Goal: Task Accomplishment & Management: Use online tool/utility

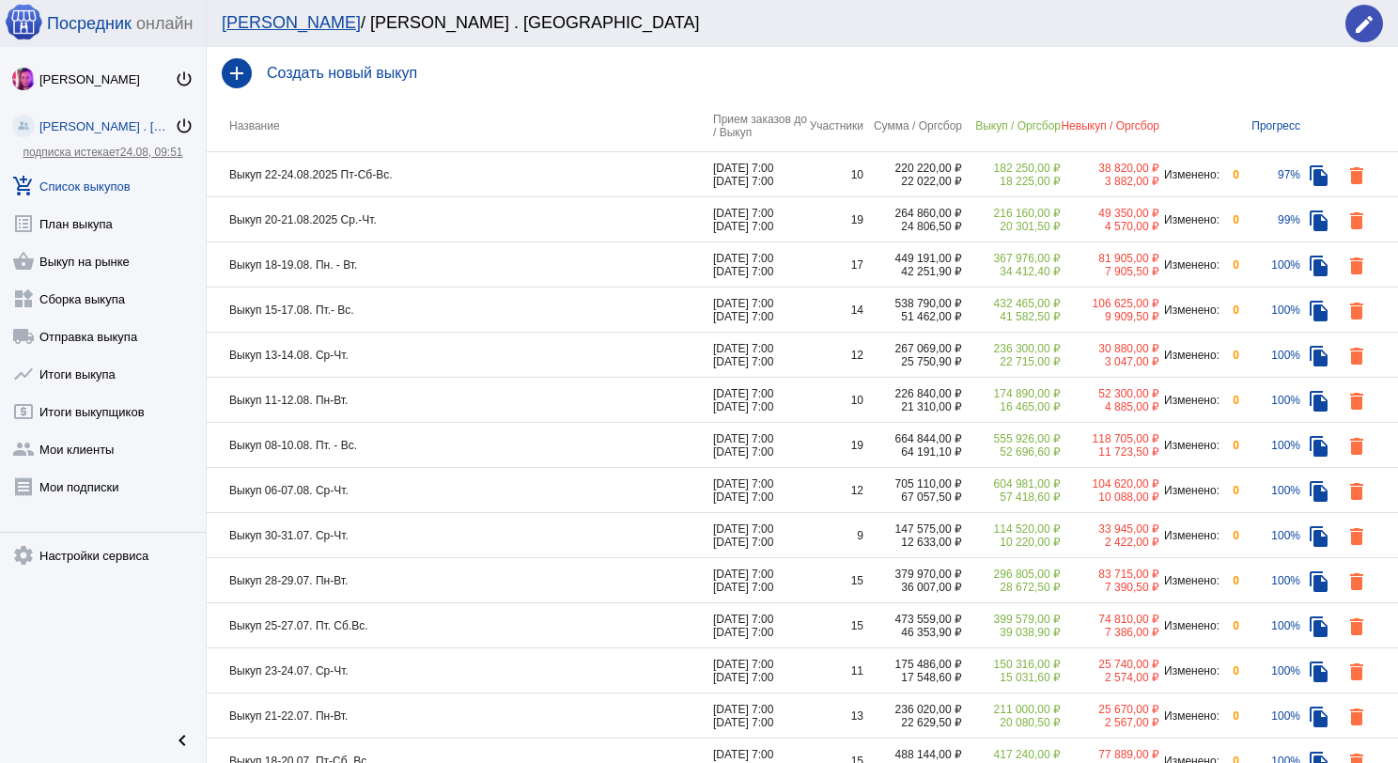
click at [401, 218] on td "Выкуп 20-21.08.2025 Ср.-Чт." at bounding box center [460, 219] width 506 height 45
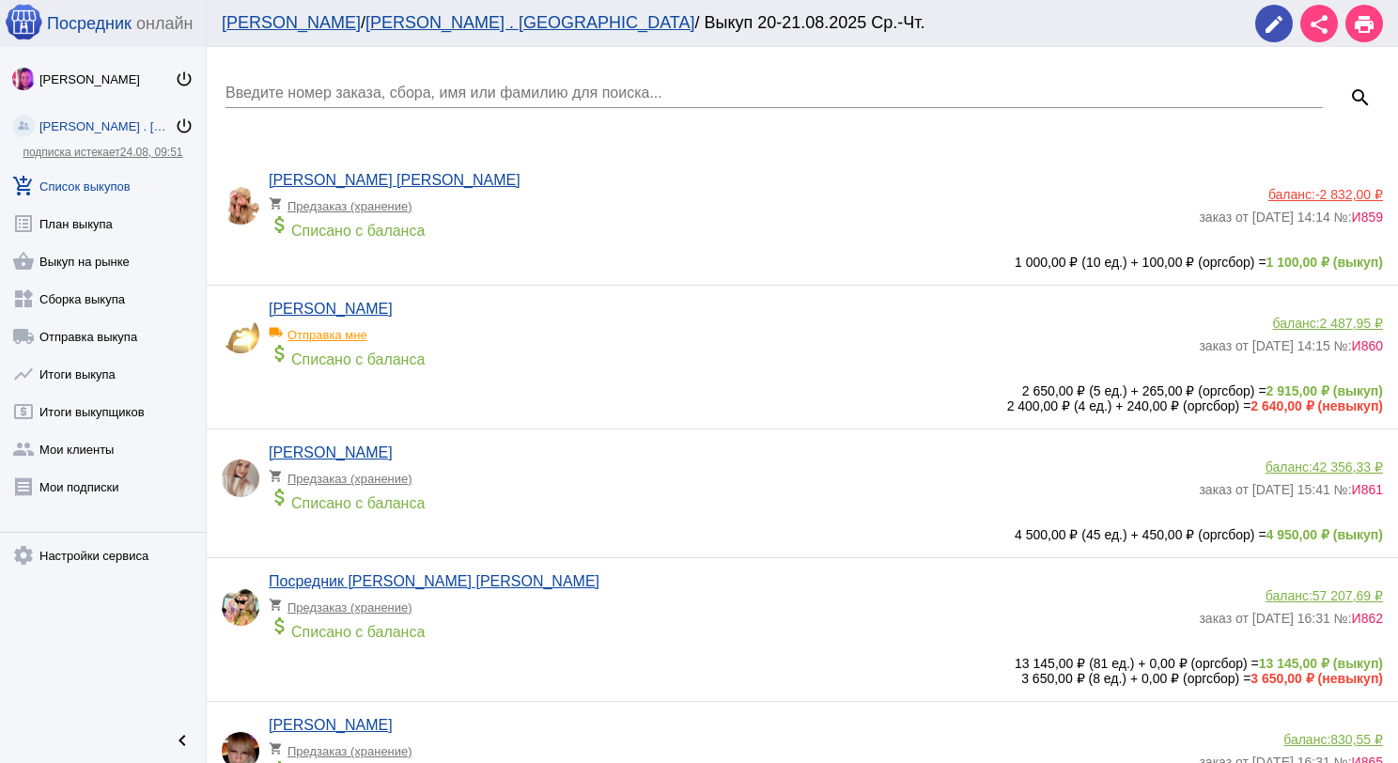
click at [63, 177] on link "add_shopping_cart Список выкупов" at bounding box center [103, 182] width 206 height 38
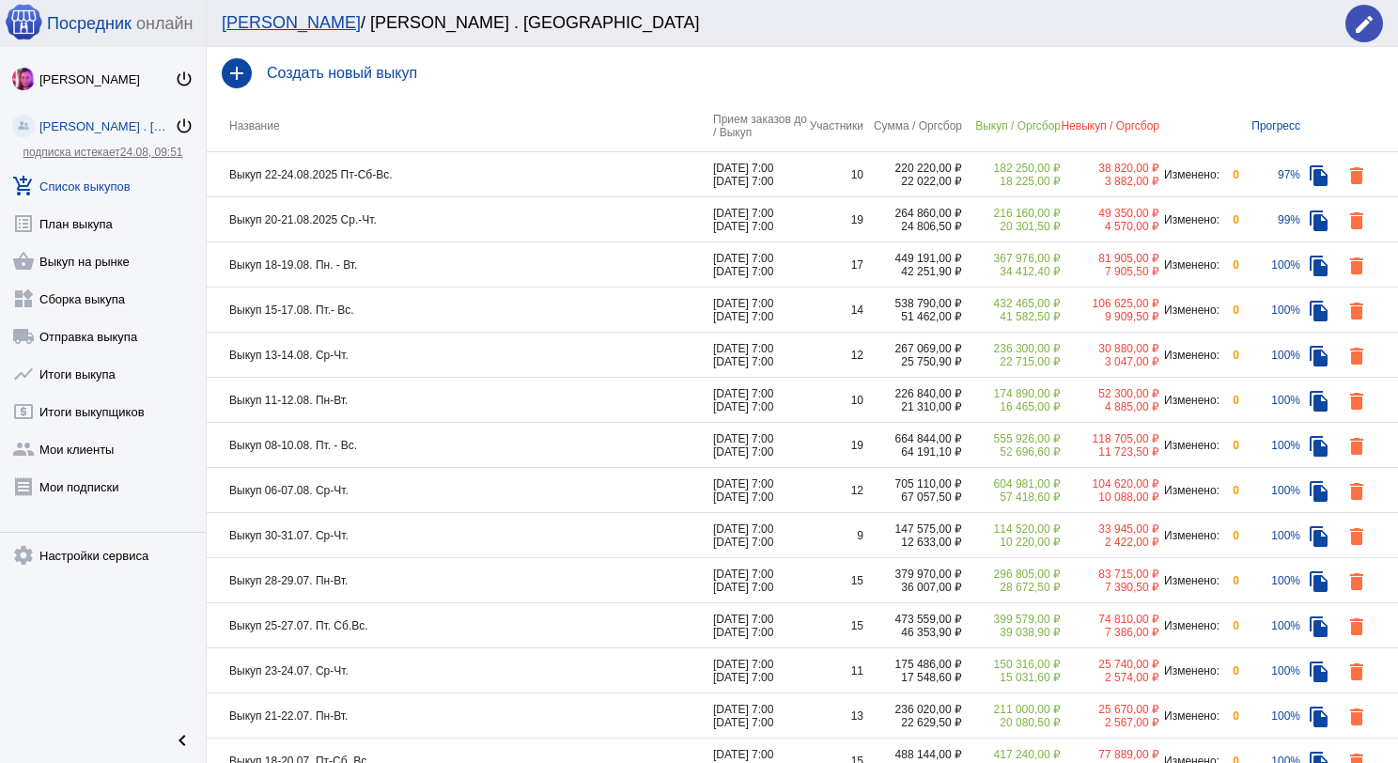
click at [431, 222] on td "Выкуп 20-21.08.2025 Ср.-Чт." at bounding box center [460, 219] width 506 height 45
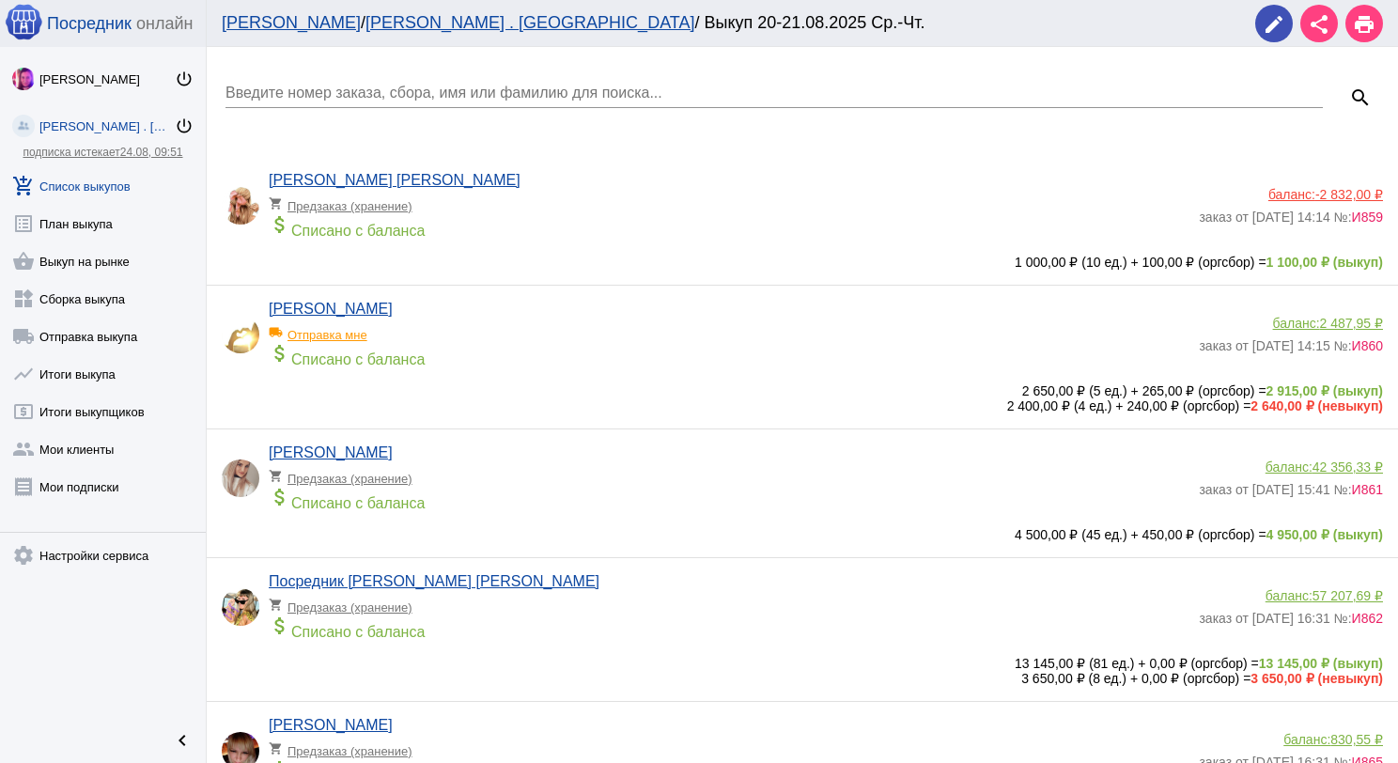
click at [86, 174] on link "add_shopping_cart Список выкупов" at bounding box center [103, 182] width 206 height 38
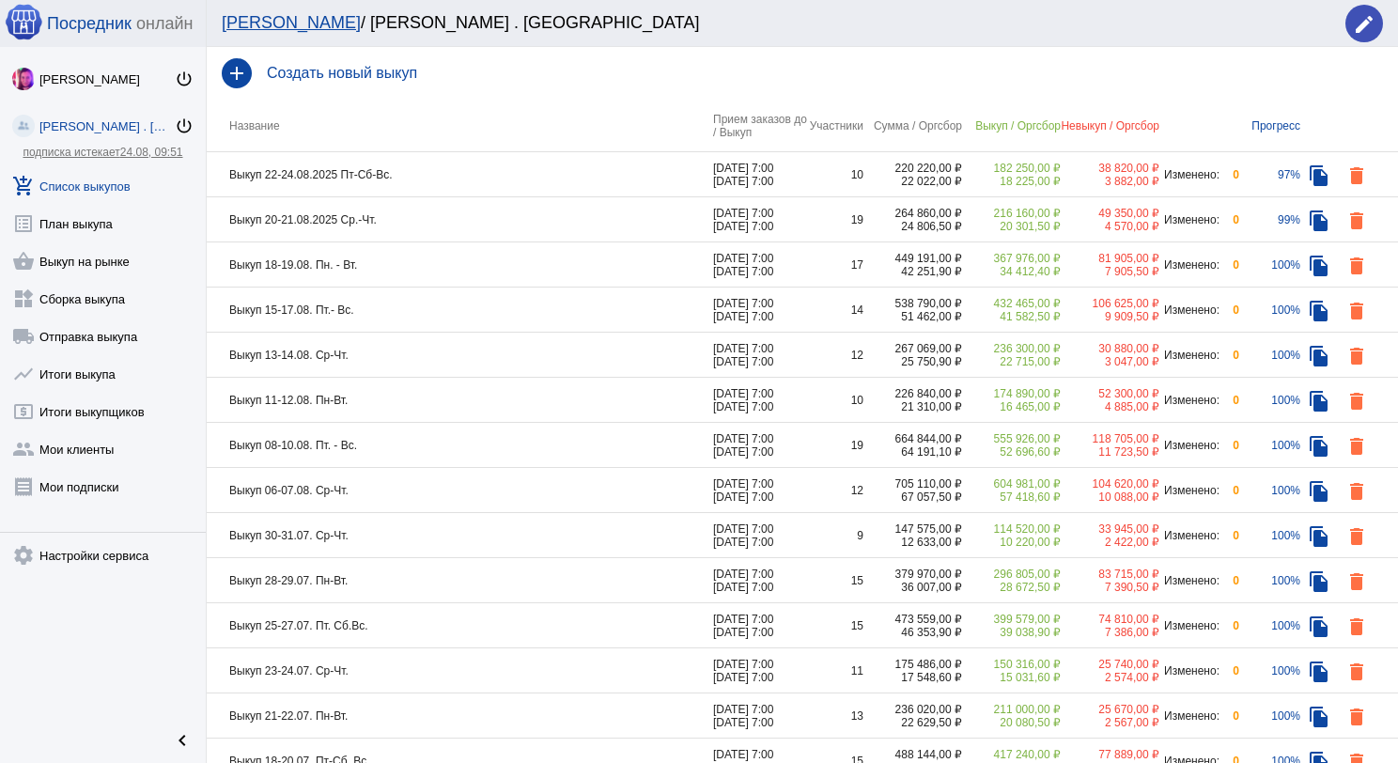
click at [407, 267] on td "Выкуп 18-19.08. Пн. - Вт." at bounding box center [460, 264] width 506 height 45
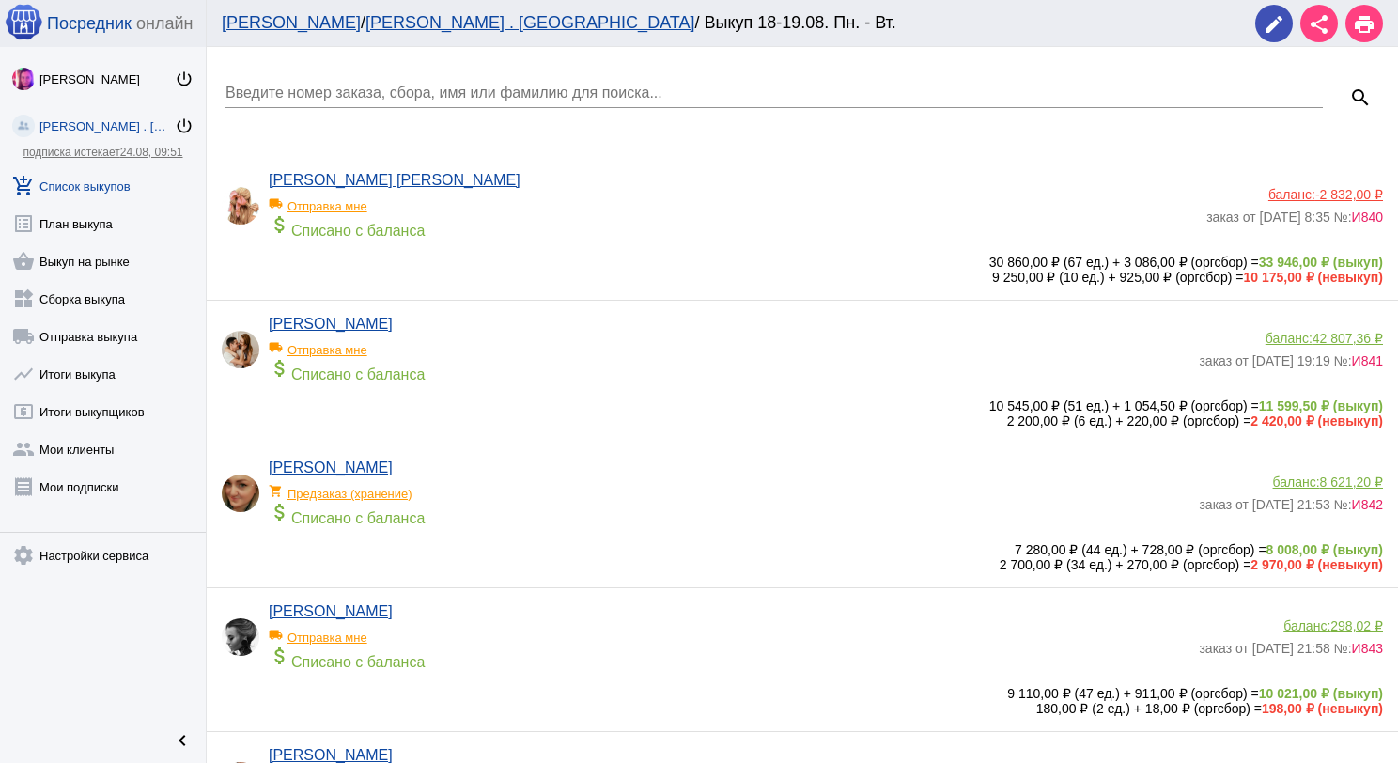
click at [110, 183] on link "add_shopping_cart Список выкупов" at bounding box center [103, 182] width 206 height 38
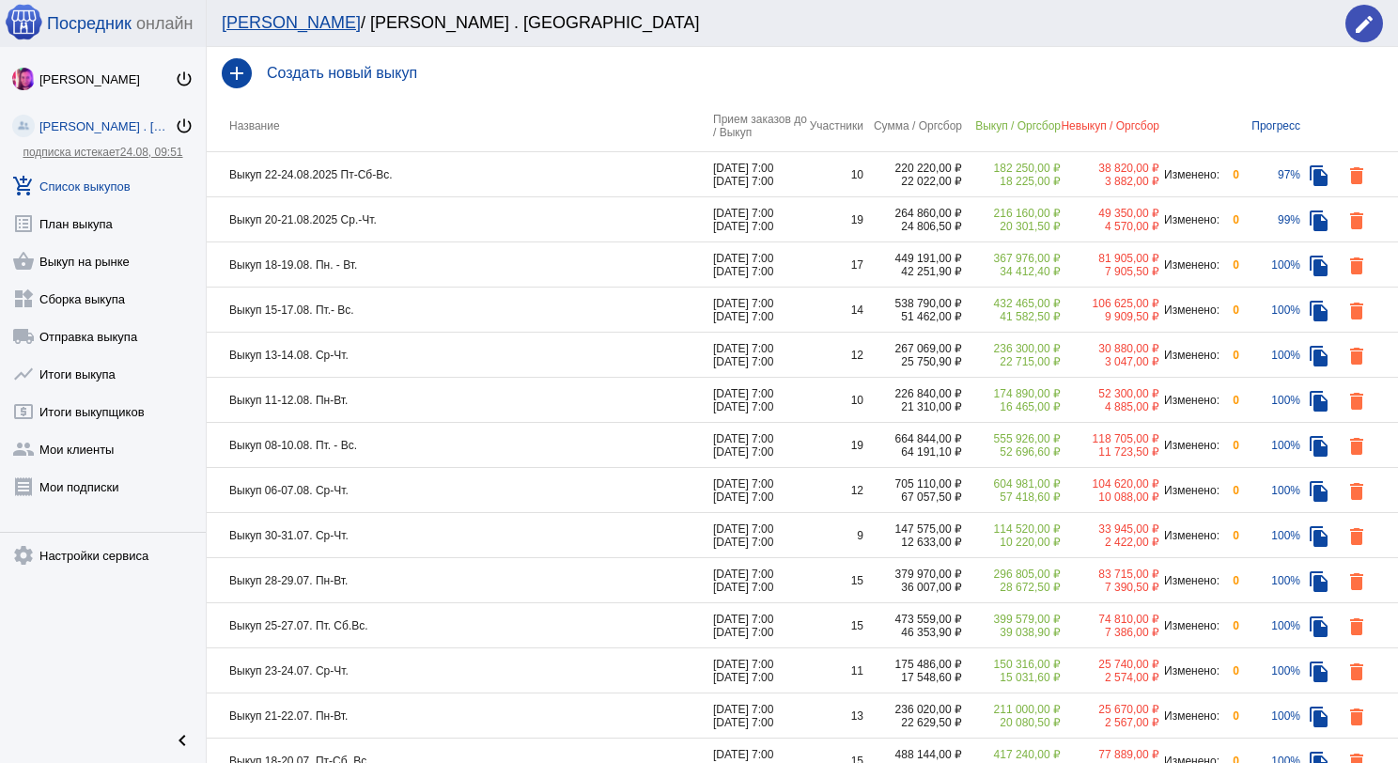
click at [431, 302] on td "Выкуп 15-17.08. Пт.- Вс." at bounding box center [460, 309] width 506 height 45
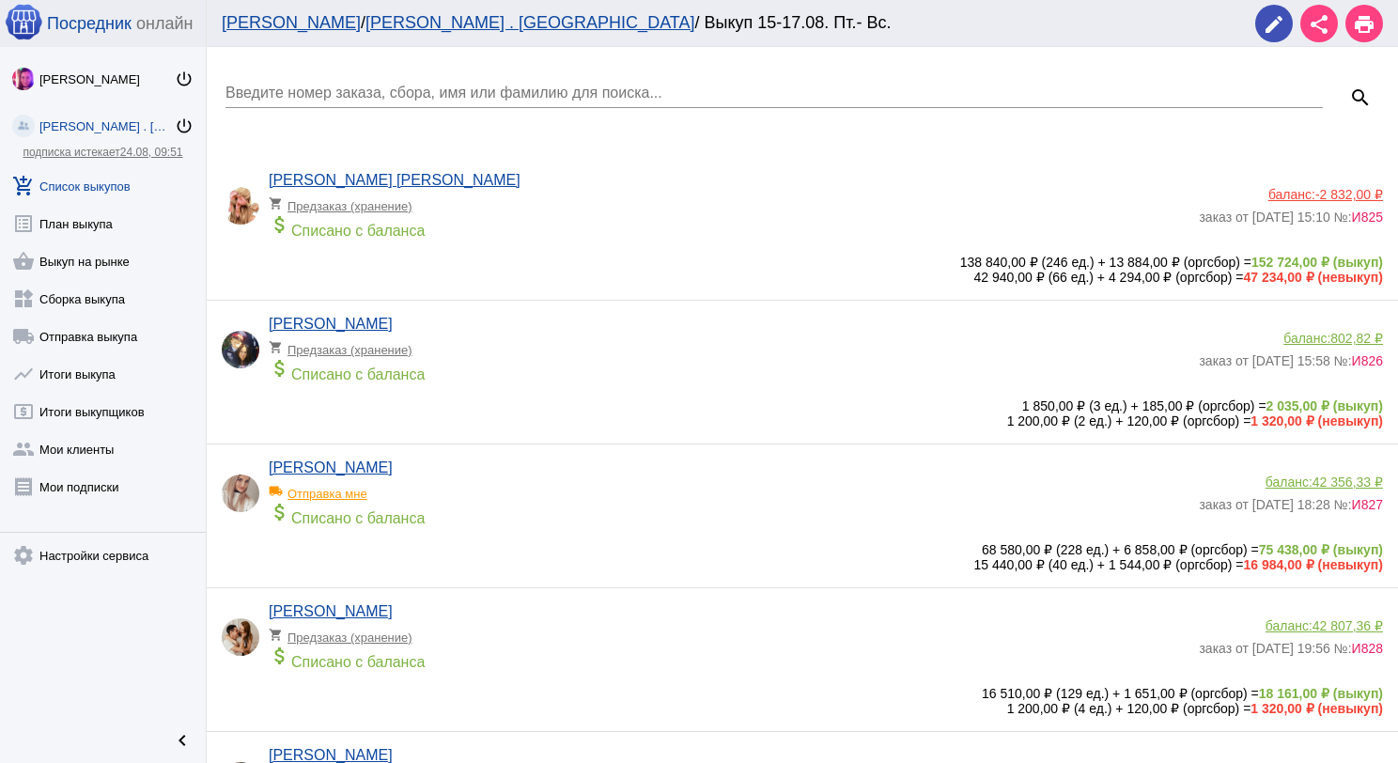
click at [426, 85] on input "Введите номер заказа, сбора, имя или фамилию для поиска..." at bounding box center [773, 93] width 1097 height 17
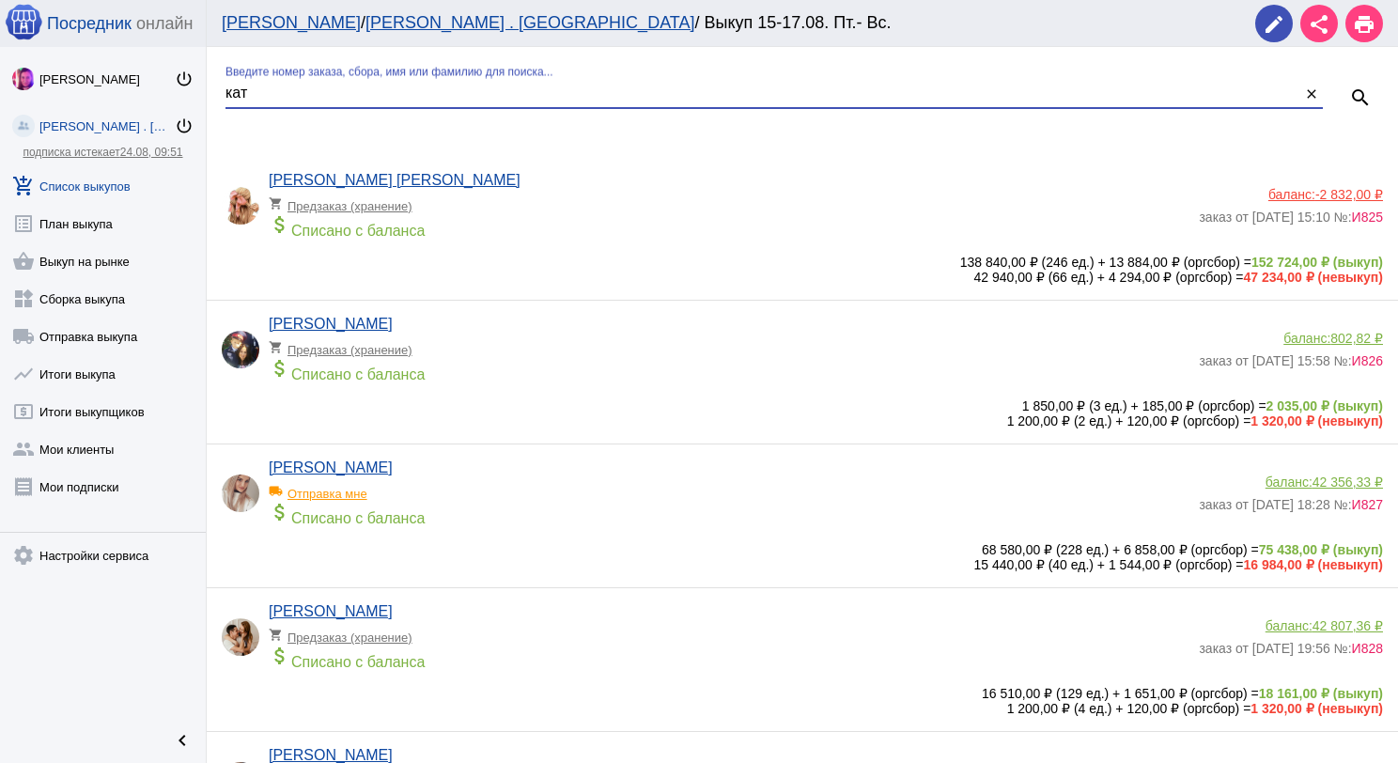
type input "кат"
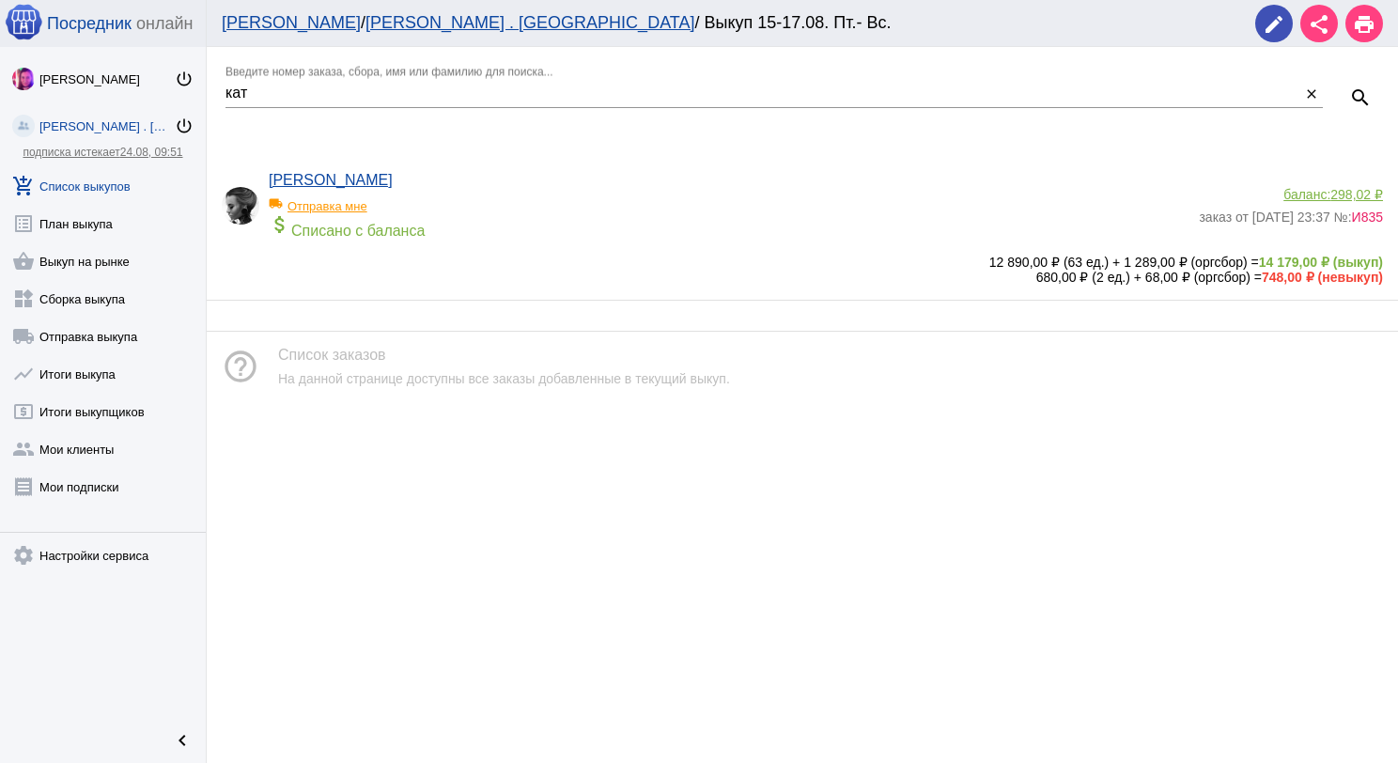
click at [610, 215] on div "attach_money Списано с баланса" at bounding box center [729, 226] width 920 height 26
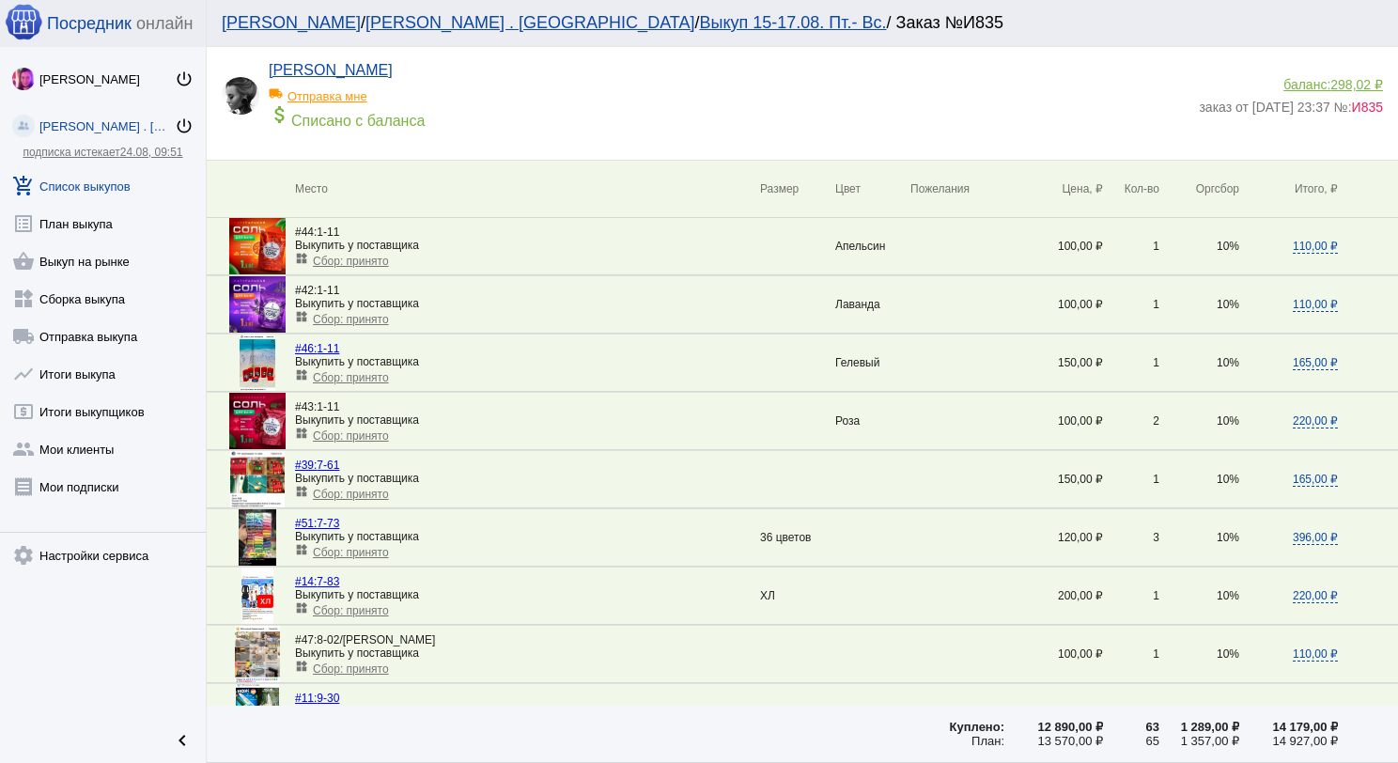
click at [348, 433] on span "Сбор: принято" at bounding box center [351, 435] width 76 height 13
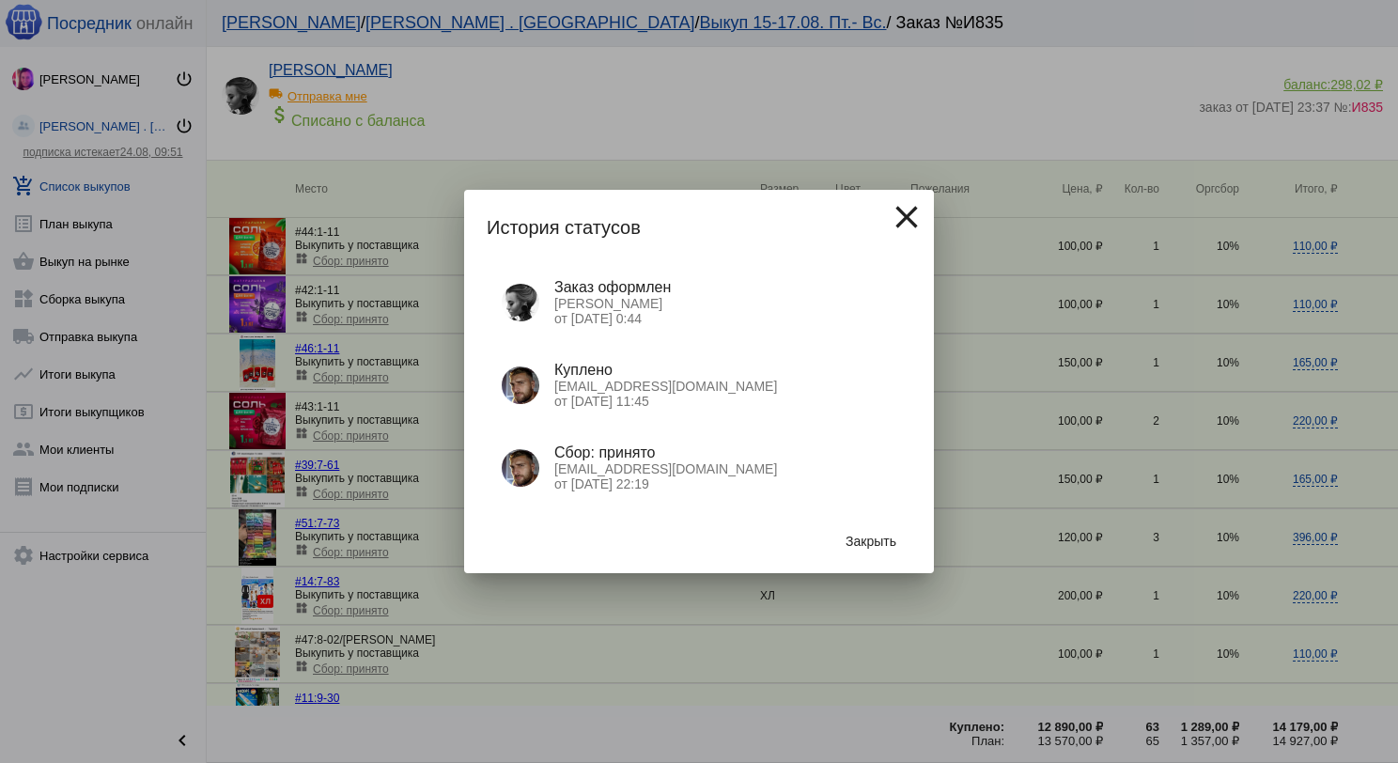
click at [887, 533] on span "Закрыть" at bounding box center [870, 540] width 51 height 15
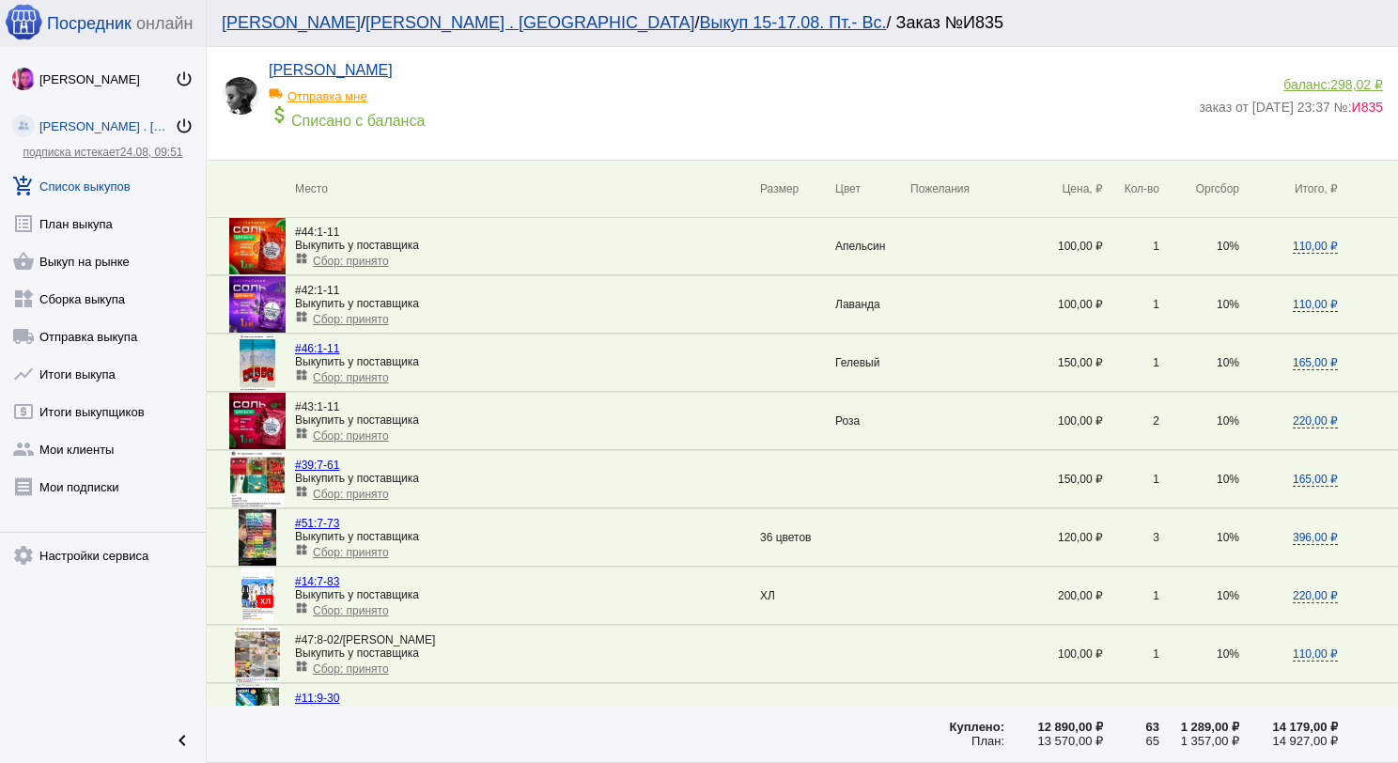
click at [1330, 86] on span "298,02 ₽" at bounding box center [1356, 84] width 53 height 15
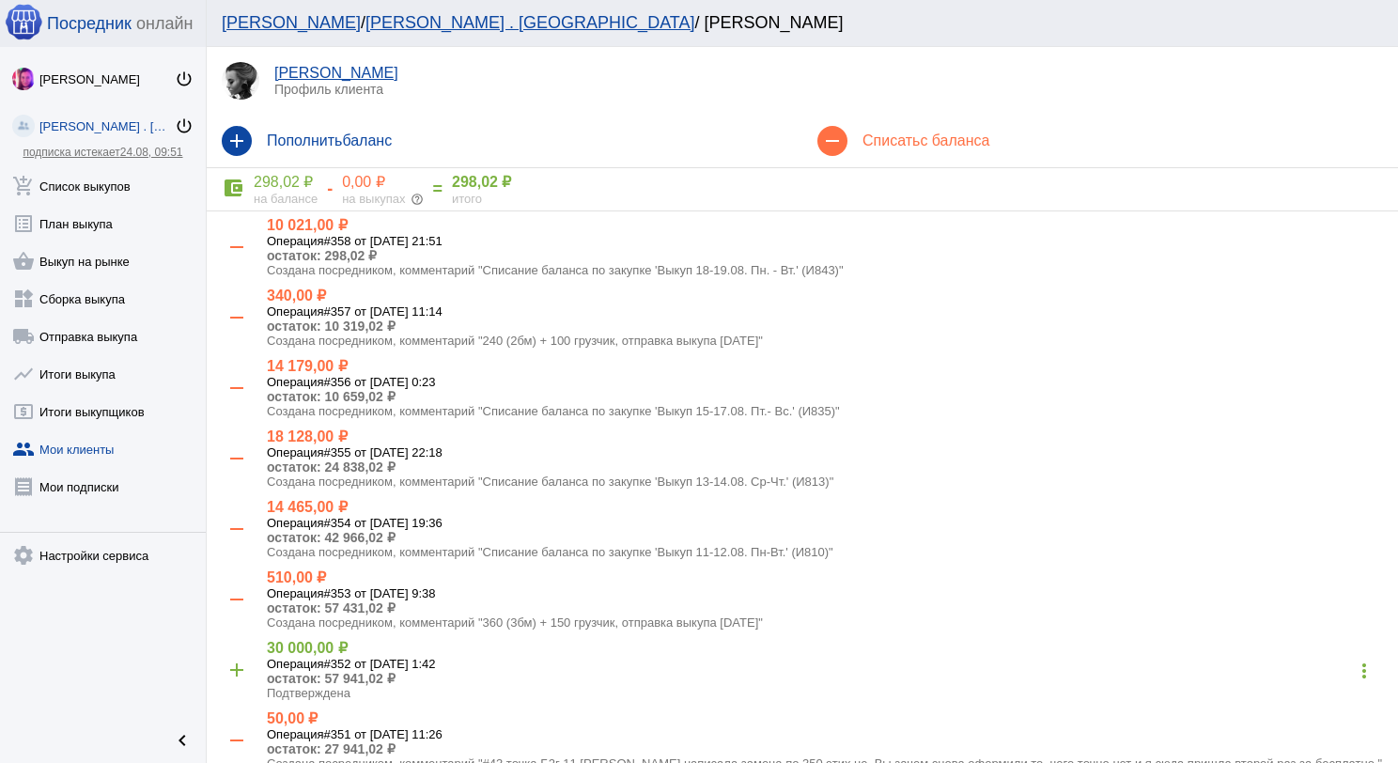
click at [240, 135] on mat-icon "add" at bounding box center [237, 141] width 30 height 30
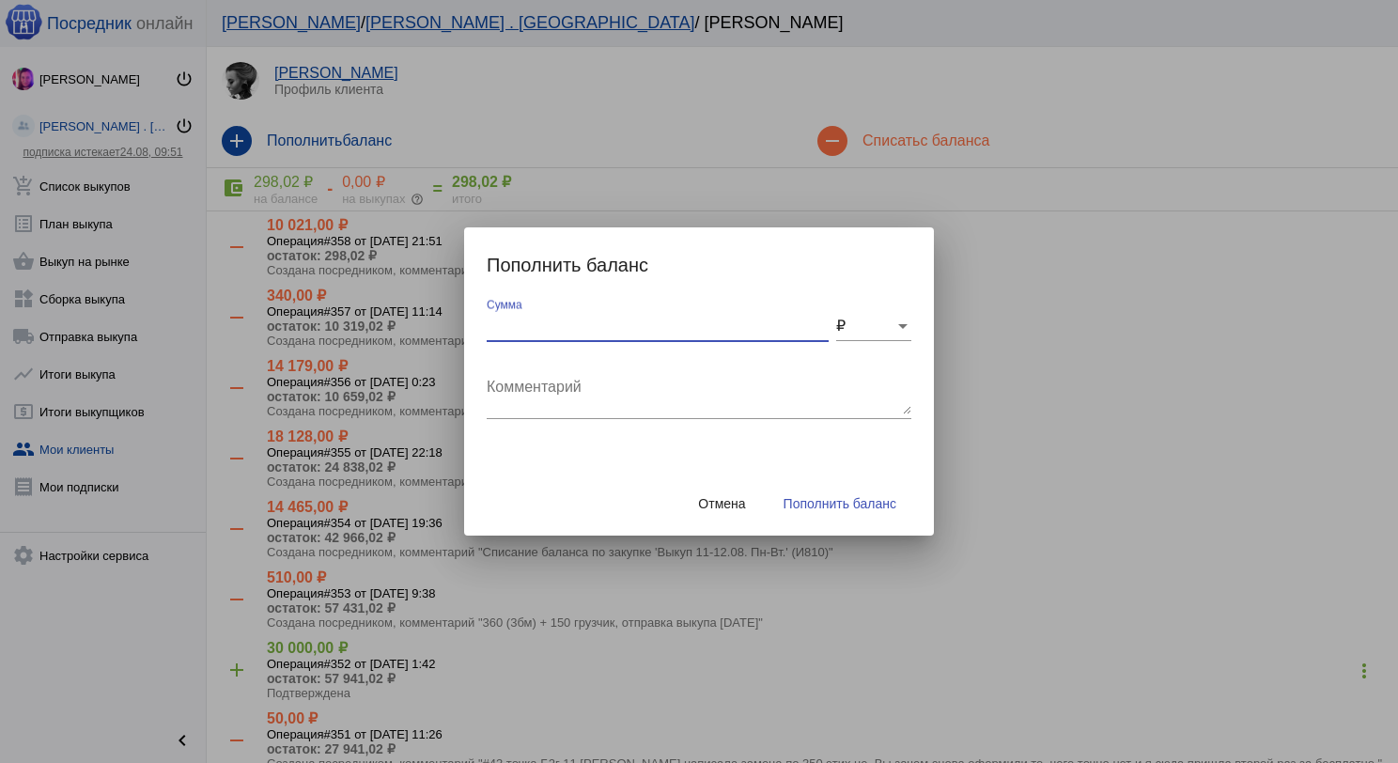
click at [580, 331] on input "Сумма" at bounding box center [658, 325] width 342 height 17
type input "110"
click at [562, 389] on textarea "Комментарий" at bounding box center [699, 396] width 425 height 38
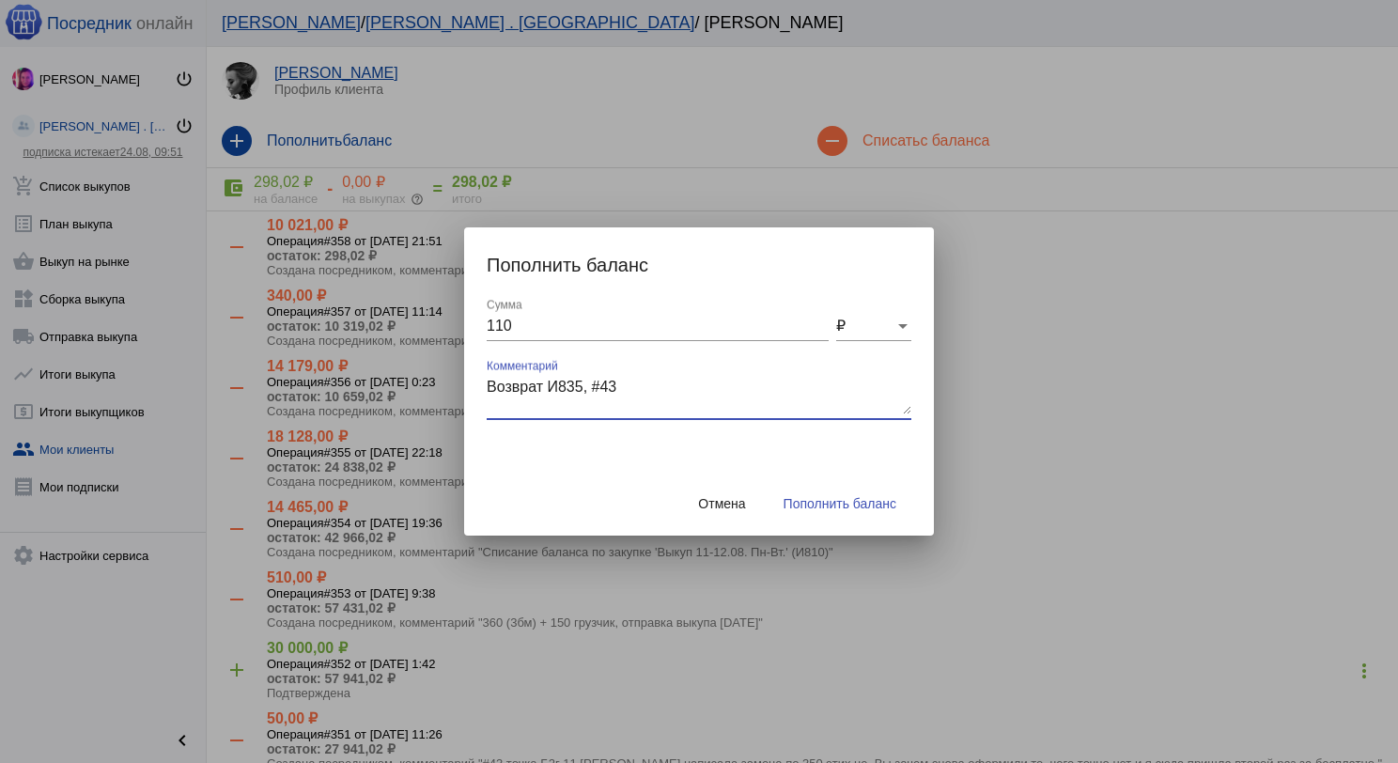
type textarea "Возврат И835, #43"
drag, startPoint x: 855, startPoint y: 487, endPoint x: 871, endPoint y: 503, distance: 22.6
click at [857, 488] on button "Пополнить баланс" at bounding box center [839, 504] width 143 height 34
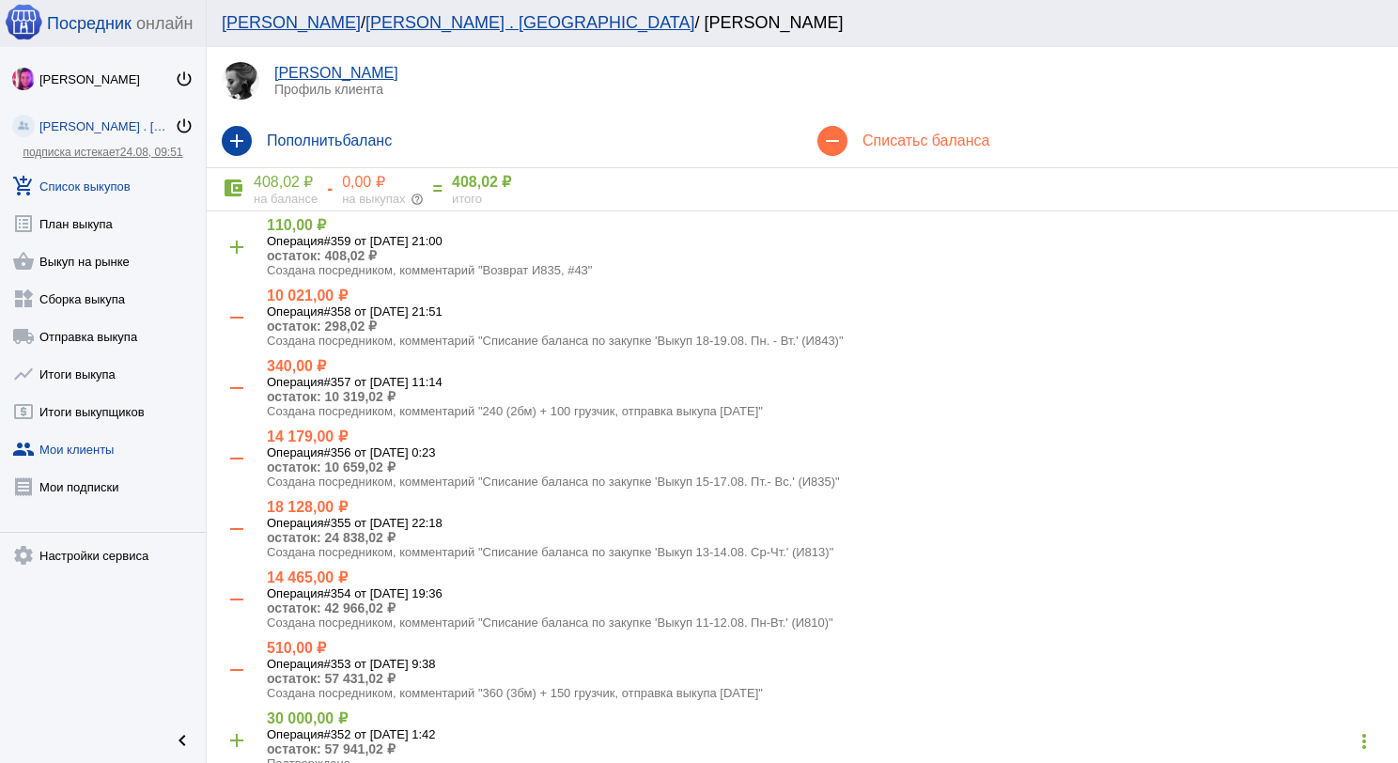
click at [104, 179] on link "add_shopping_cart Список выкупов" at bounding box center [103, 182] width 206 height 38
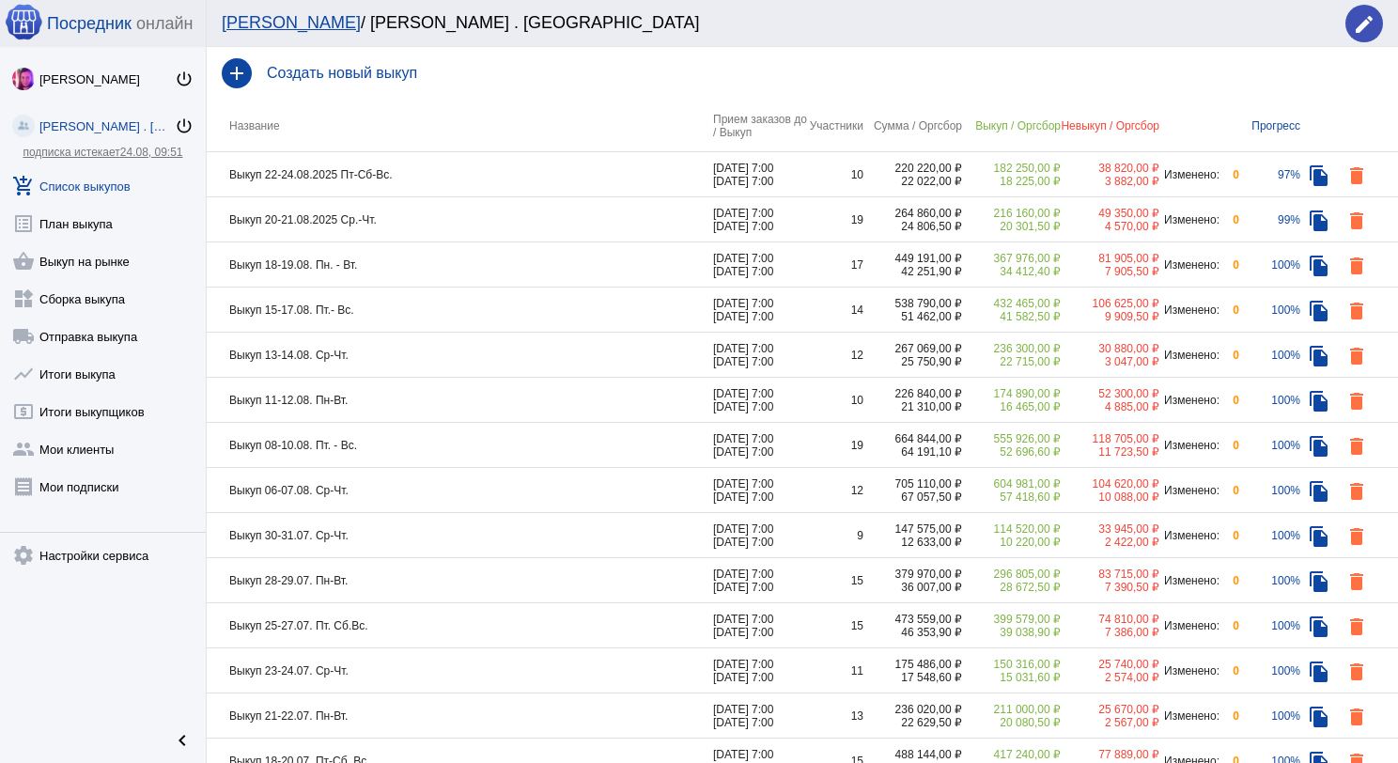
click at [481, 179] on td "Выкуп 22-24.08.2025 Пт-Сб-Вс." at bounding box center [460, 174] width 506 height 45
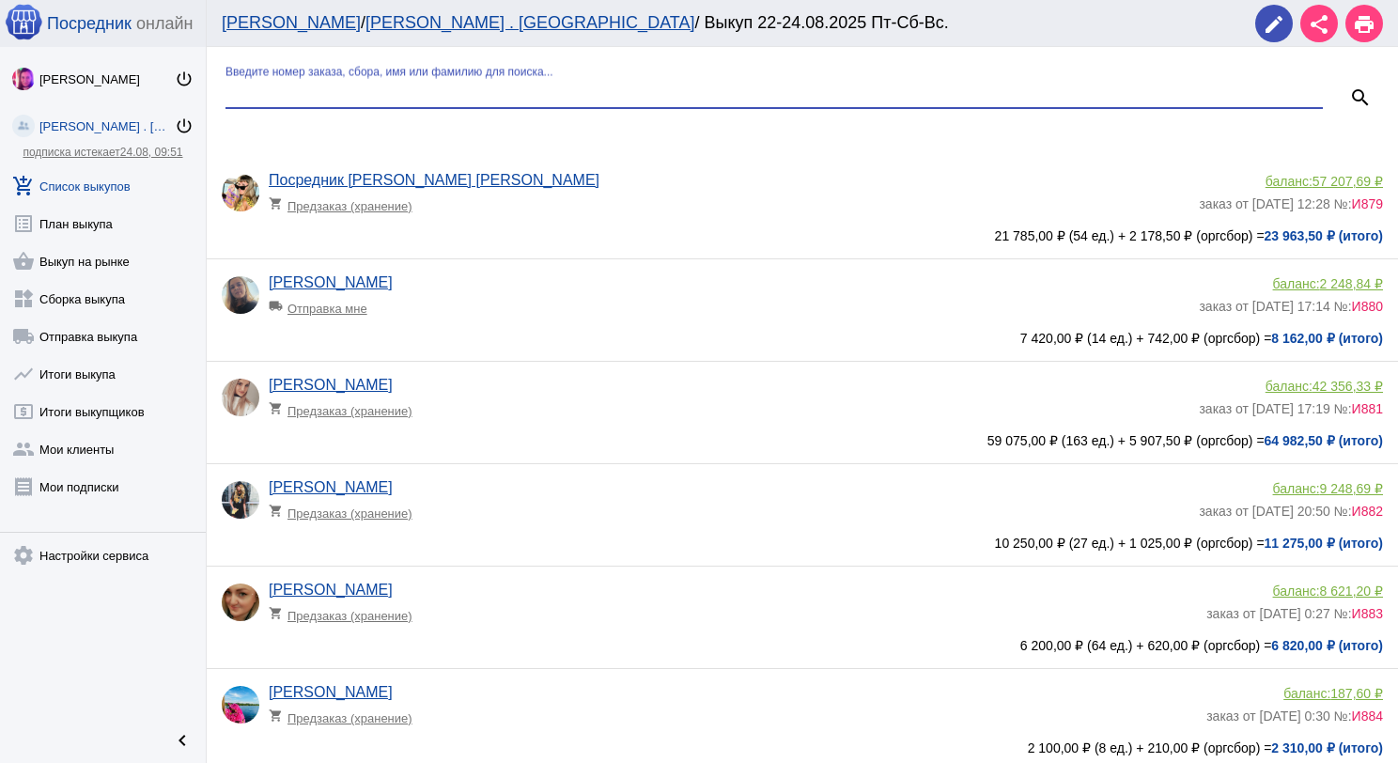
click at [439, 91] on input "Введите номер заказа, сбора, имя или фамилию для поиска..." at bounding box center [773, 93] width 1097 height 17
type input "нем"
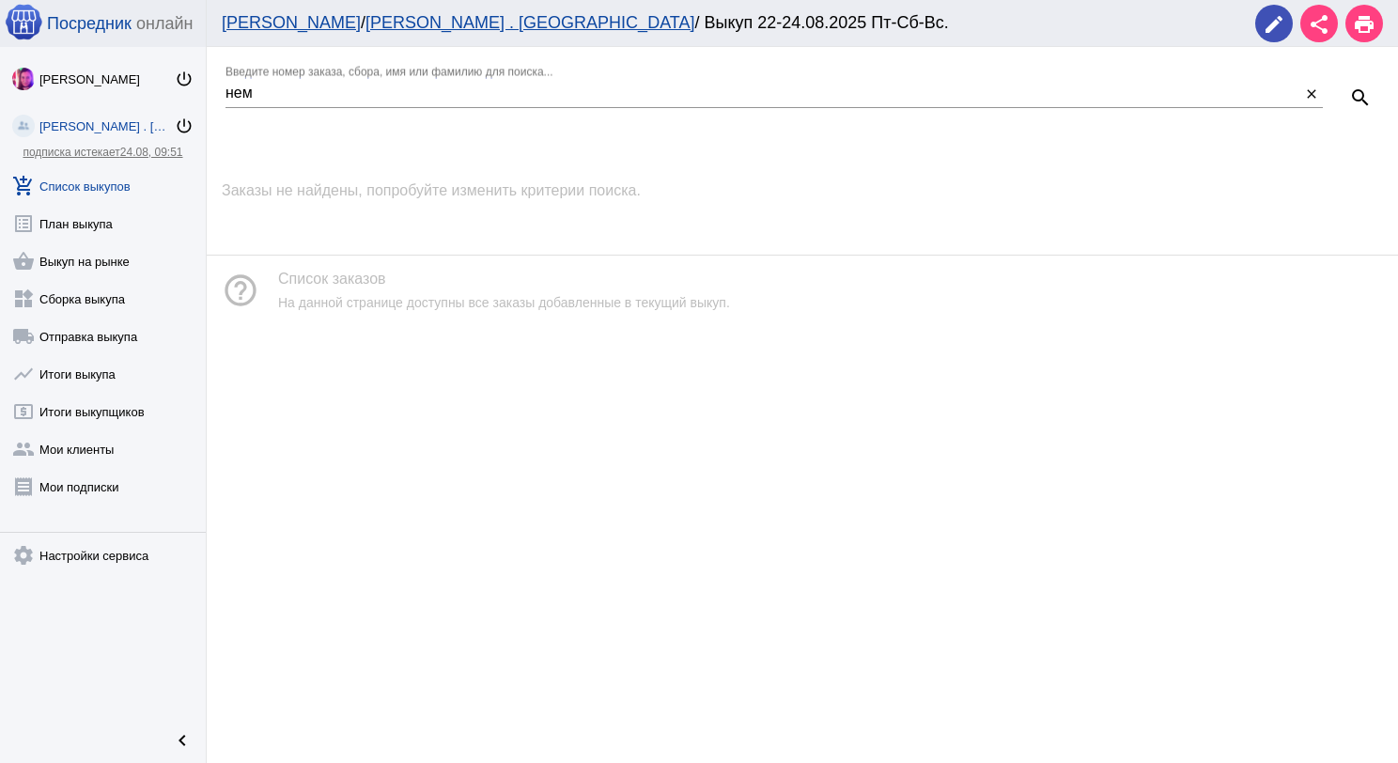
click at [124, 191] on link "add_shopping_cart Список выкупов" at bounding box center [103, 182] width 206 height 38
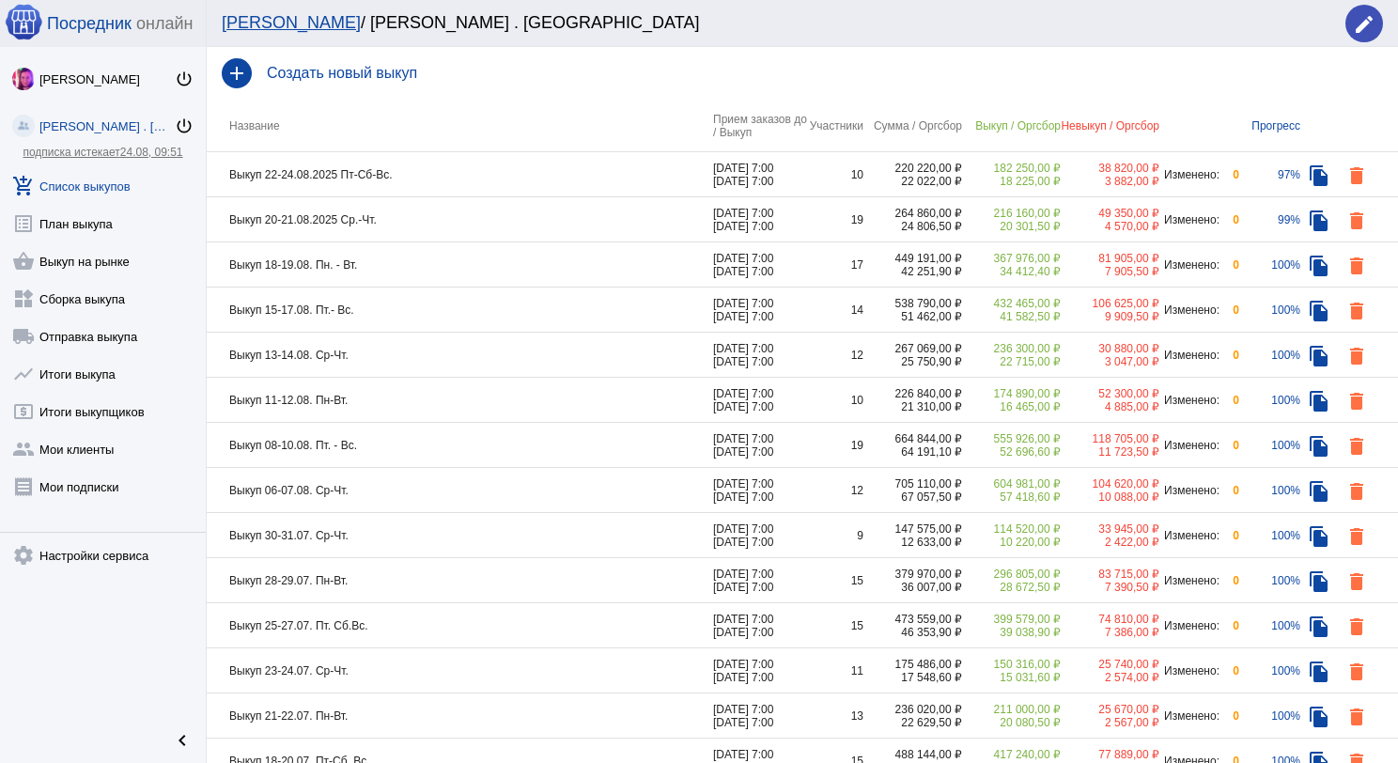
click at [630, 165] on td "Выкуп 22-24.08.2025 Пт-Сб-Вс." at bounding box center [460, 174] width 506 height 45
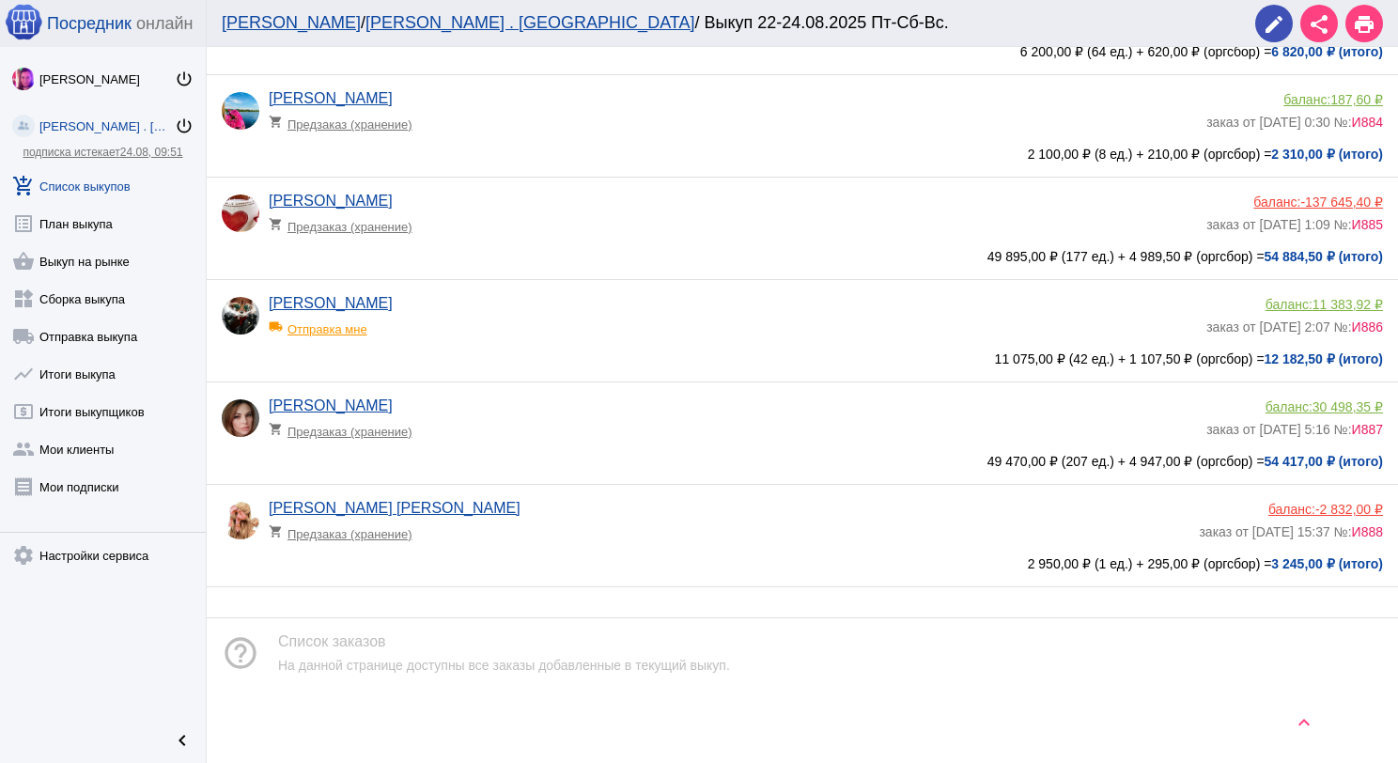
scroll to position [599, 0]
click at [100, 168] on link "add_shopping_cart Список выкупов" at bounding box center [103, 182] width 206 height 38
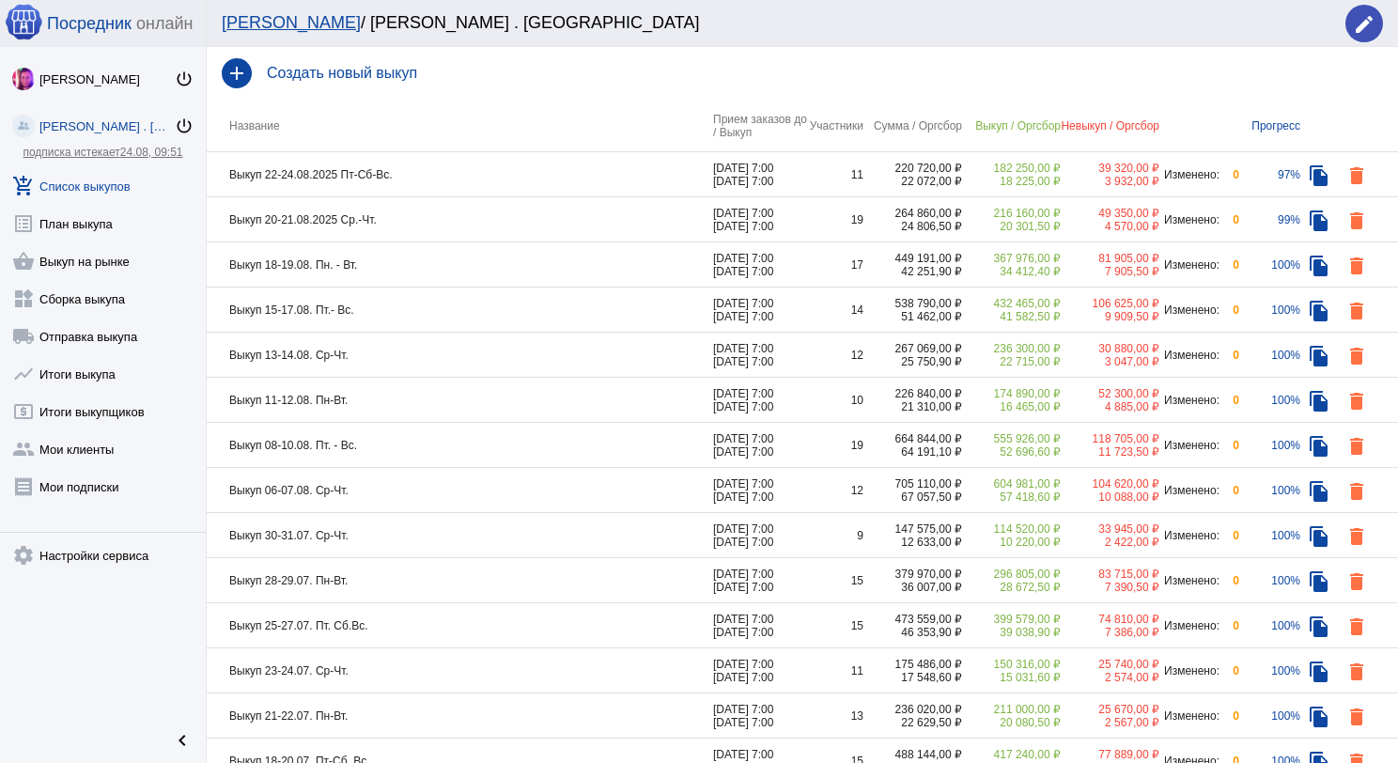
click at [493, 176] on td "Выкуп 22-24.08.2025 Пт-Сб-Вс." at bounding box center [460, 174] width 506 height 45
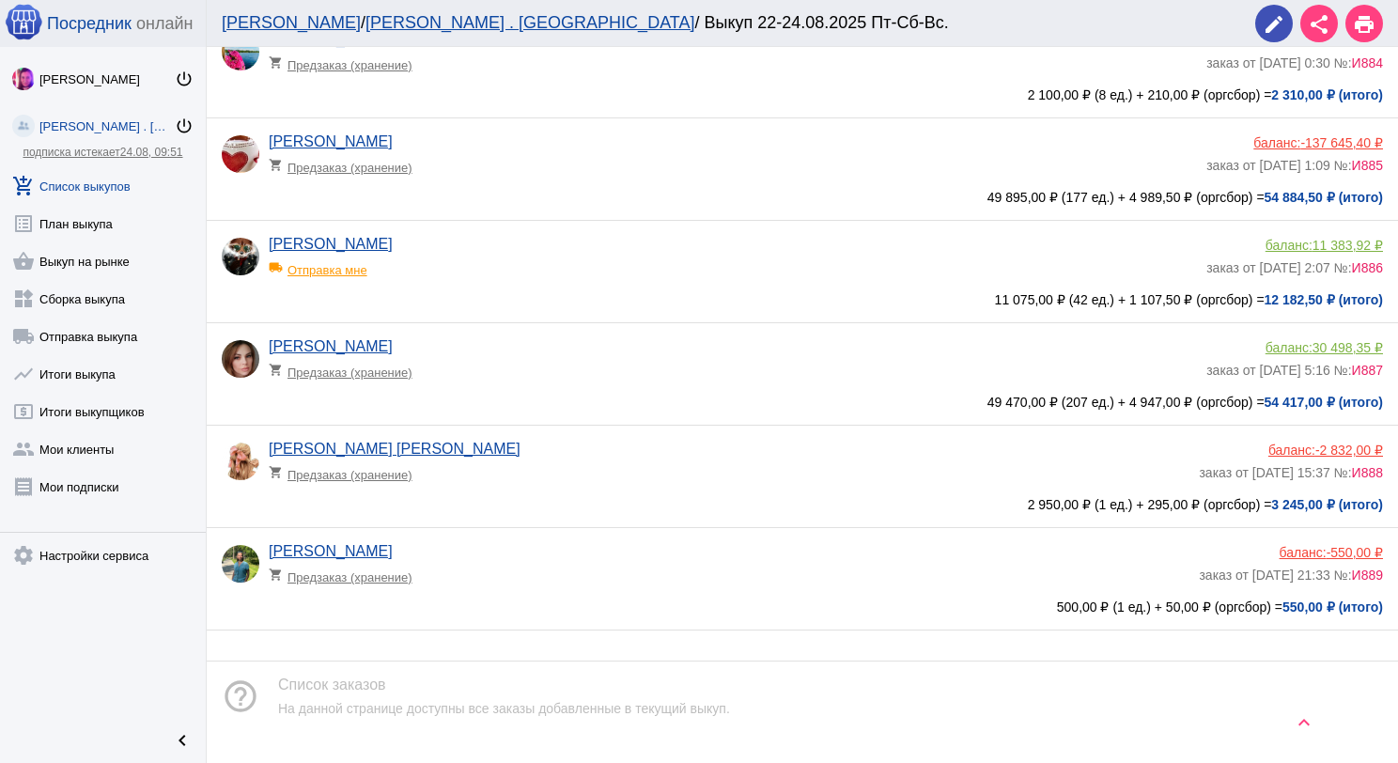
scroll to position [657, 0]
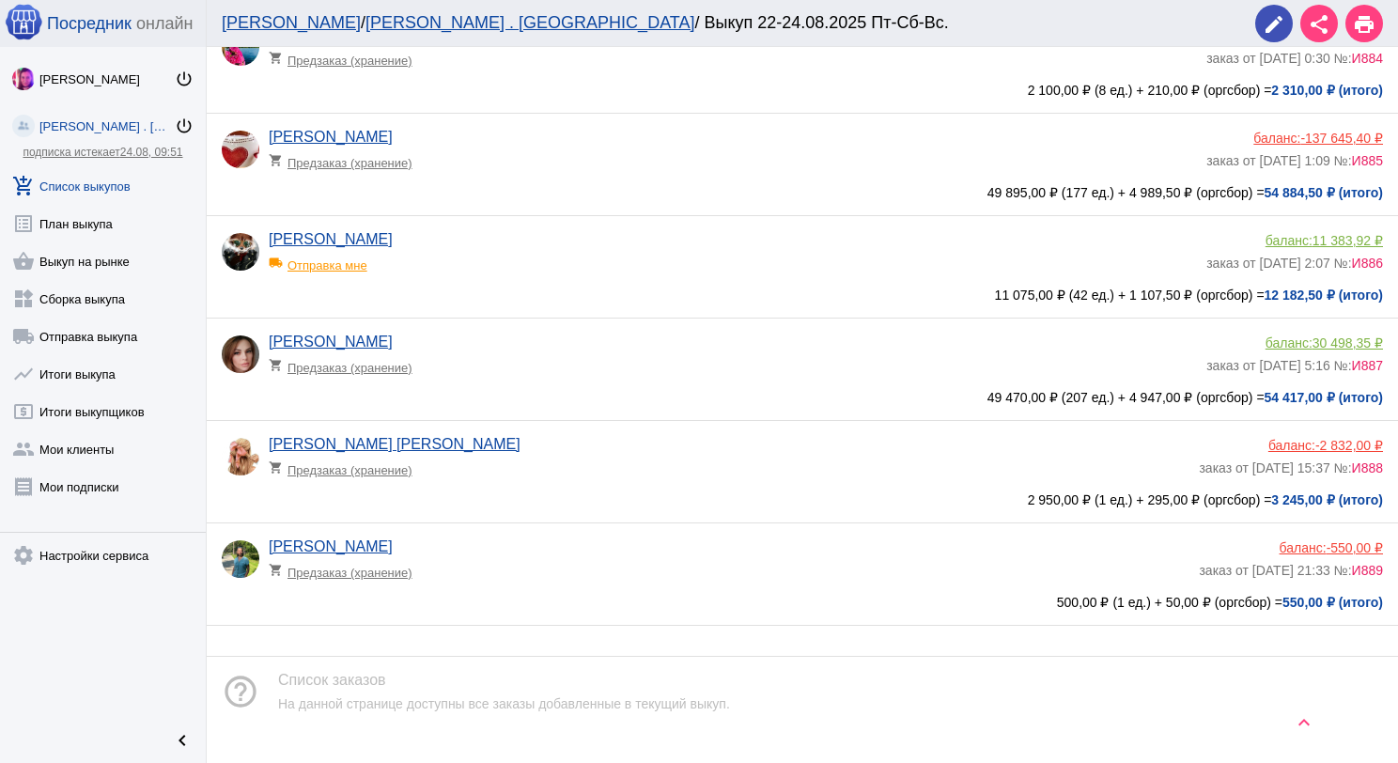
click at [530, 561] on app-delivery-type "shopping_cart Предзаказ (хранение)" at bounding box center [729, 567] width 920 height 24
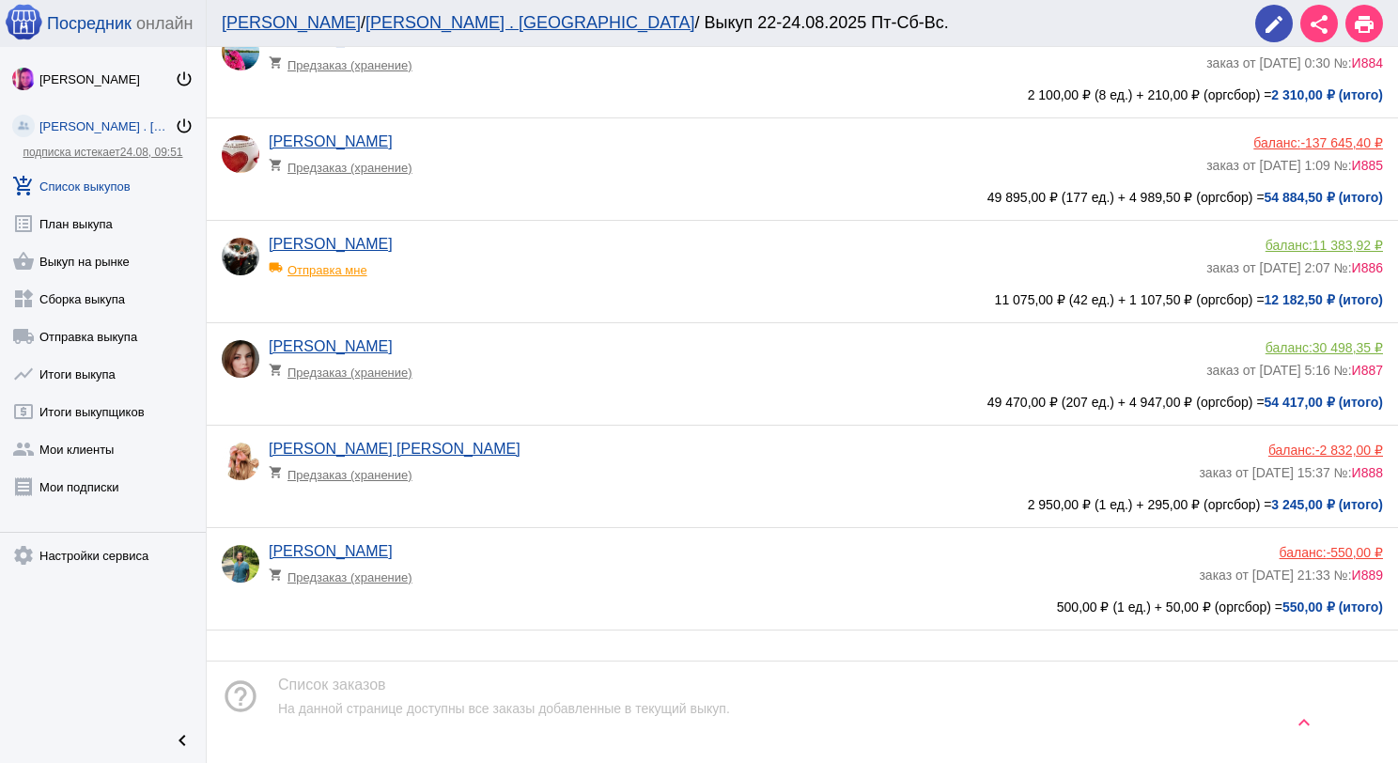
scroll to position [657, 0]
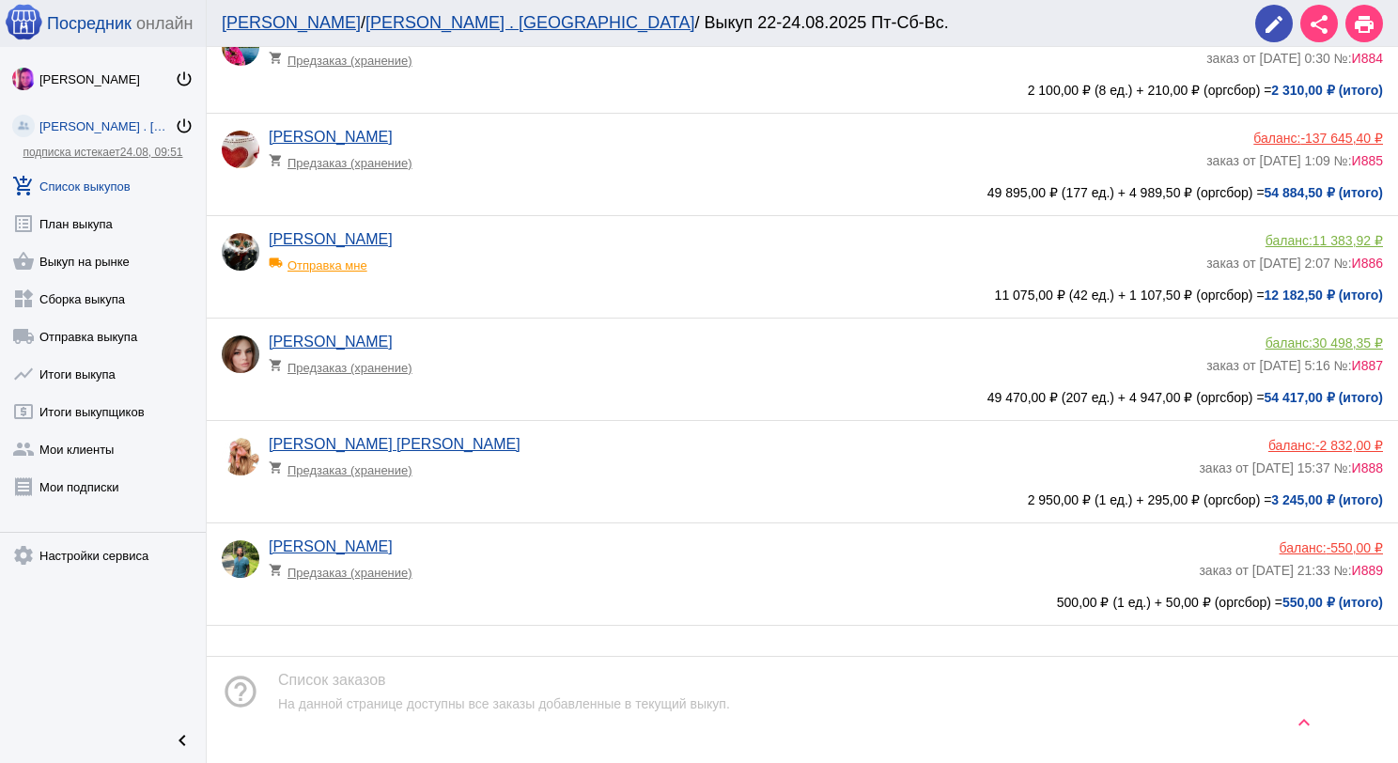
click at [526, 492] on div "Людмила Людмила shopping_cart Предзаказ (хранение) баланс: -2 832,00 ₽ заказ от…" at bounding box center [807, 469] width 1170 height 66
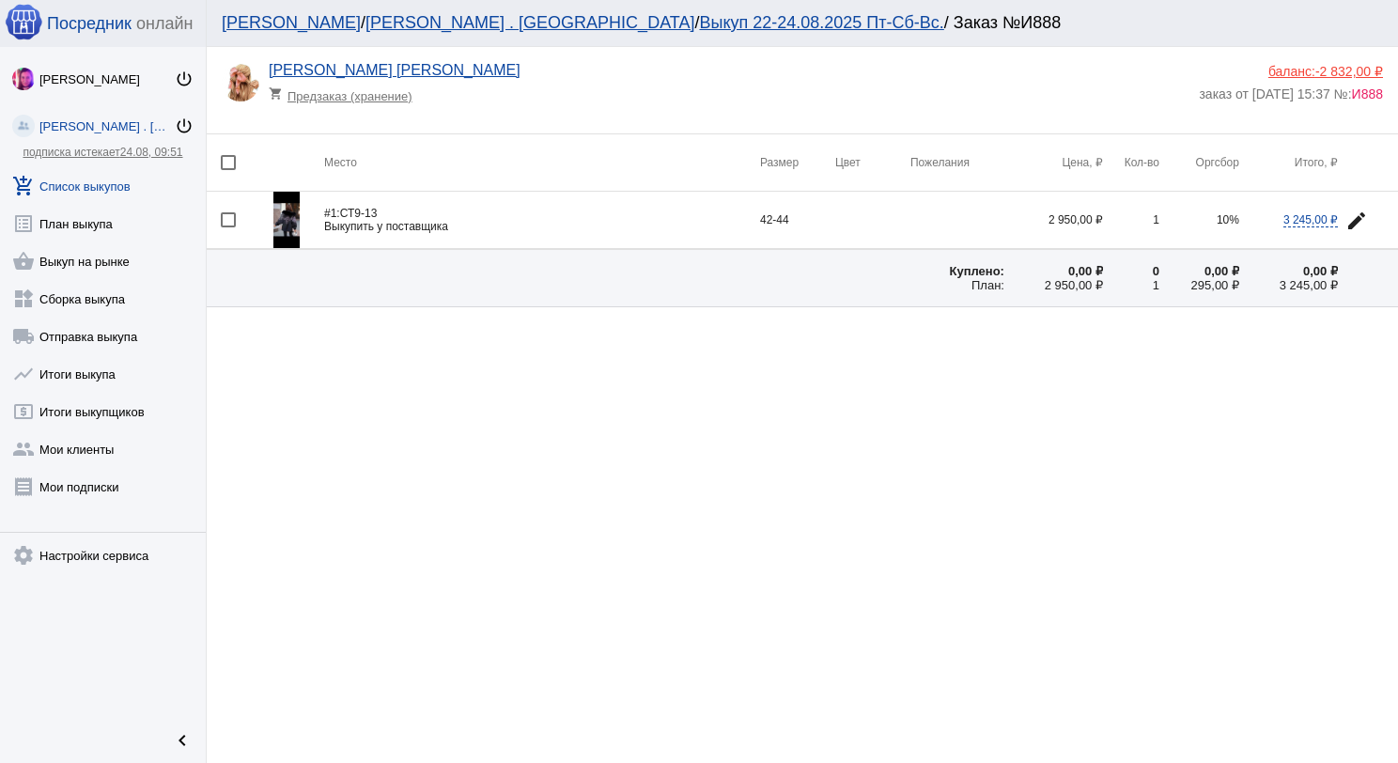
click at [286, 228] on img at bounding box center [286, 220] width 26 height 56
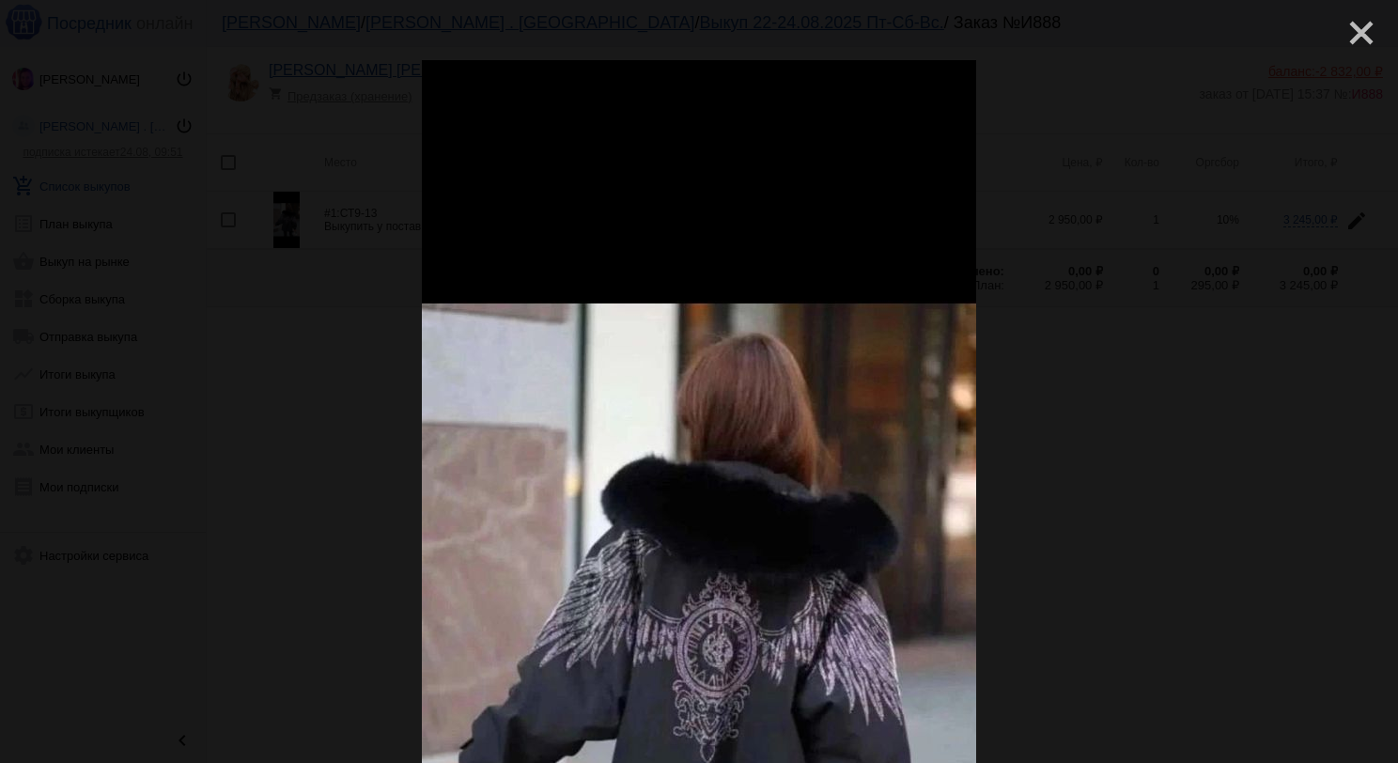
click at [1359, 26] on mat-icon "close" at bounding box center [1353, 25] width 23 height 23
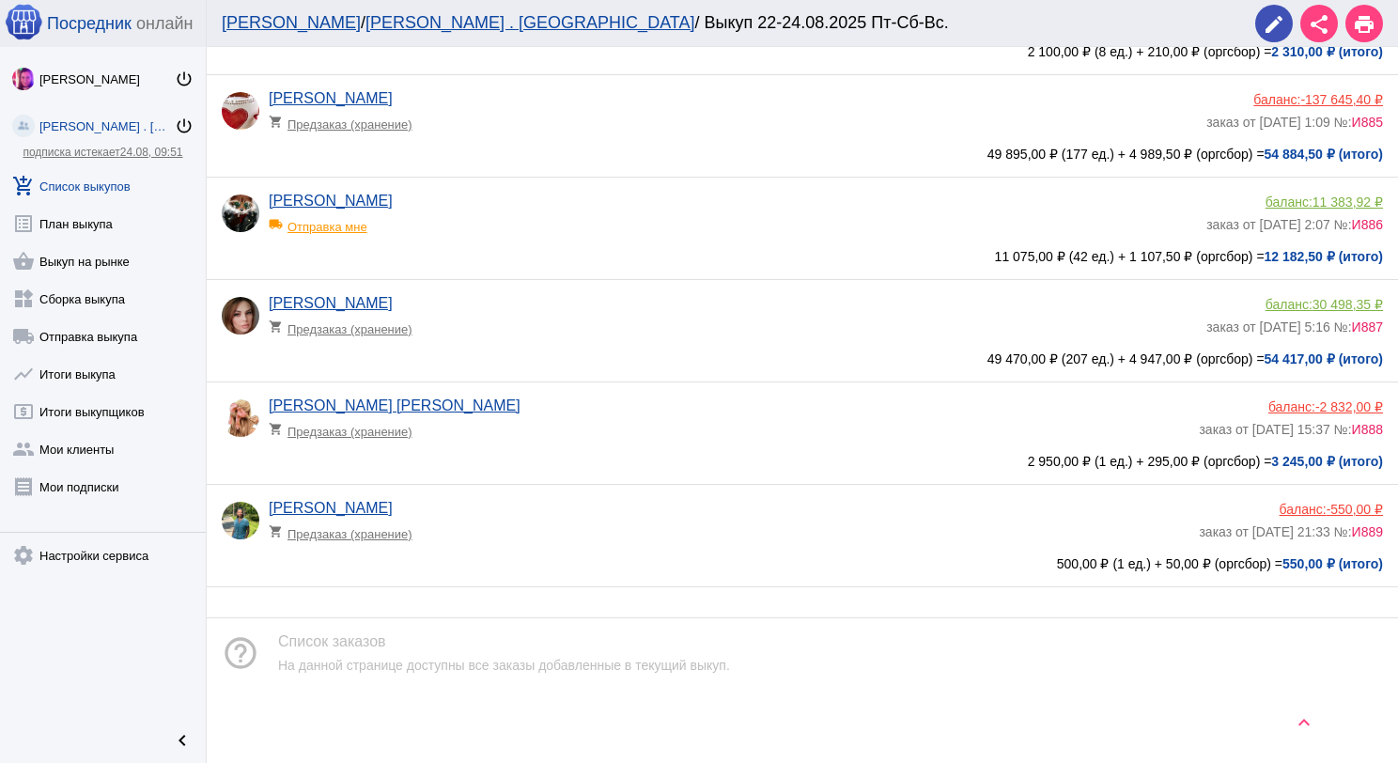
scroll to position [703, 0]
click at [553, 524] on app-delivery-type "shopping_cart Предзаказ (хранение)" at bounding box center [729, 529] width 920 height 24
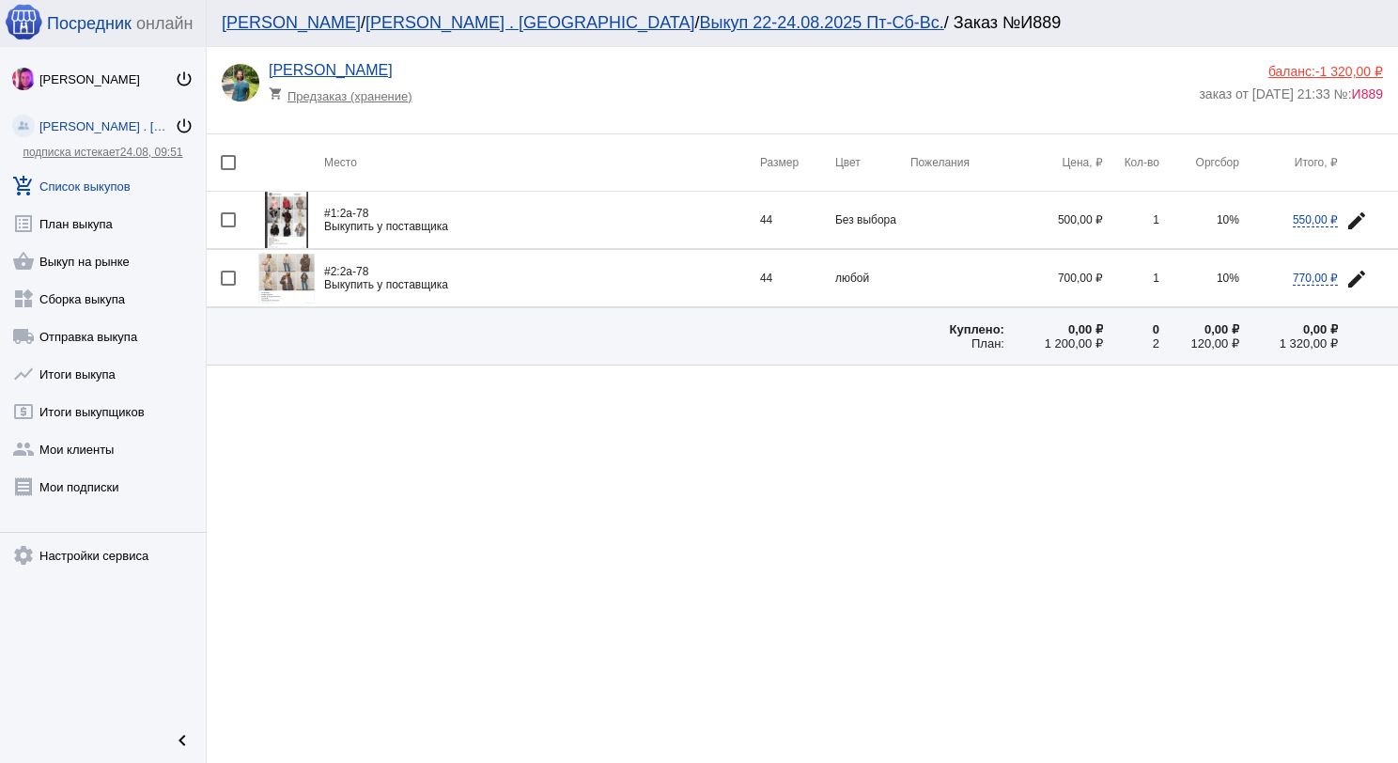
click at [284, 274] on img at bounding box center [286, 279] width 56 height 52
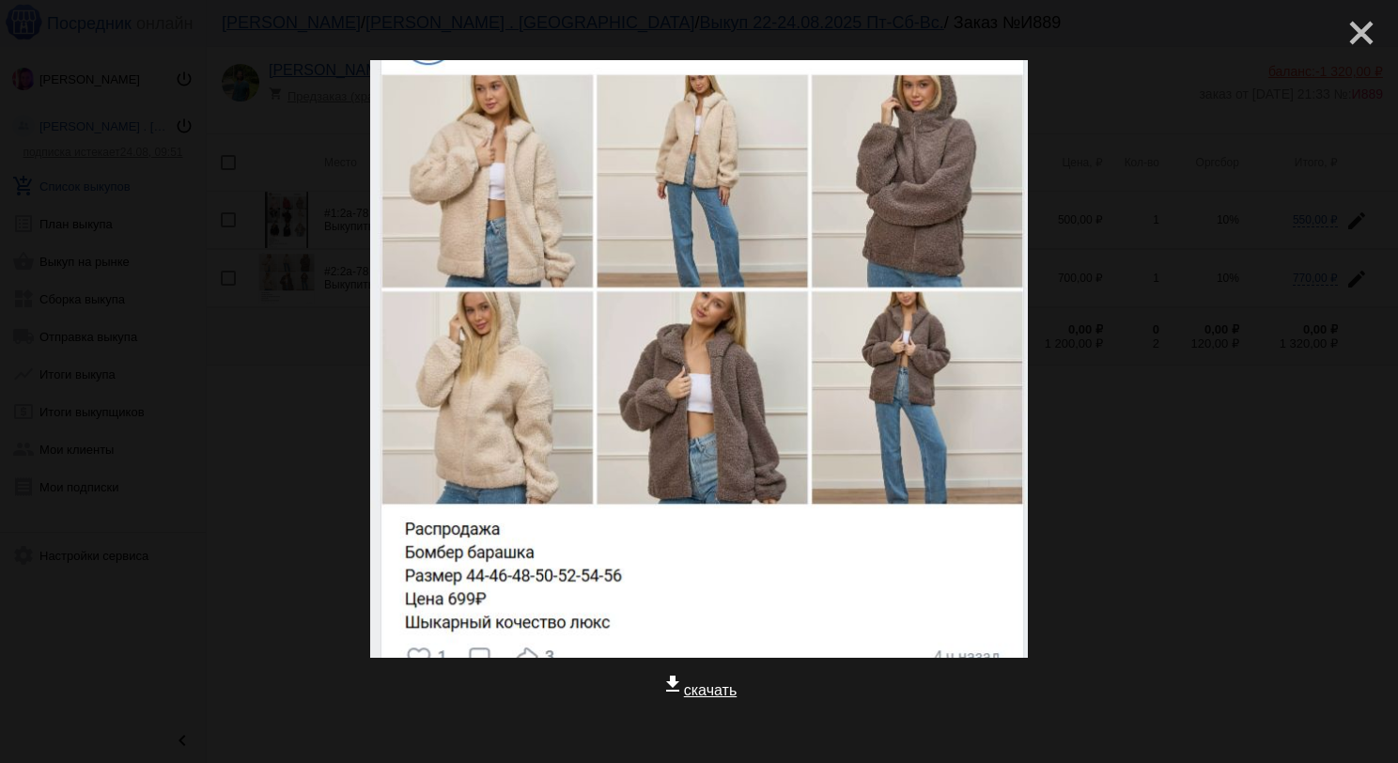
click at [1348, 35] on mat-icon "close" at bounding box center [1353, 25] width 23 height 23
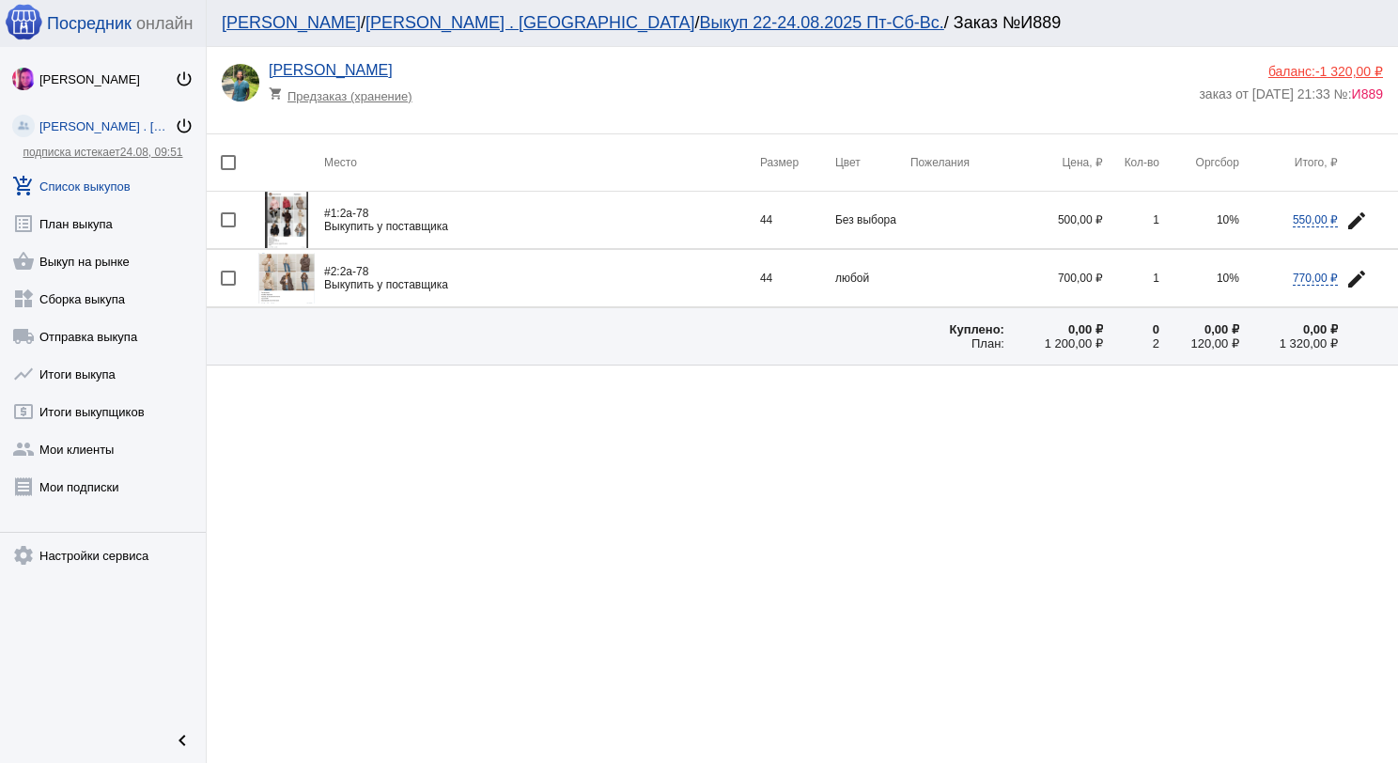
click at [286, 268] on img at bounding box center [286, 279] width 56 height 52
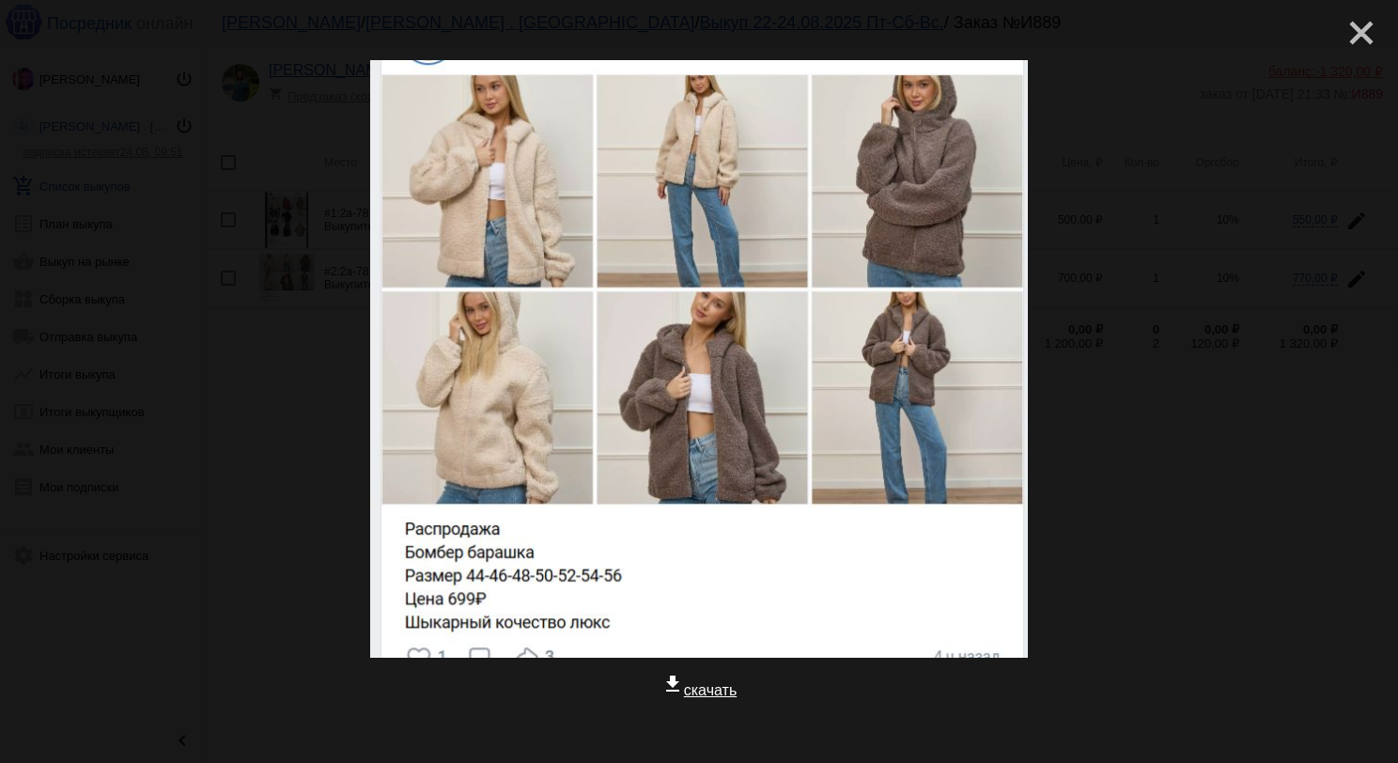
click at [1342, 37] on mat-icon "close" at bounding box center [1353, 25] width 23 height 23
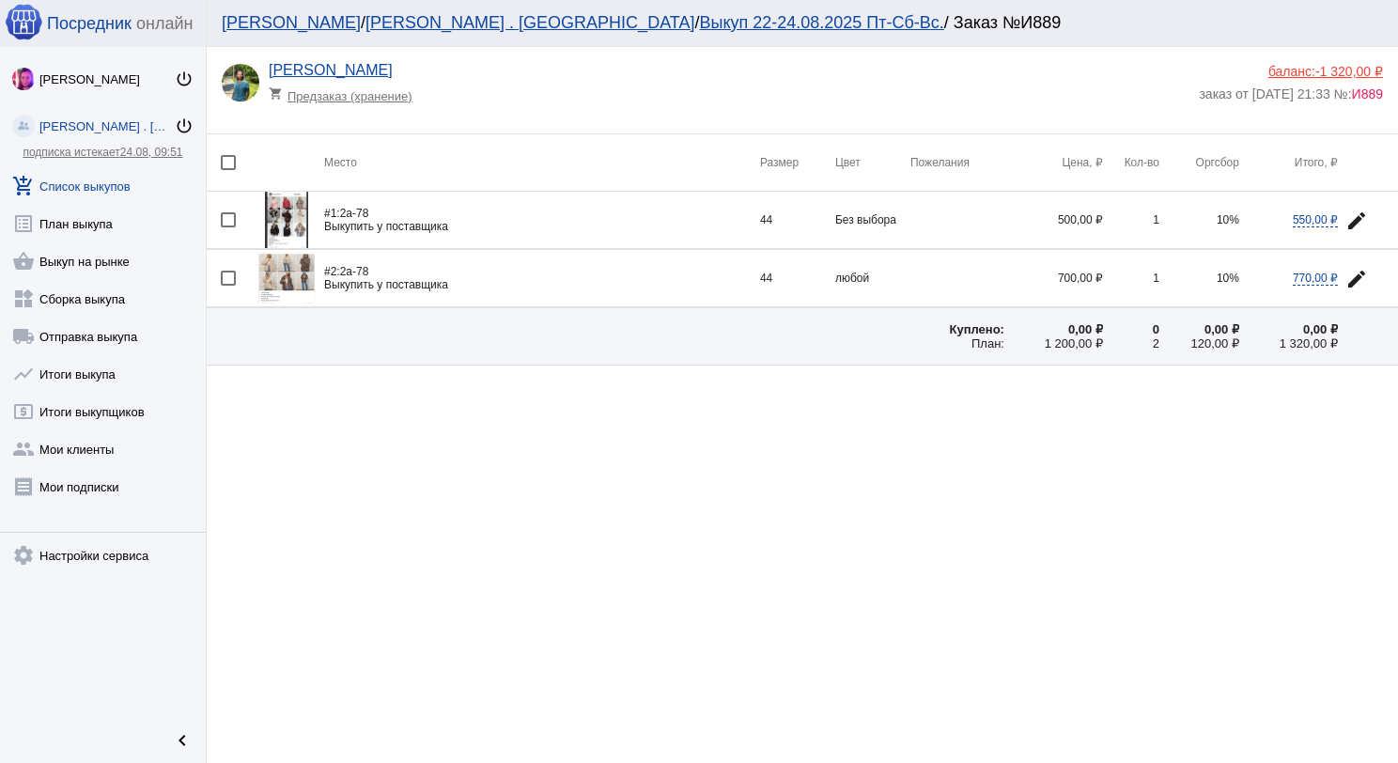
click at [270, 262] on img at bounding box center [286, 279] width 56 height 52
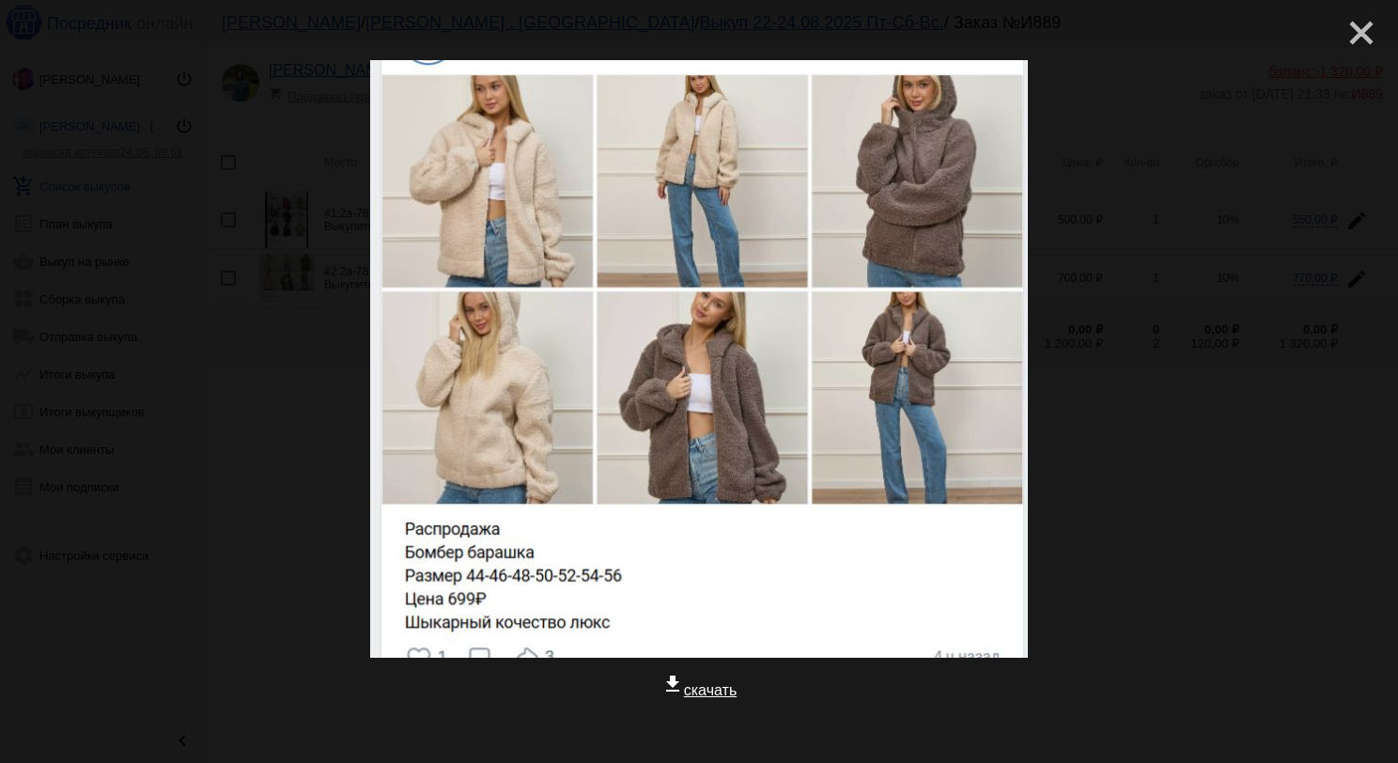
click at [1342, 31] on mat-icon "close" at bounding box center [1353, 25] width 23 height 23
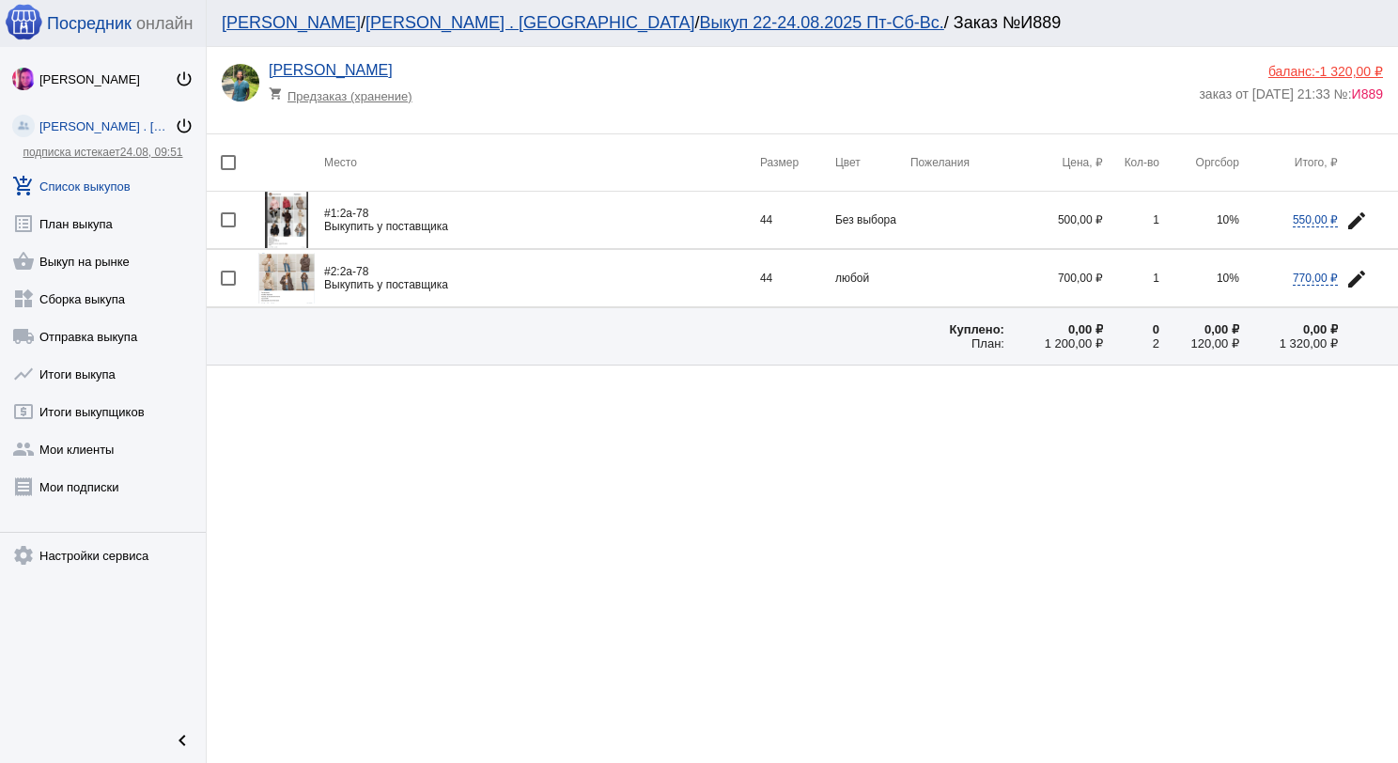
click at [296, 270] on img at bounding box center [286, 279] width 56 height 52
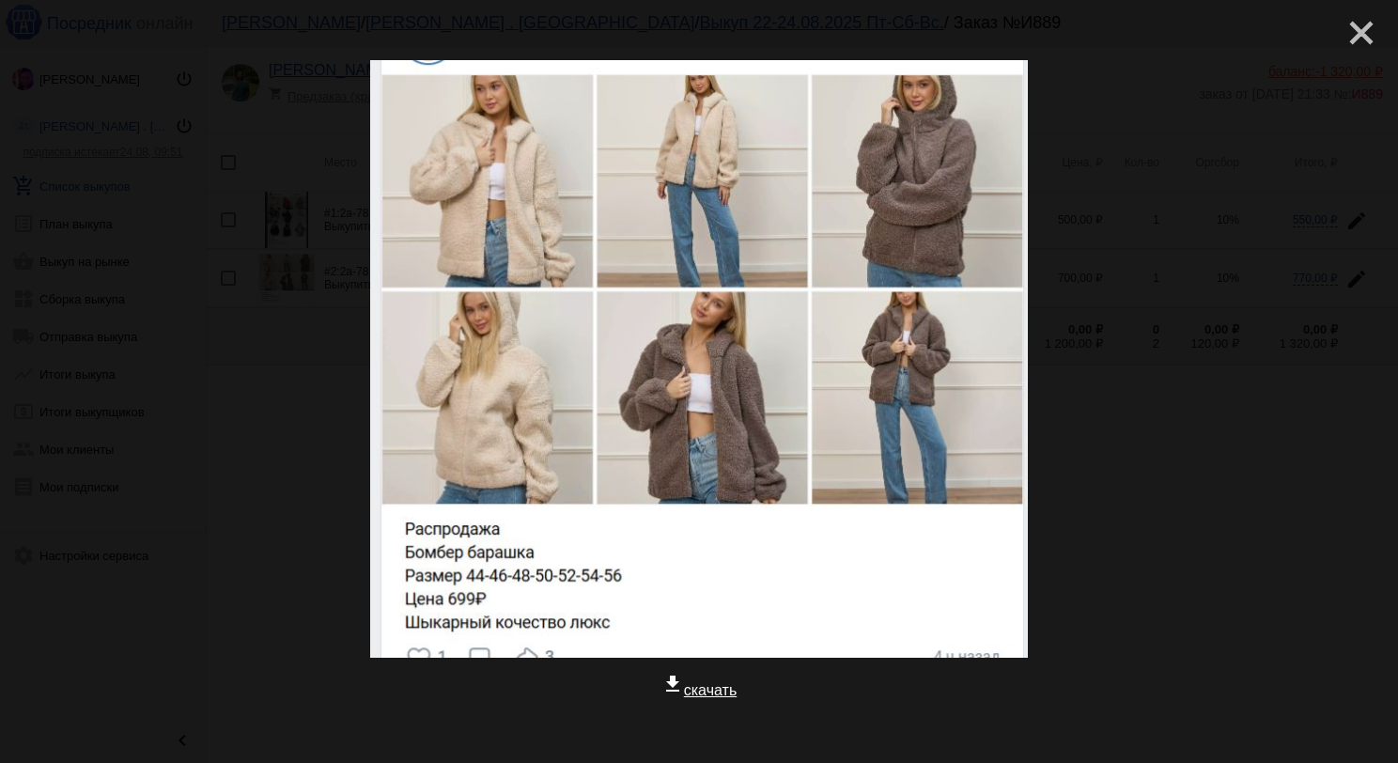
click at [1342, 24] on mat-icon "close" at bounding box center [1353, 25] width 23 height 23
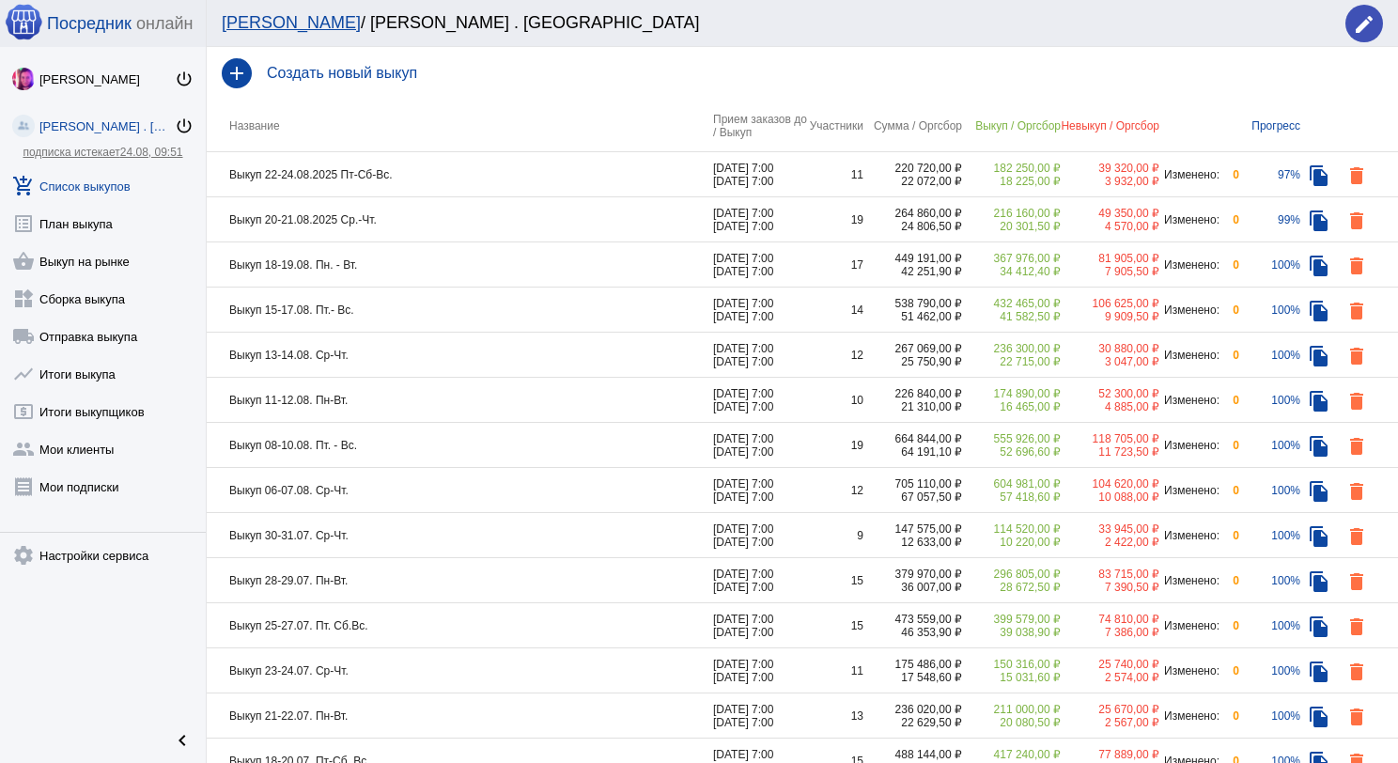
click at [474, 188] on td "Выкуп 22-24.08.2025 Пт-Сб-Вс." at bounding box center [460, 174] width 506 height 45
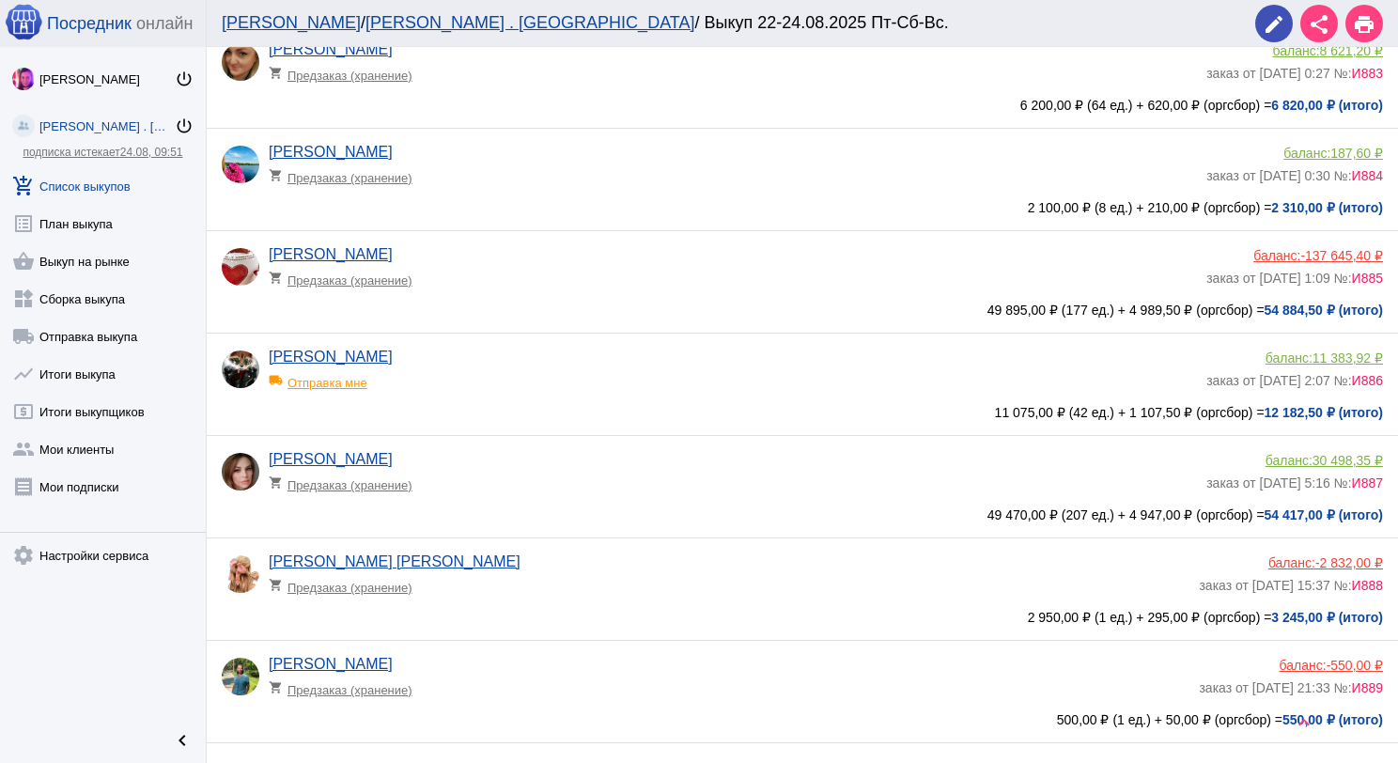
scroll to position [703, 0]
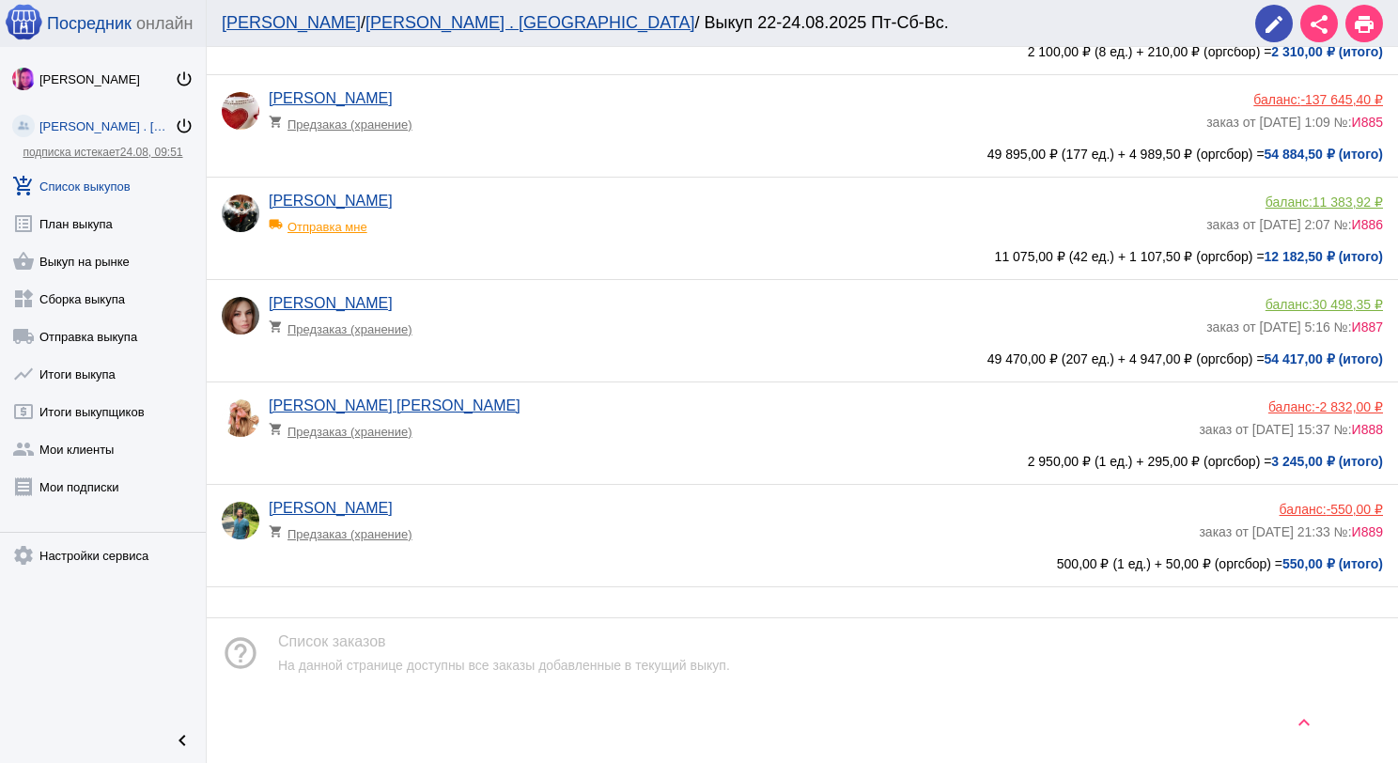
click at [626, 513] on div "Татьяна Некрасова shopping_cart Предзаказ (хранение)" at bounding box center [734, 525] width 930 height 51
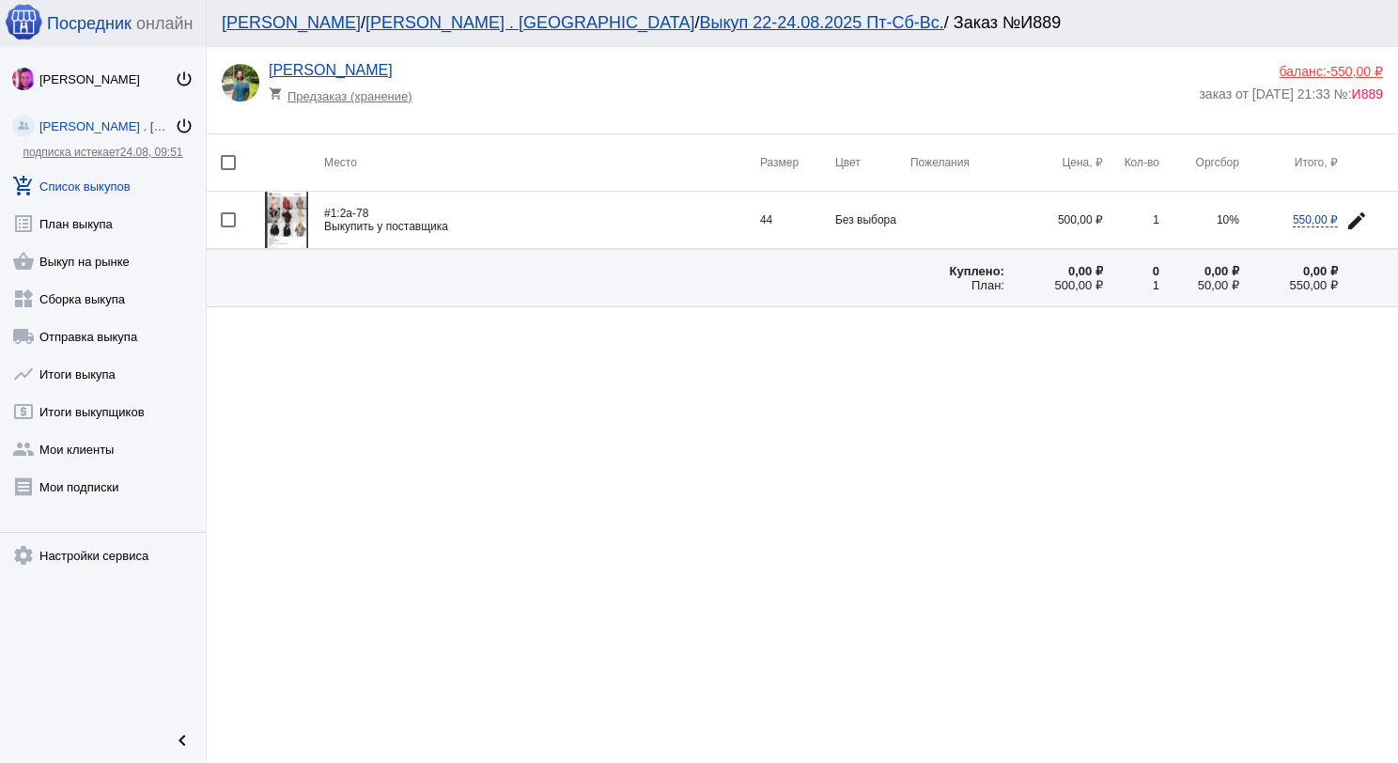
click at [282, 212] on img at bounding box center [286, 220] width 43 height 56
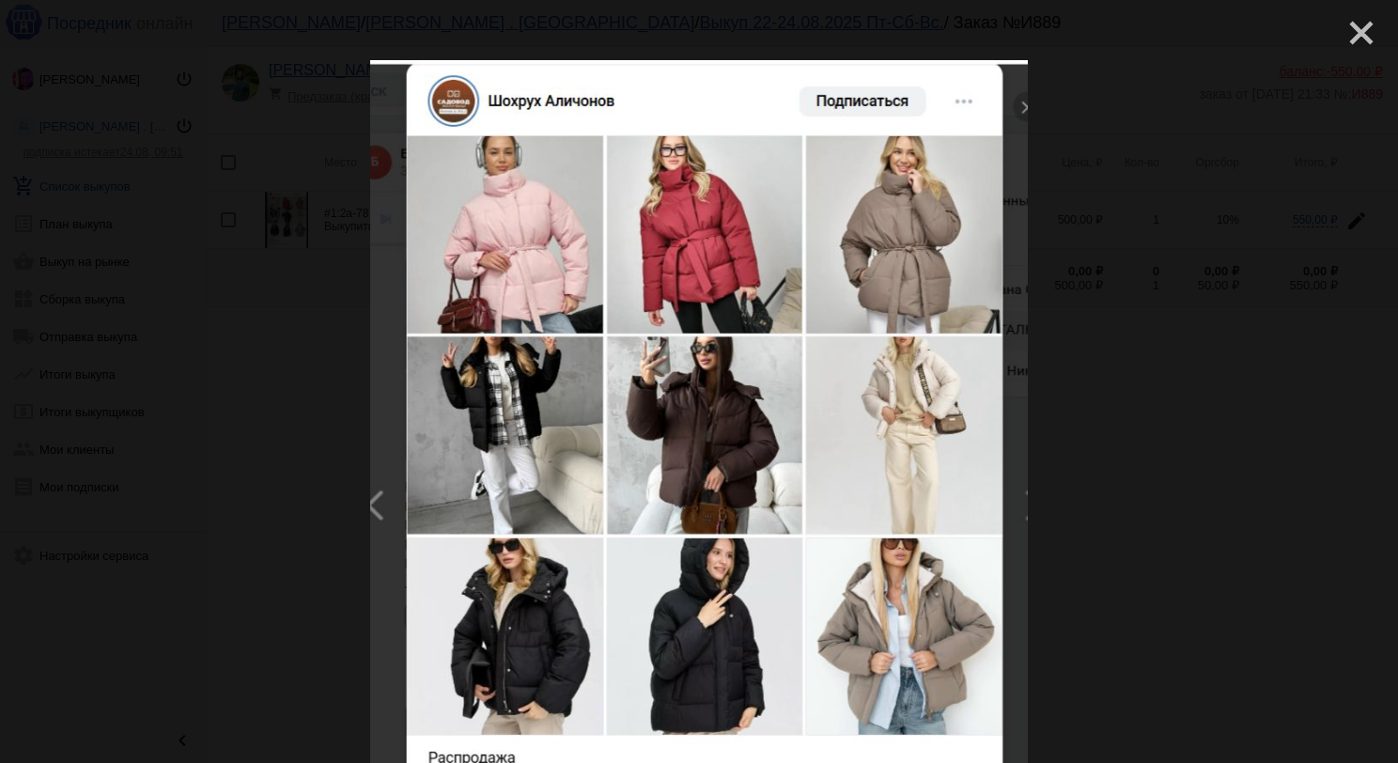
click at [1342, 35] on mat-icon "close" at bounding box center [1353, 25] width 23 height 23
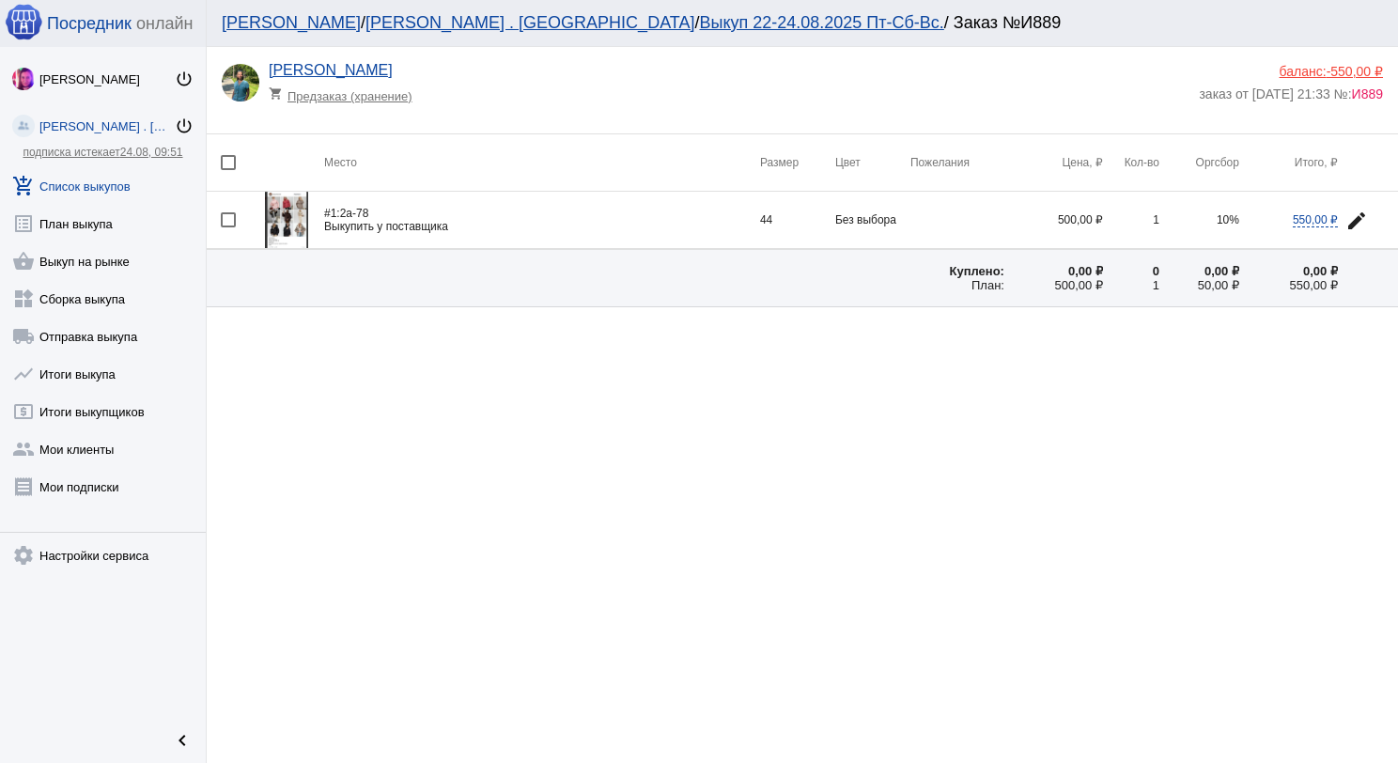
click at [285, 209] on img at bounding box center [286, 220] width 43 height 56
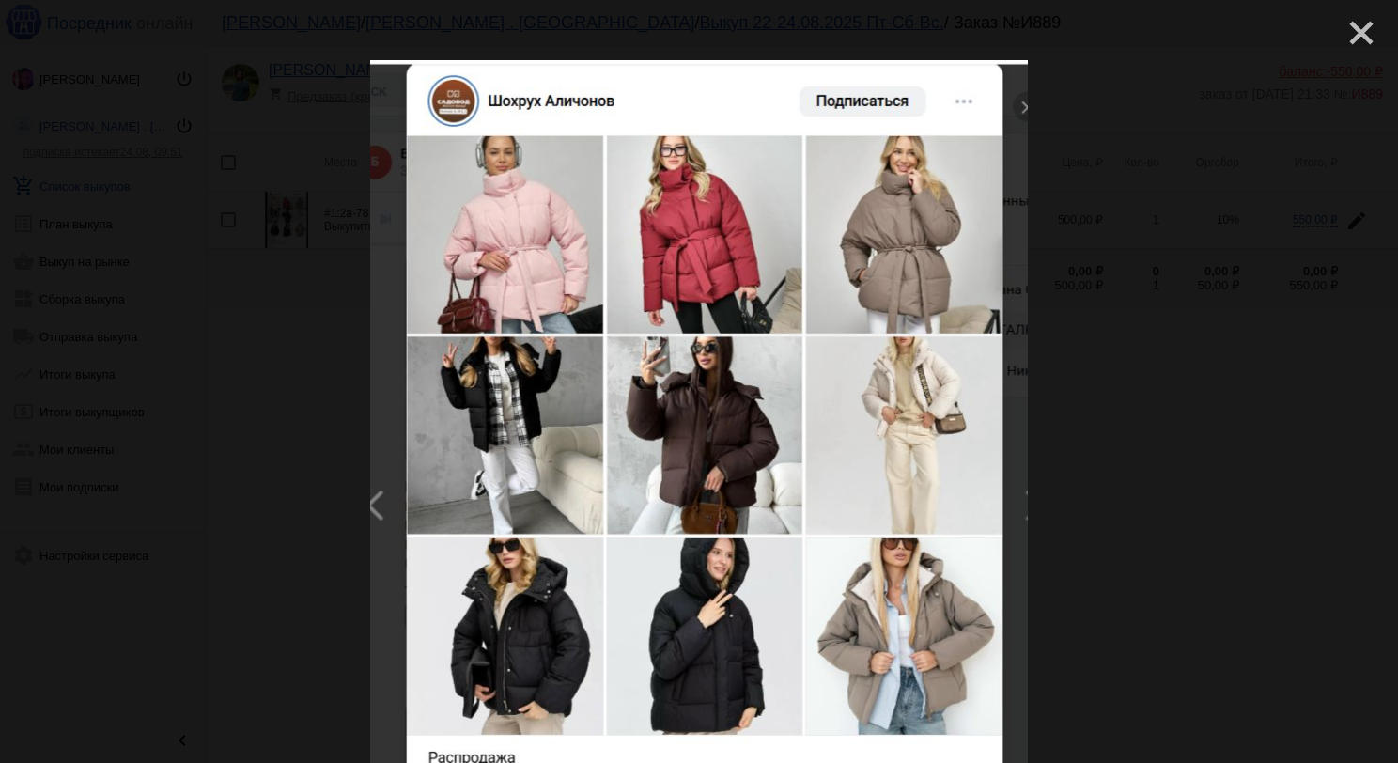
click at [1347, 35] on mat-icon "close" at bounding box center [1353, 25] width 23 height 23
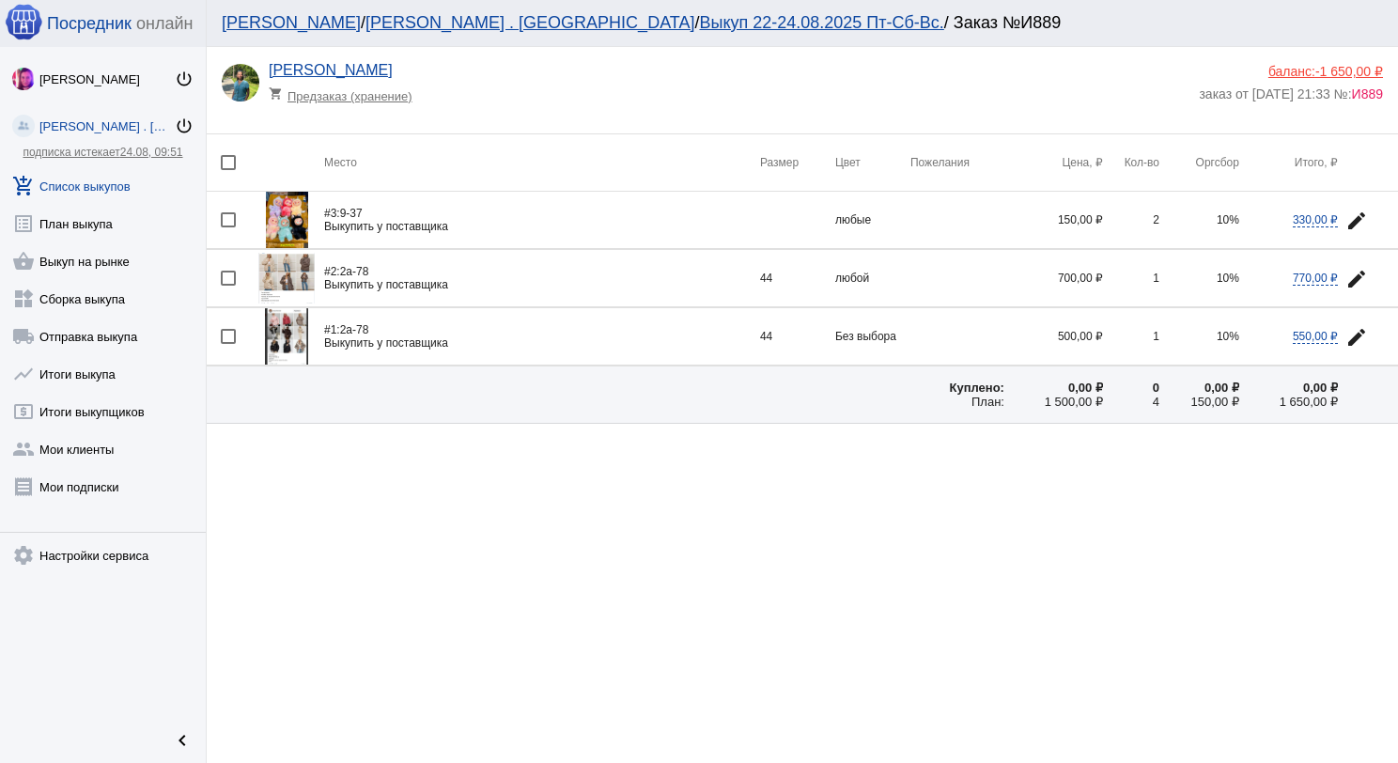
click at [294, 224] on img at bounding box center [287, 220] width 42 height 56
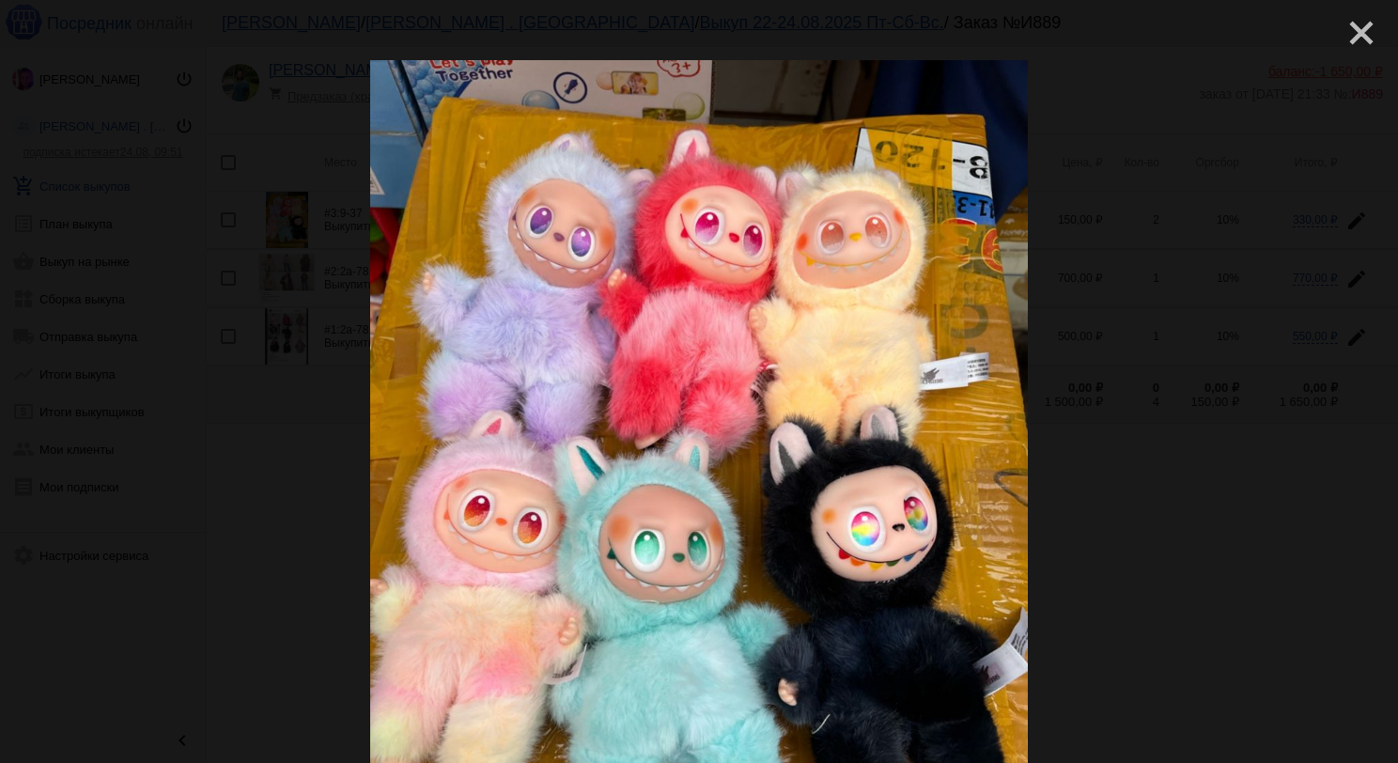
click at [1353, 34] on mat-icon "close" at bounding box center [1353, 25] width 23 height 23
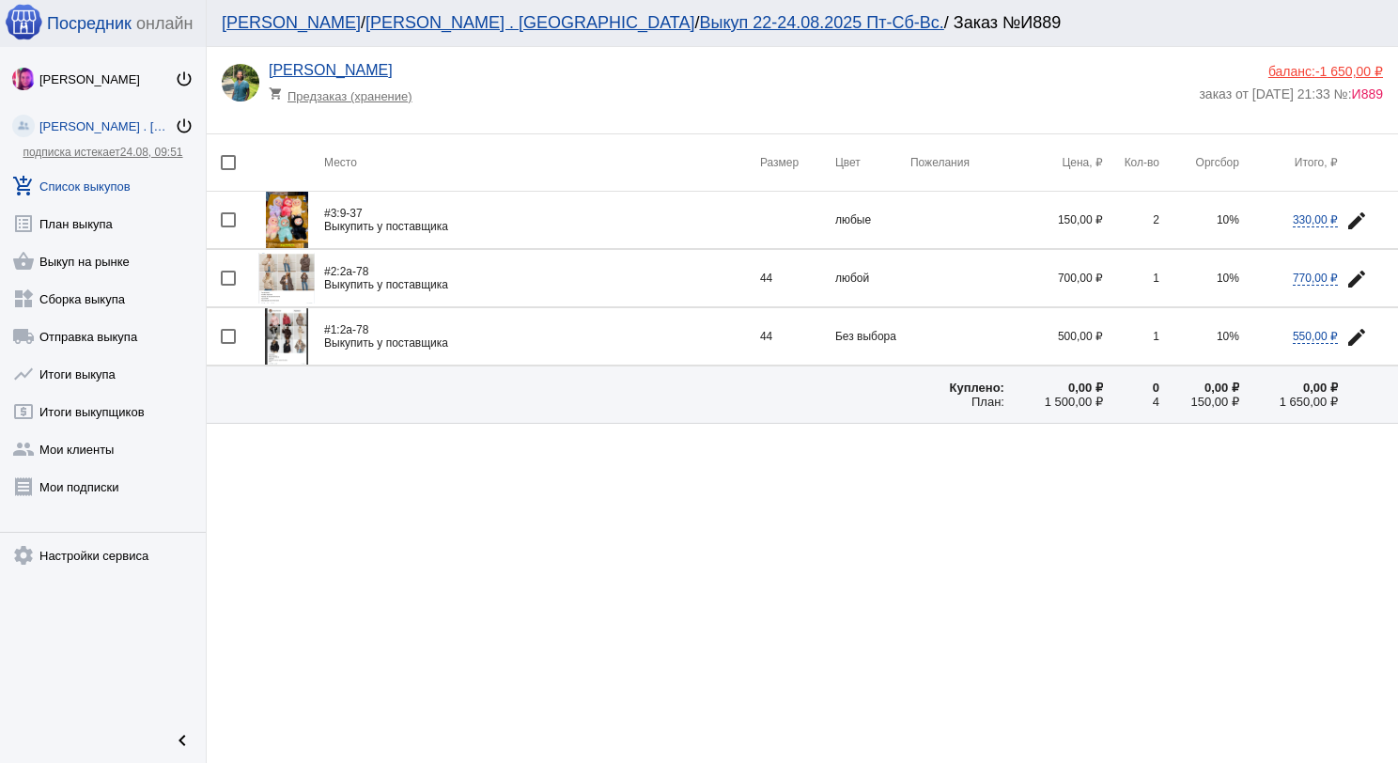
click at [109, 195] on link "add_shopping_cart Список выкупов" at bounding box center [103, 182] width 206 height 38
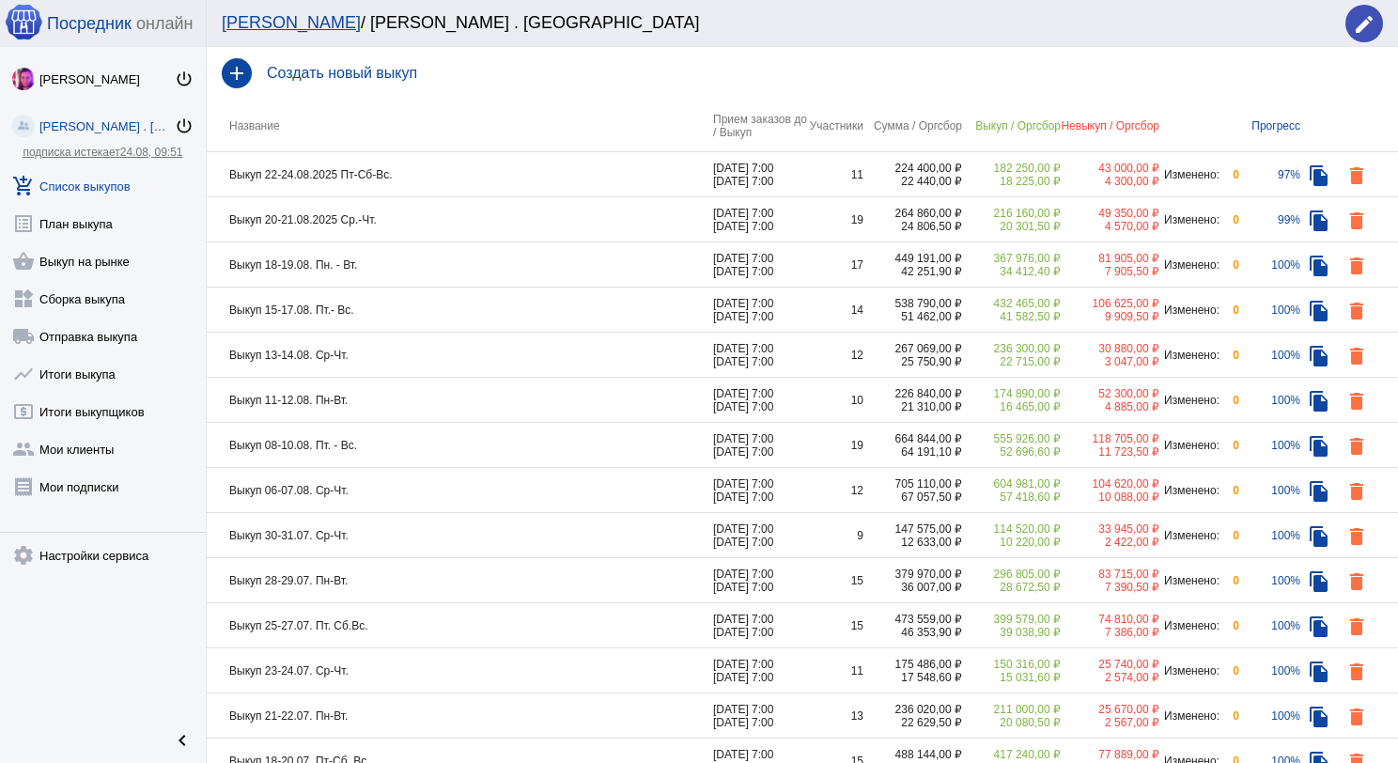
click at [424, 270] on td "Выкуп 18-19.08. Пн. - Вт." at bounding box center [460, 264] width 506 height 45
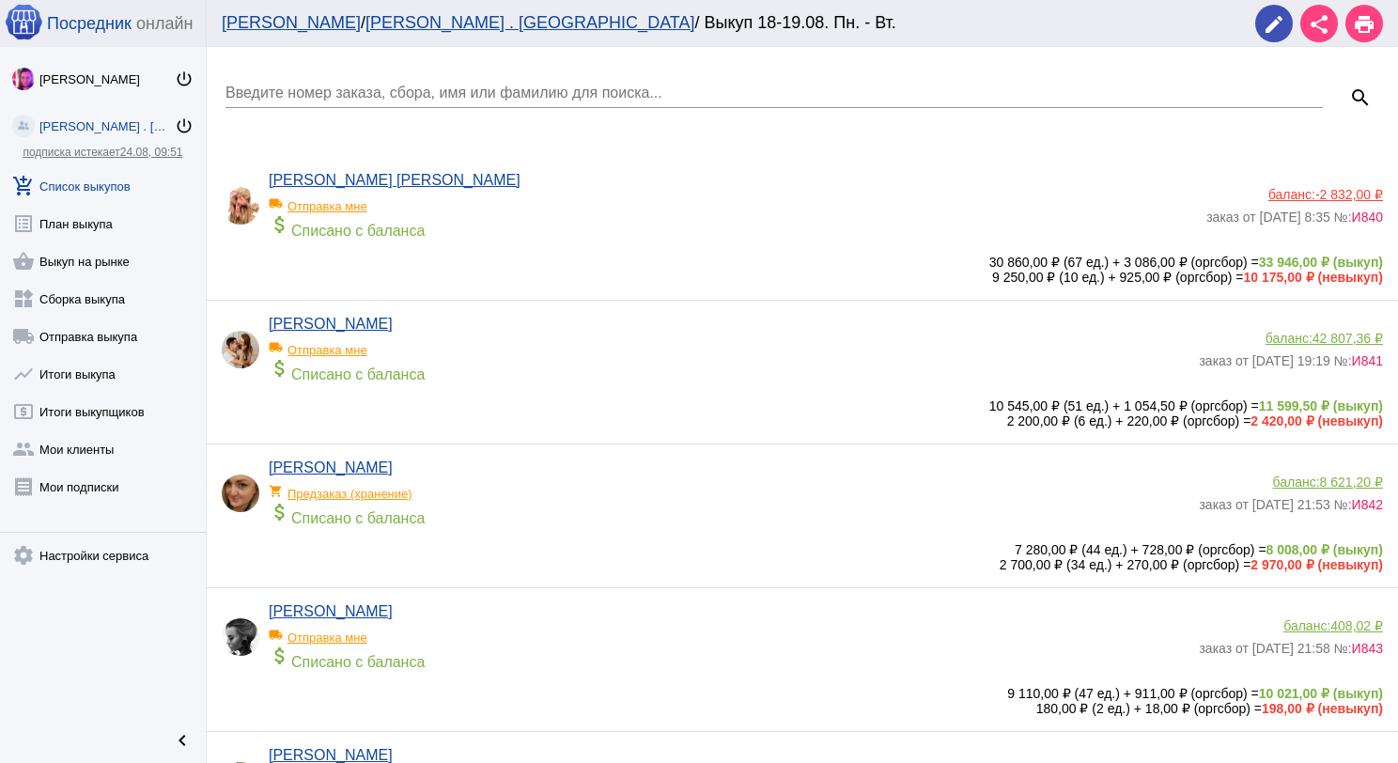
click at [118, 176] on link "add_shopping_cart Список выкупов" at bounding box center [103, 182] width 206 height 38
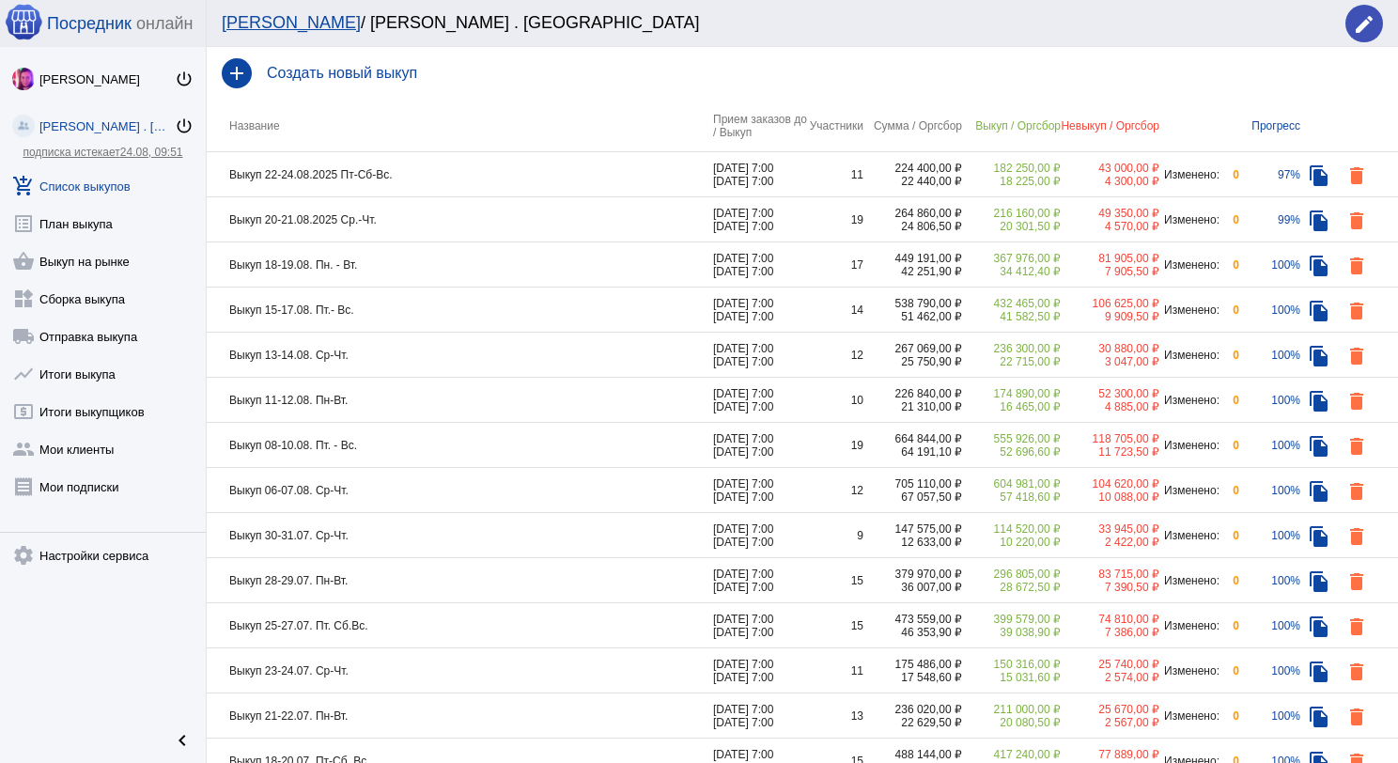
click at [412, 213] on td "Выкуп 20-21.08.2025 Ср.-Чт." at bounding box center [460, 219] width 506 height 45
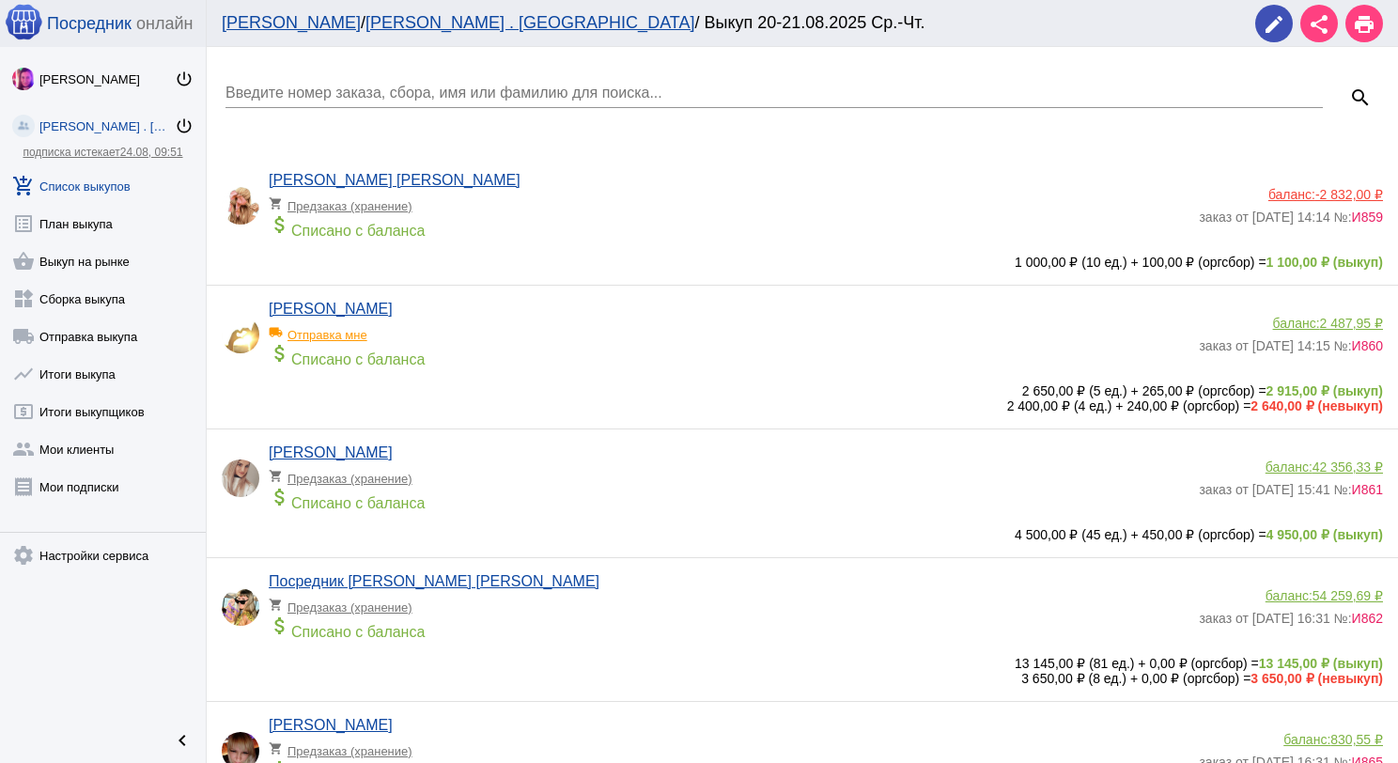
click at [417, 86] on input "Введите номер заказа, сбора, имя или фамилию для поиска..." at bounding box center [773, 93] width 1097 height 17
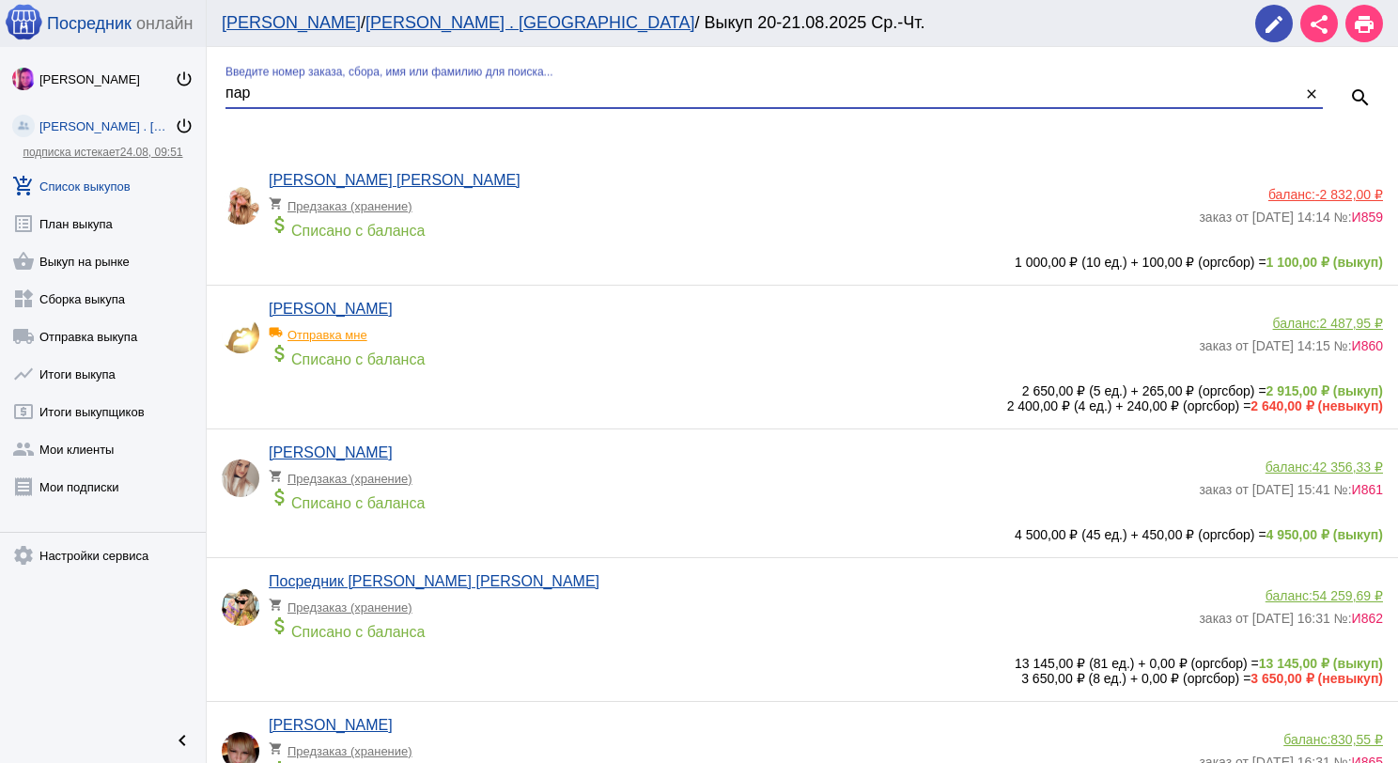
type input "пар"
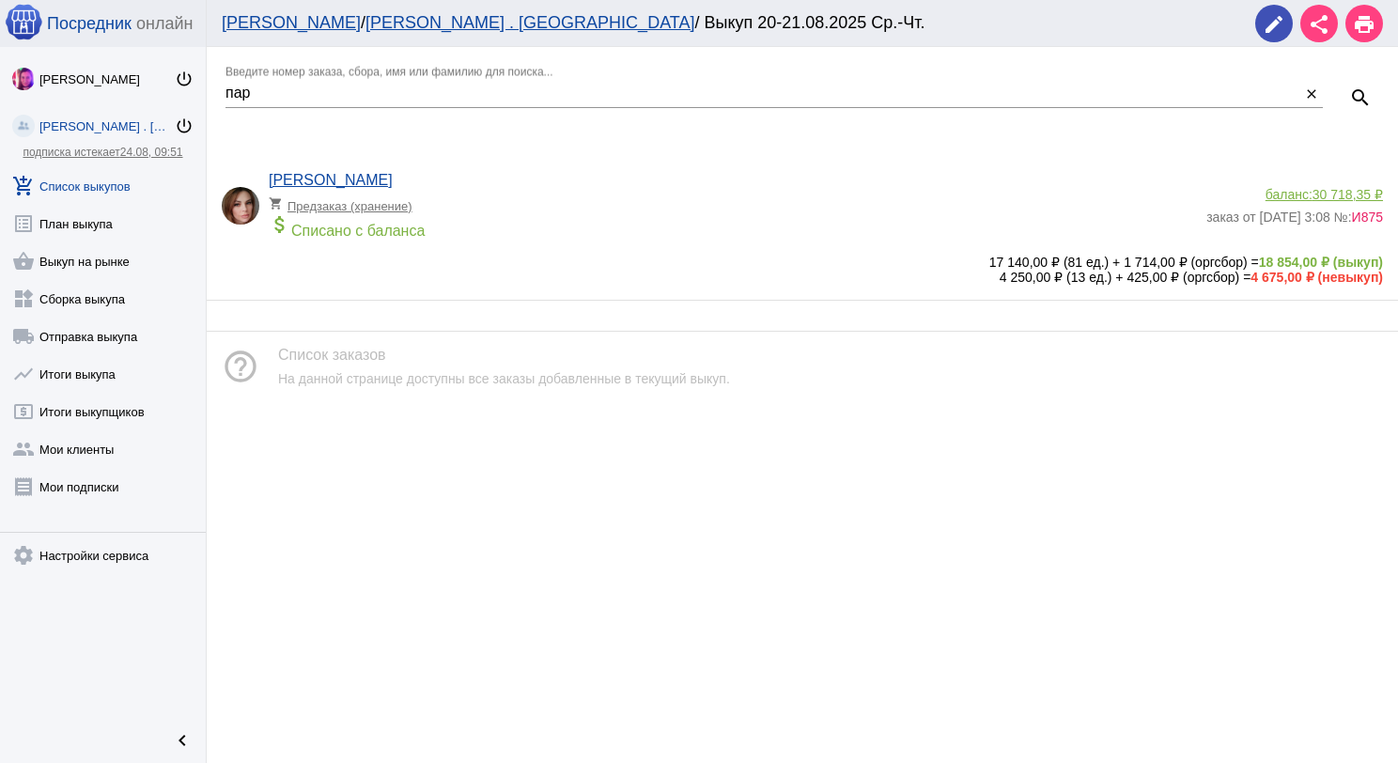
click at [617, 178] on div "Наталия Пархимович shopping_cart Предзаказ (хранение) attach_money Списано с ба…" at bounding box center [737, 210] width 937 height 77
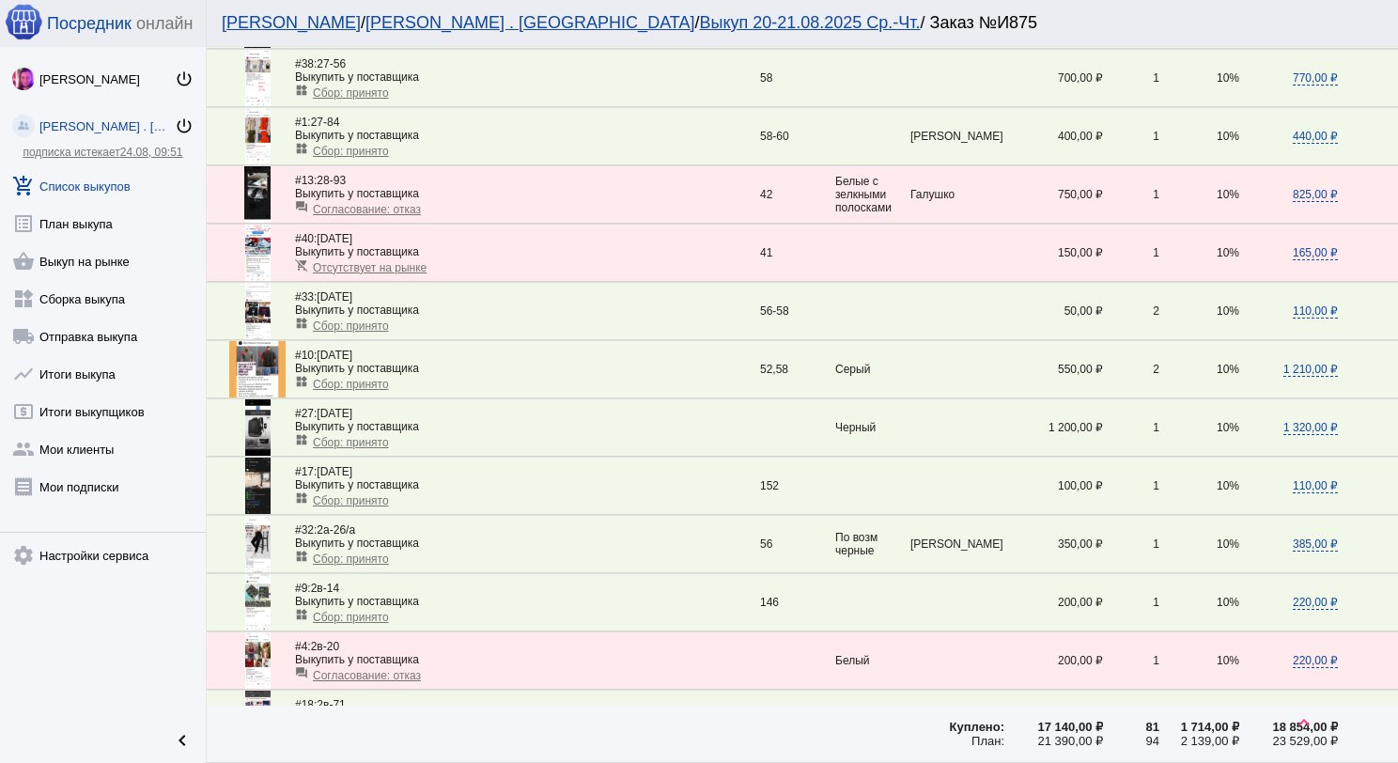
scroll to position [1221, 0]
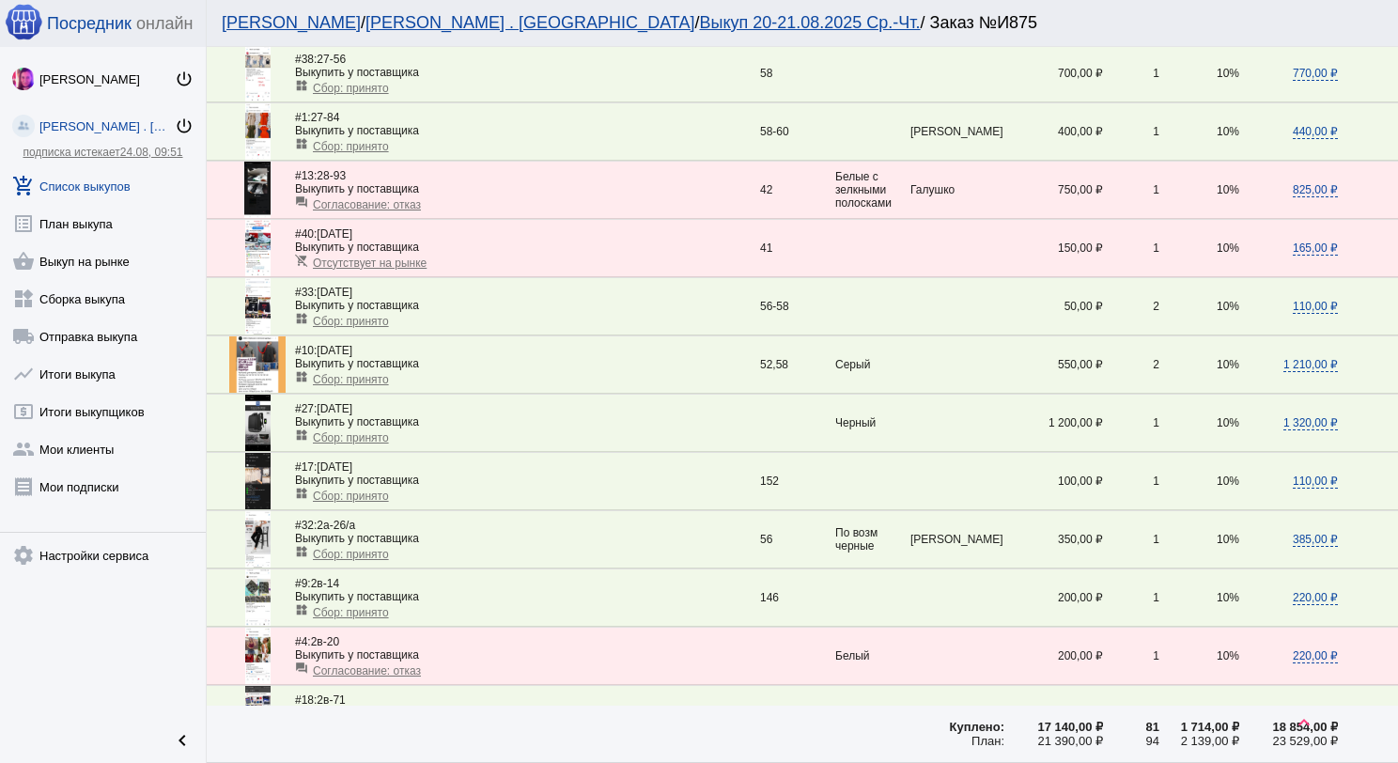
click at [379, 431] on span "Сбор: принято" at bounding box center [351, 437] width 76 height 13
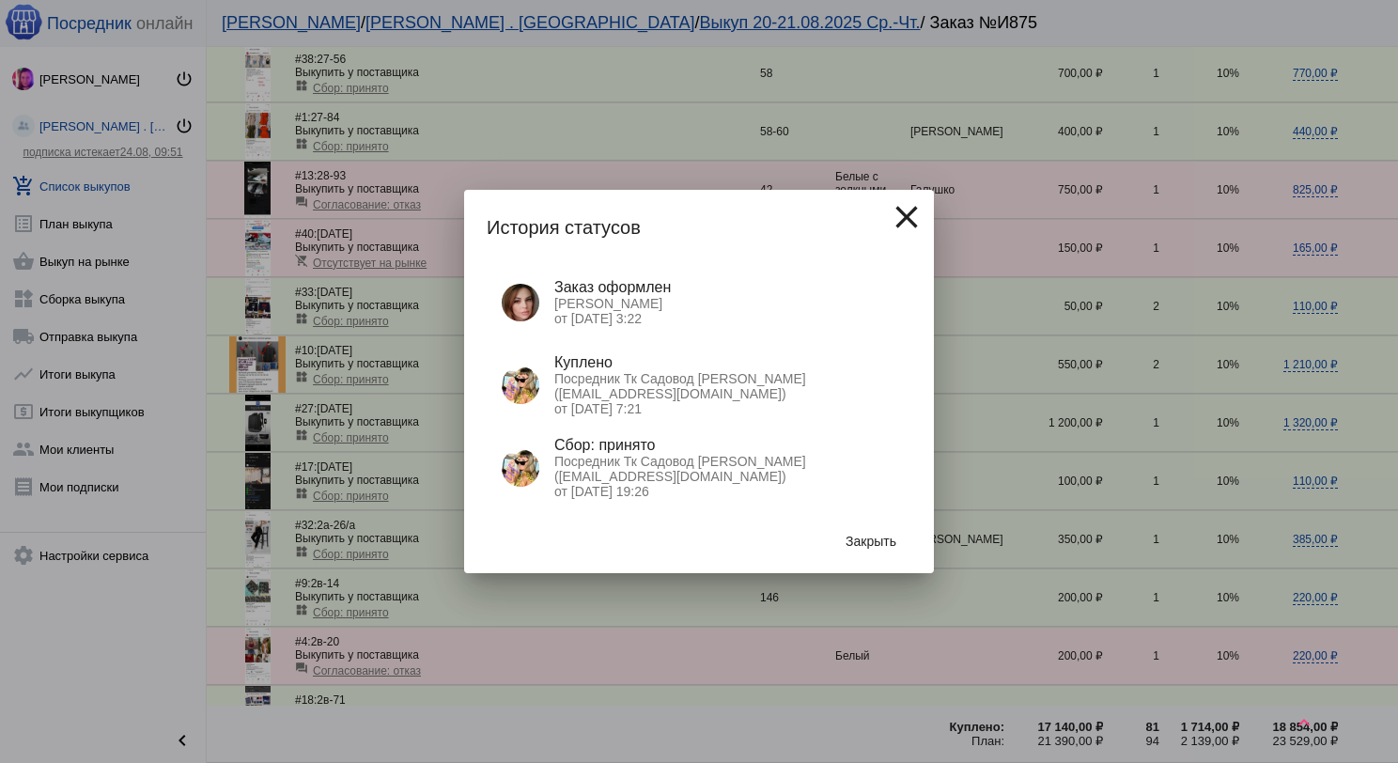
click at [896, 207] on mat-icon "close" at bounding box center [907, 217] width 38 height 38
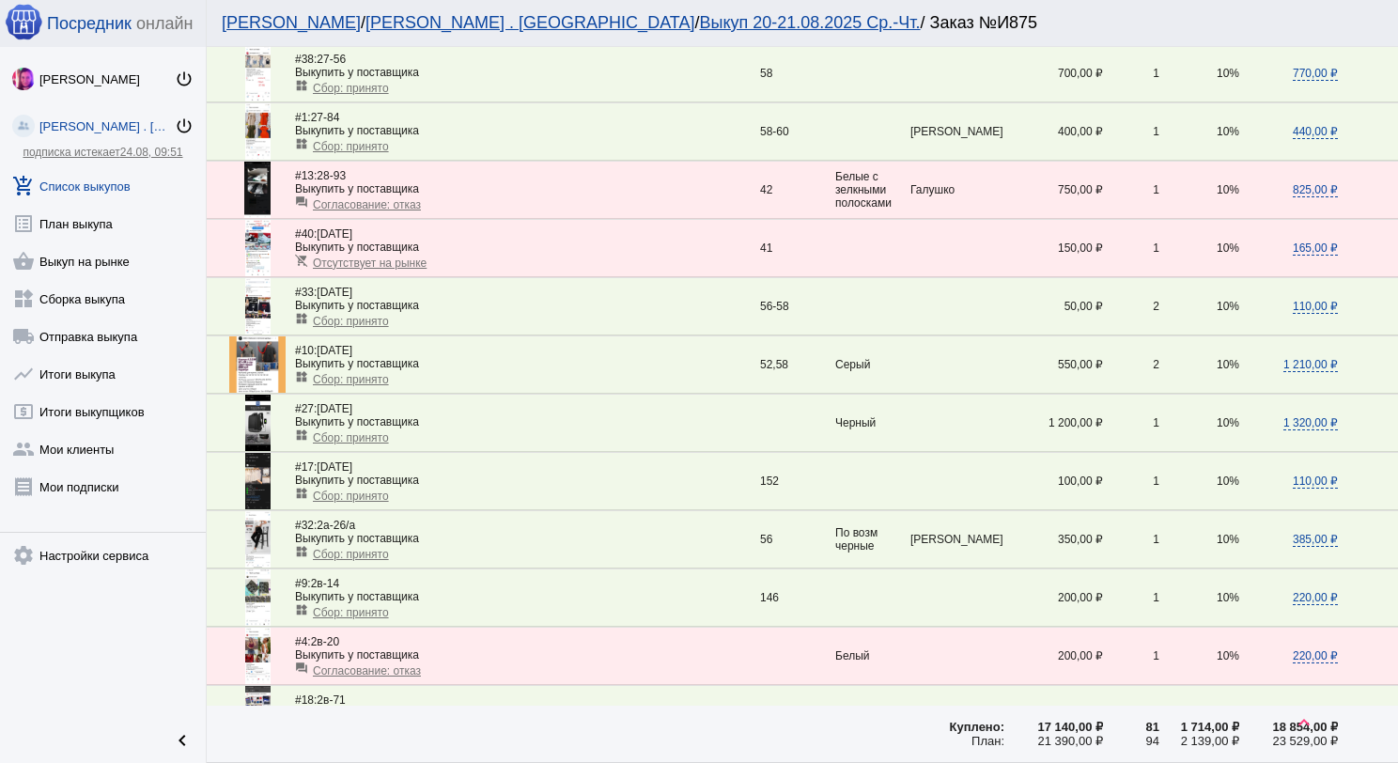
click at [351, 431] on span "Сбор: принято" at bounding box center [351, 437] width 76 height 13
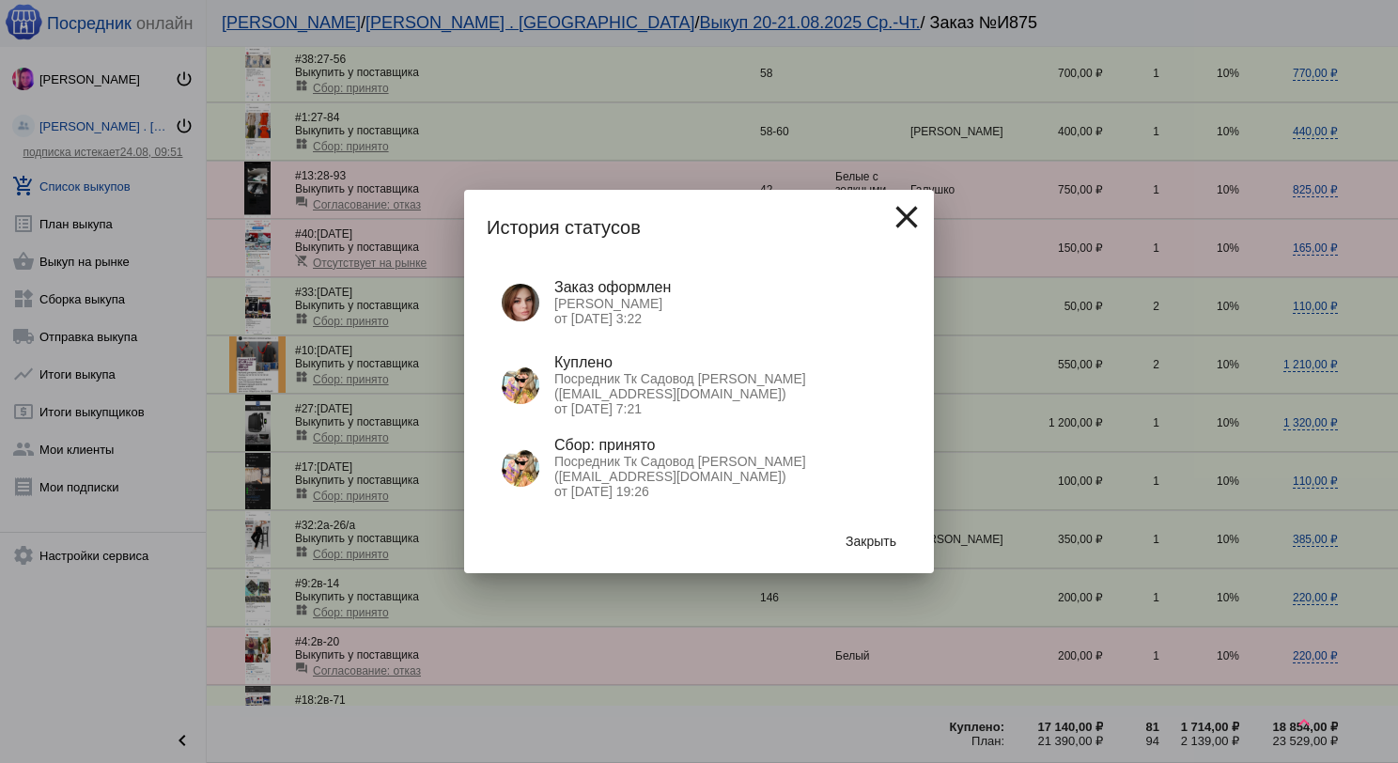
click at [900, 541] on button "Закрыть" at bounding box center [870, 541] width 81 height 34
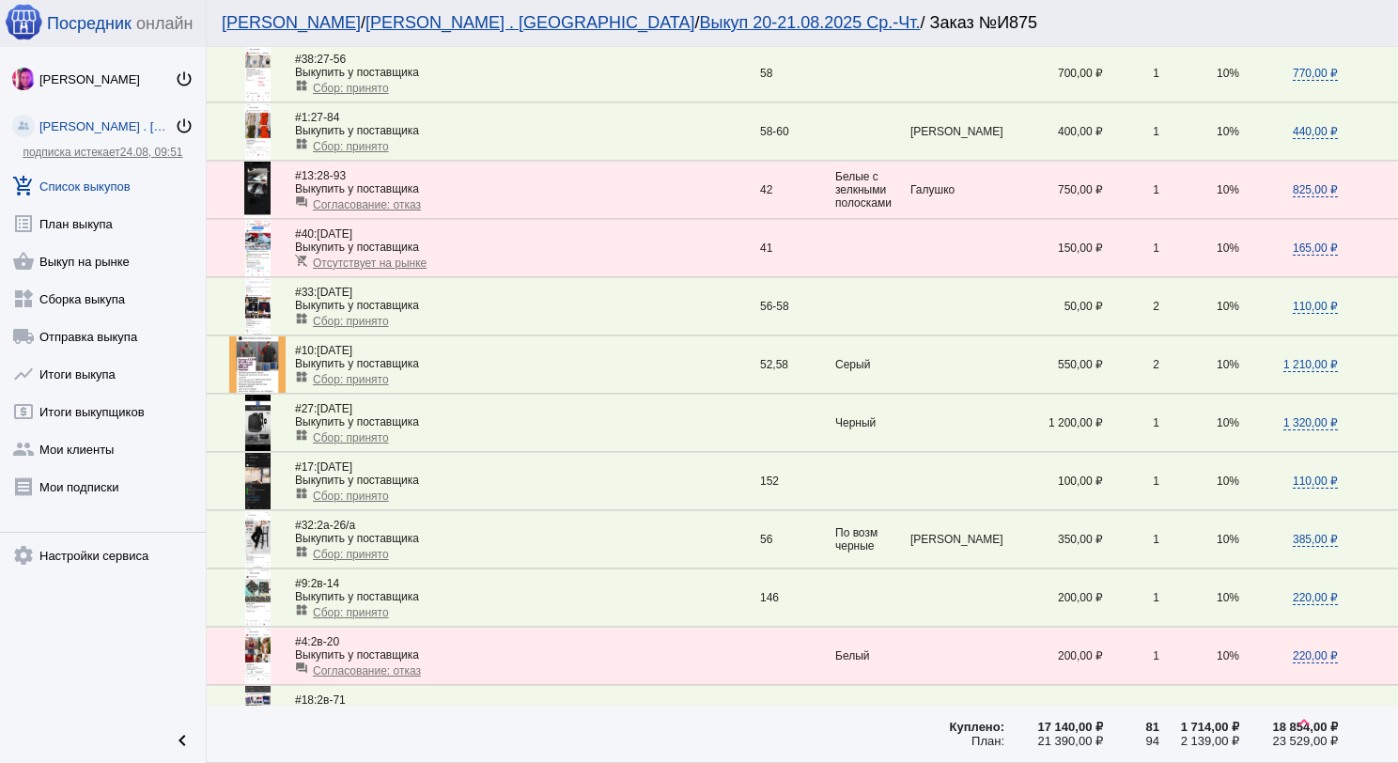
click at [90, 177] on link "add_shopping_cart Список выкупов" at bounding box center [103, 182] width 206 height 38
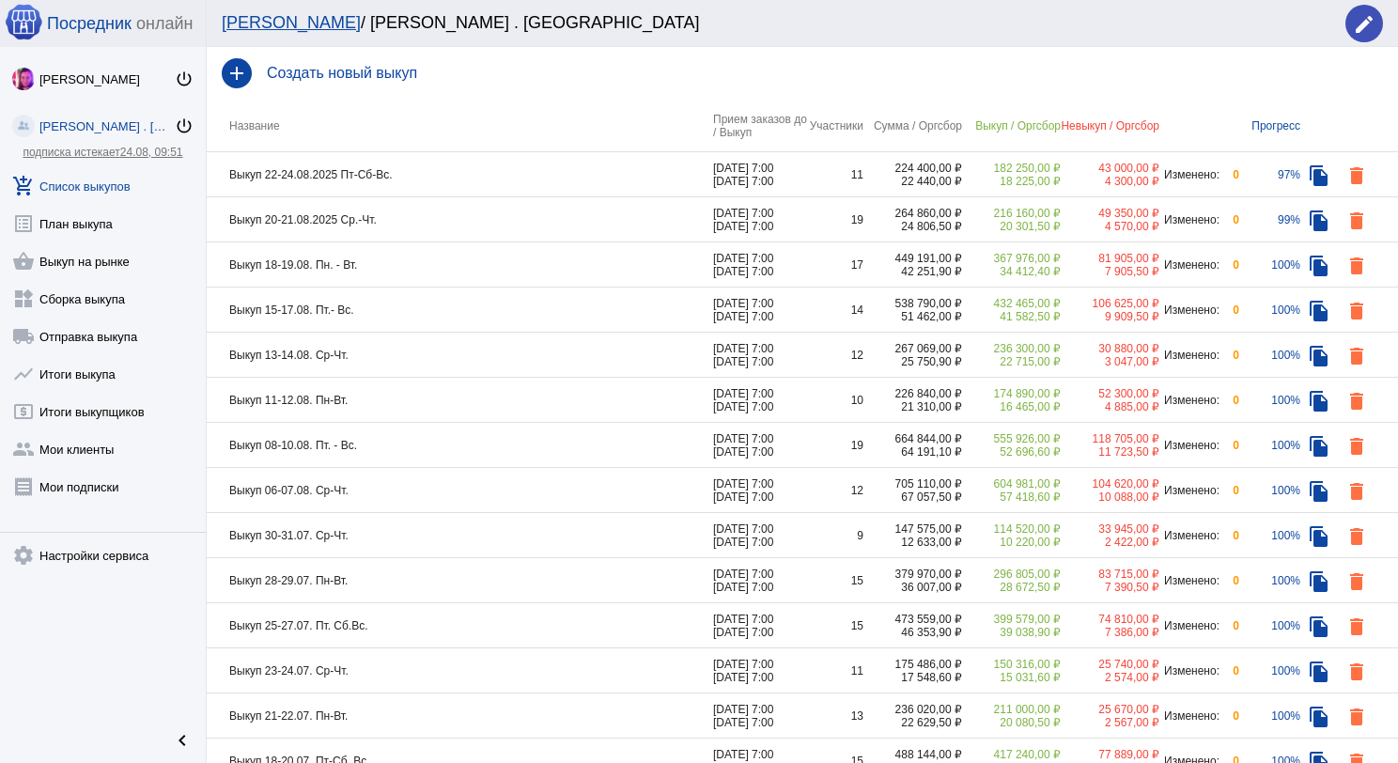
click at [525, 169] on td "Выкуп 22-24.08.2025 Пт-Сб-Вс." at bounding box center [460, 174] width 506 height 45
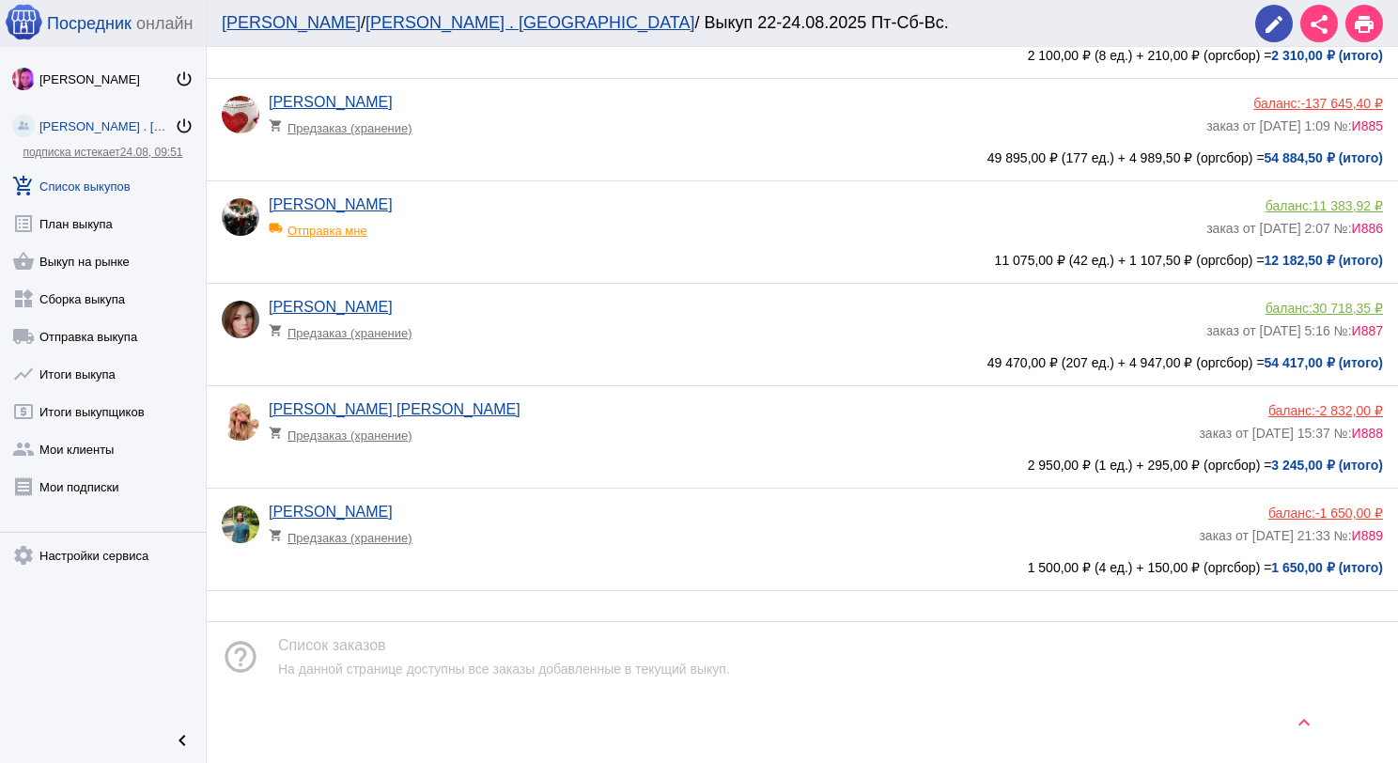
scroll to position [703, 0]
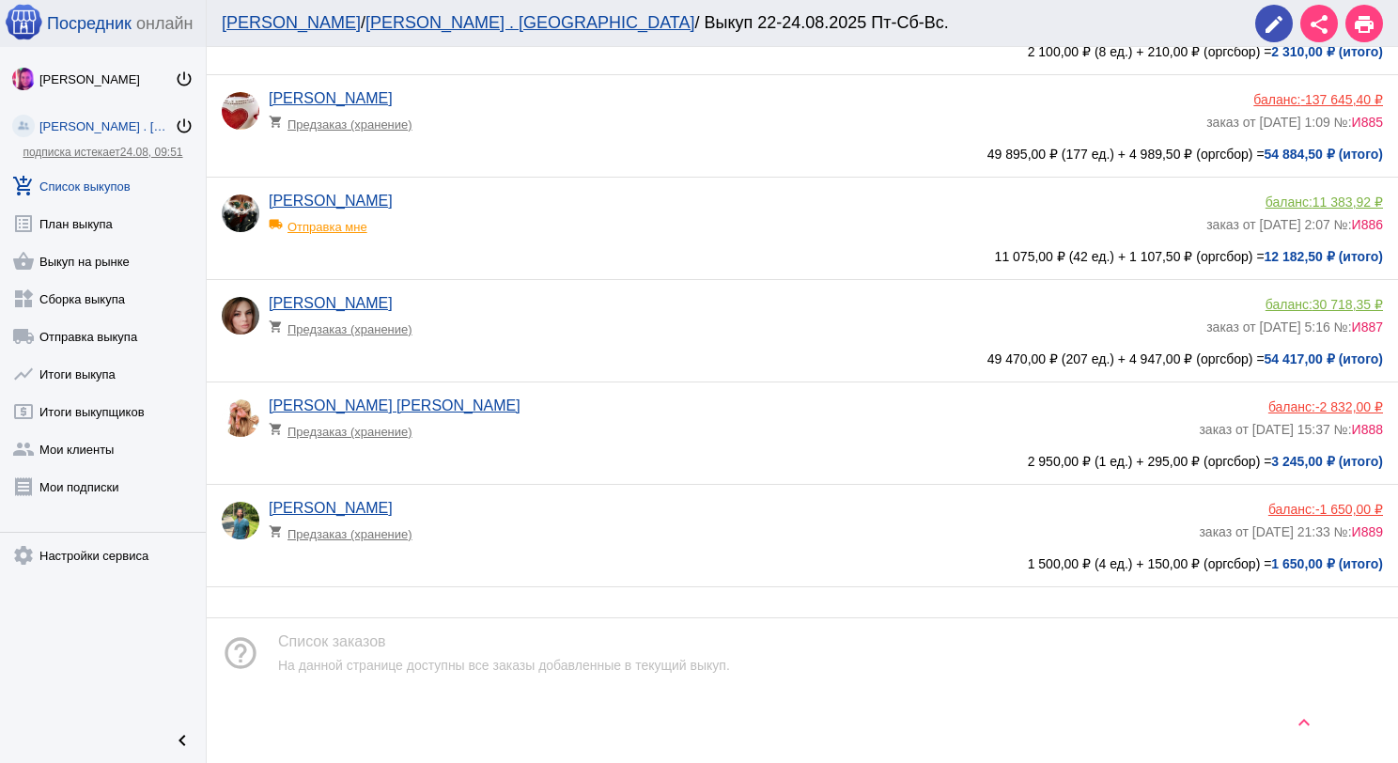
click at [619, 507] on div "Татьяна Некрасова shopping_cart Предзаказ (хранение)" at bounding box center [734, 525] width 930 height 51
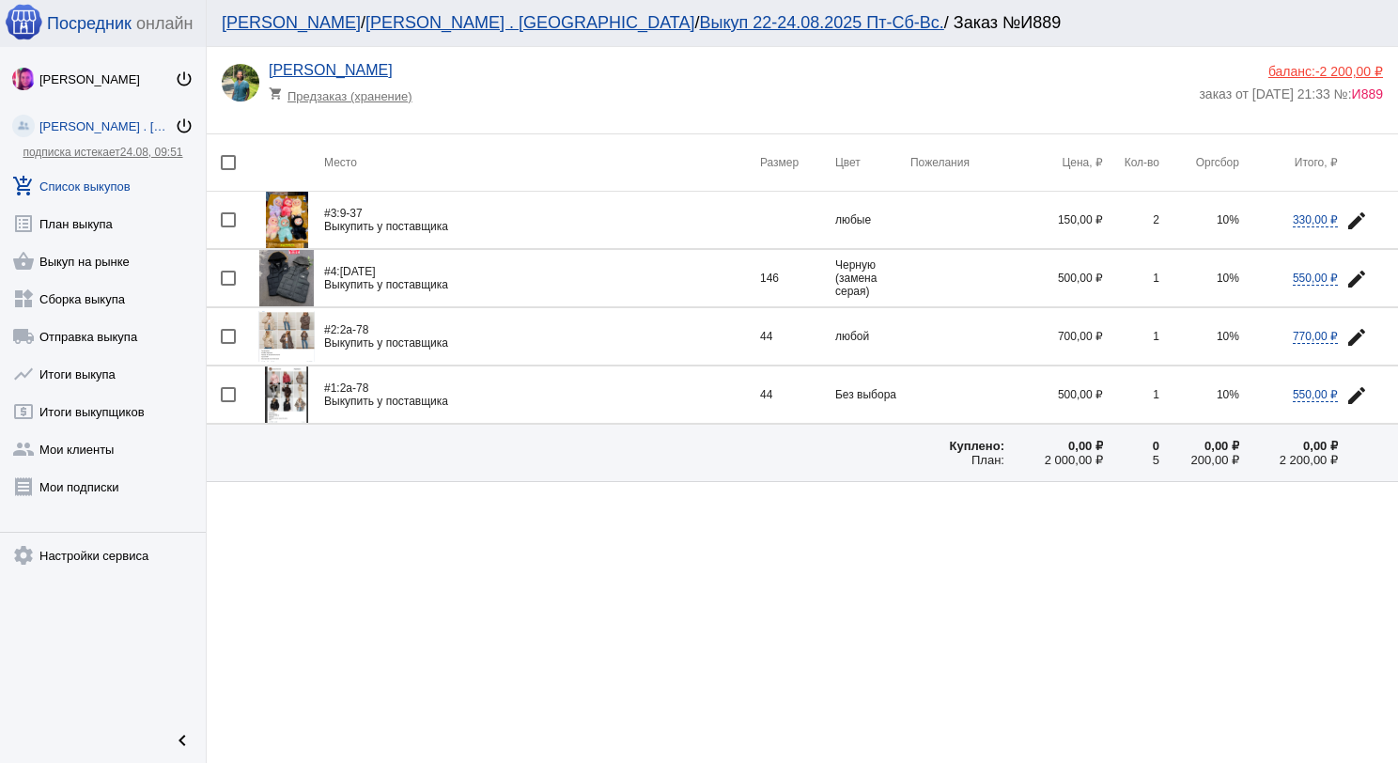
click at [281, 274] on img at bounding box center [286, 278] width 54 height 56
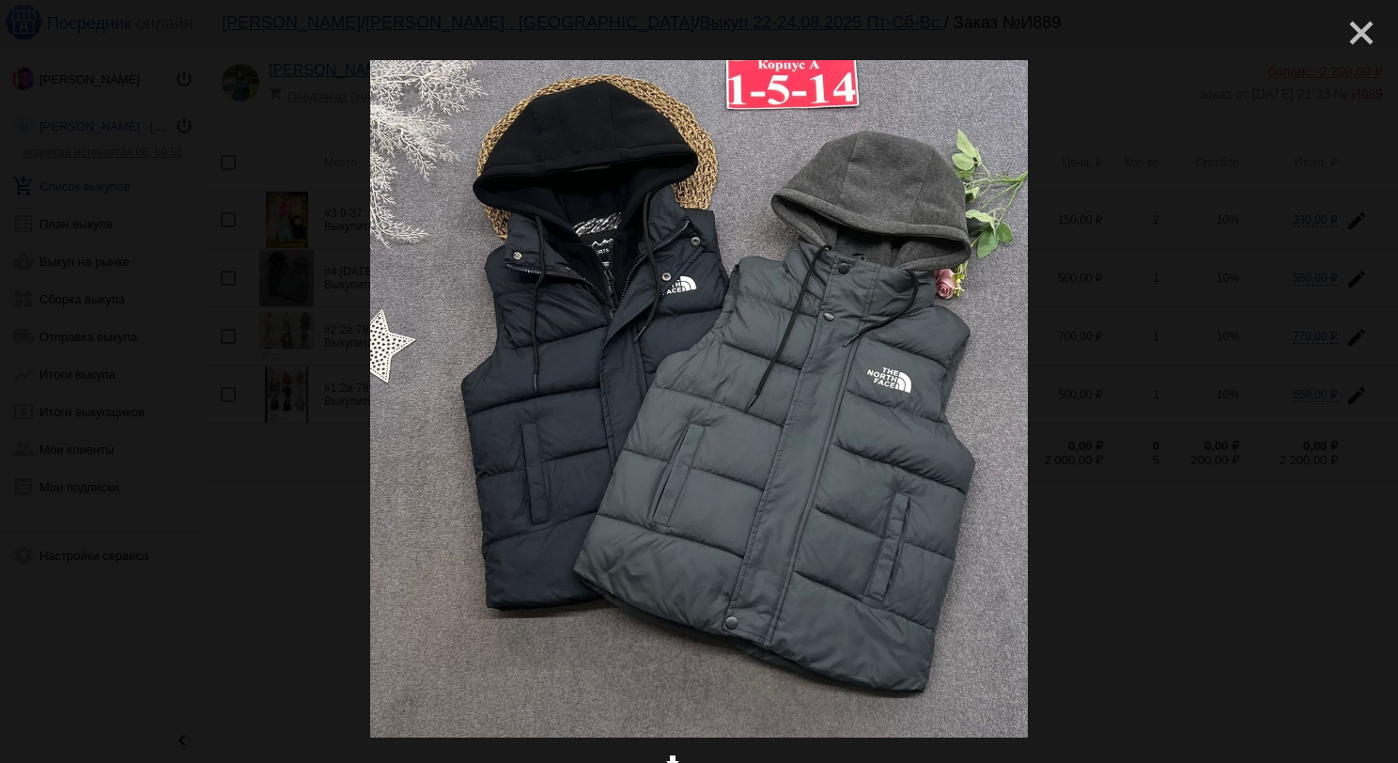
click at [1342, 28] on mat-icon "close" at bounding box center [1353, 25] width 23 height 23
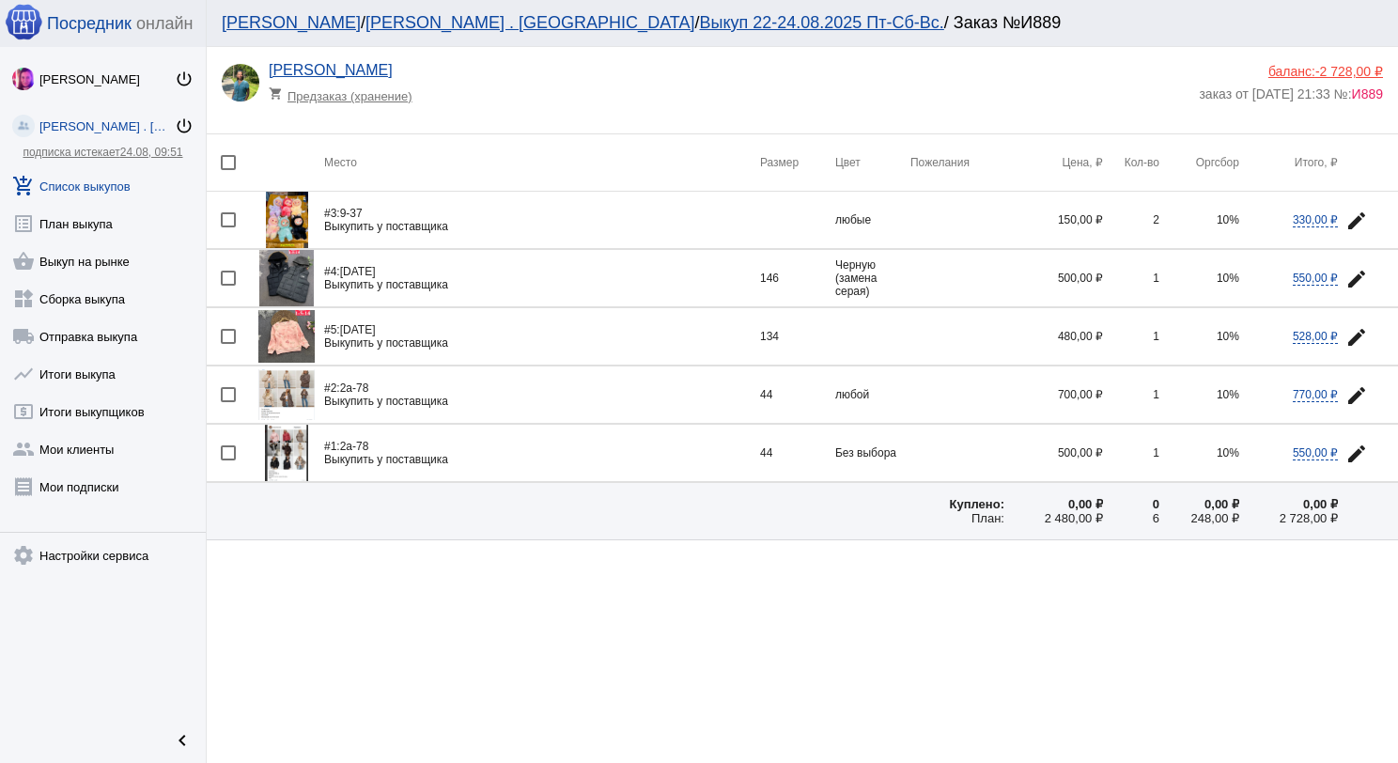
click at [293, 328] on img at bounding box center [286, 336] width 56 height 53
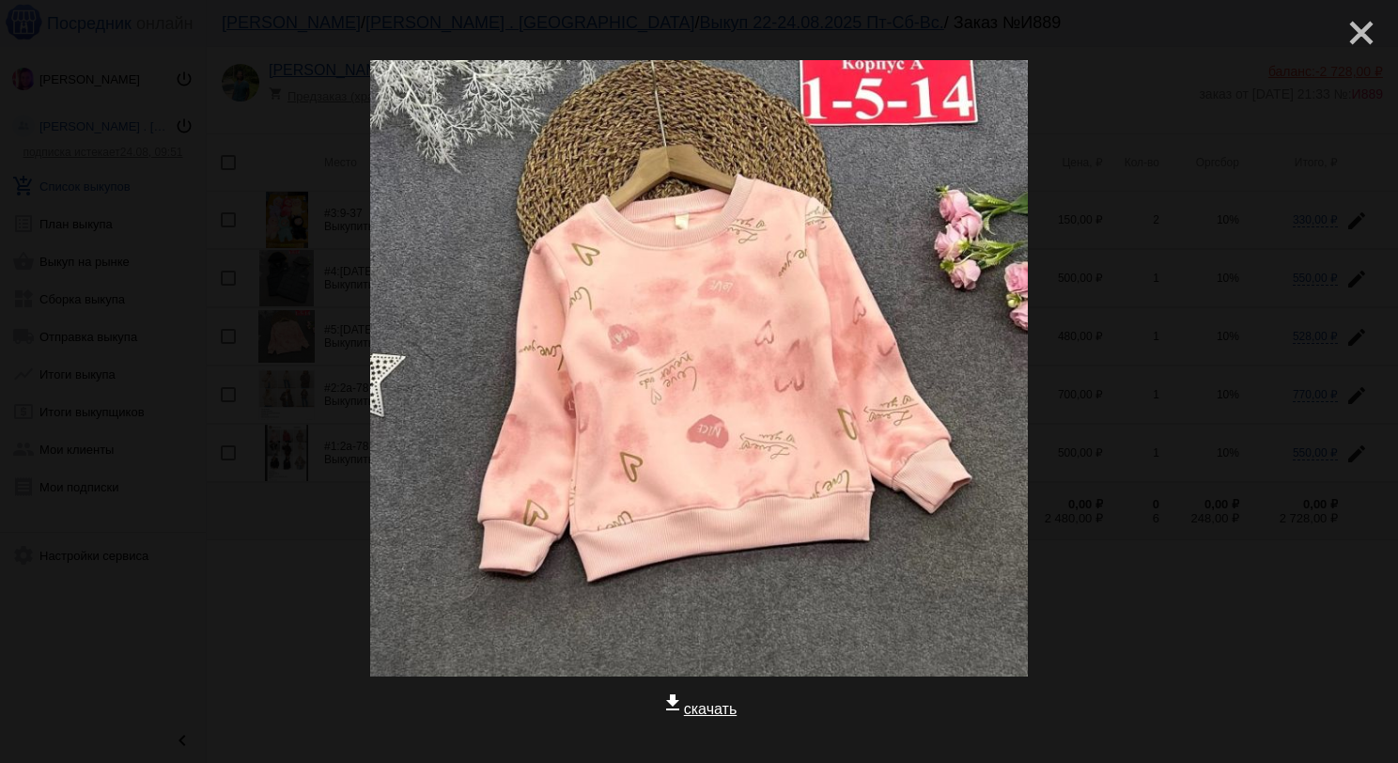
click at [1342, 27] on mat-icon "close" at bounding box center [1353, 25] width 23 height 23
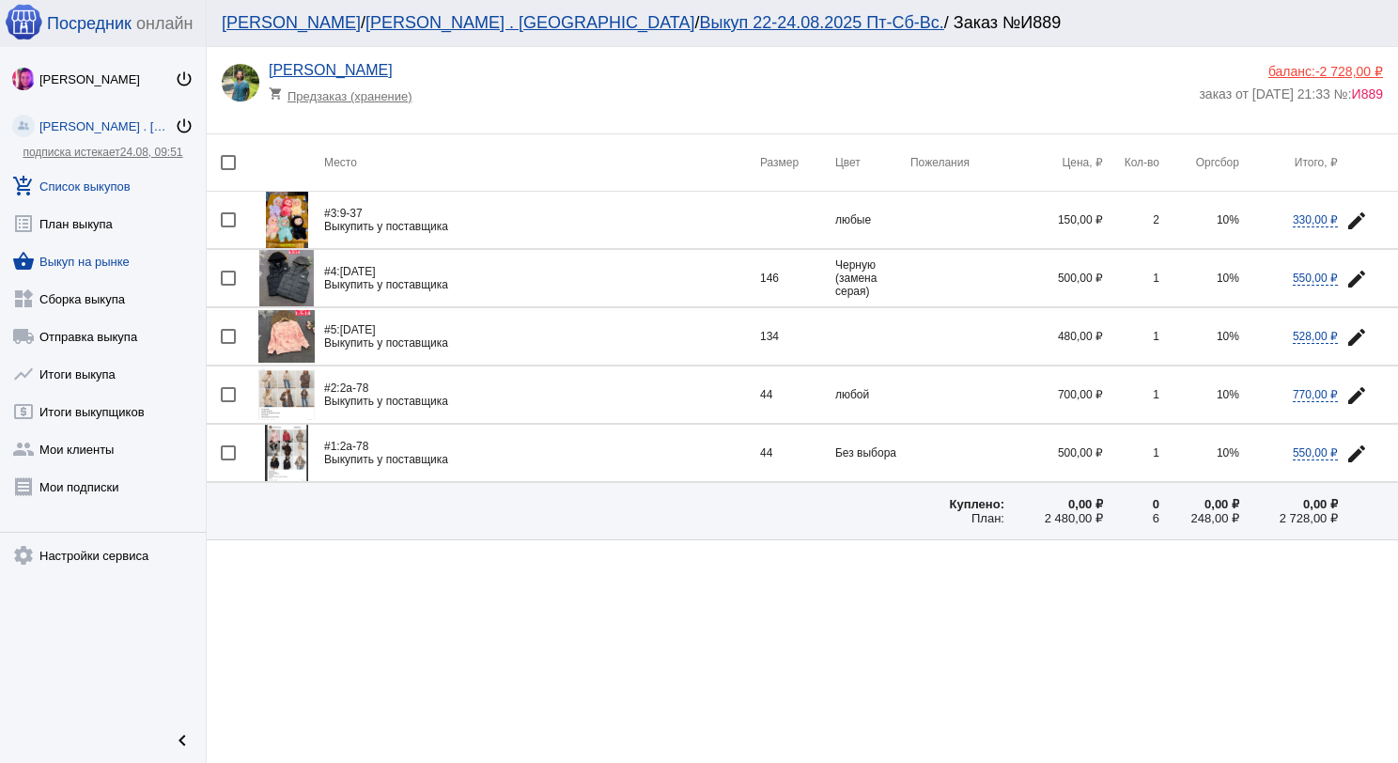
click at [100, 257] on link "shopping_basket Выкуп на рынке" at bounding box center [103, 258] width 206 height 38
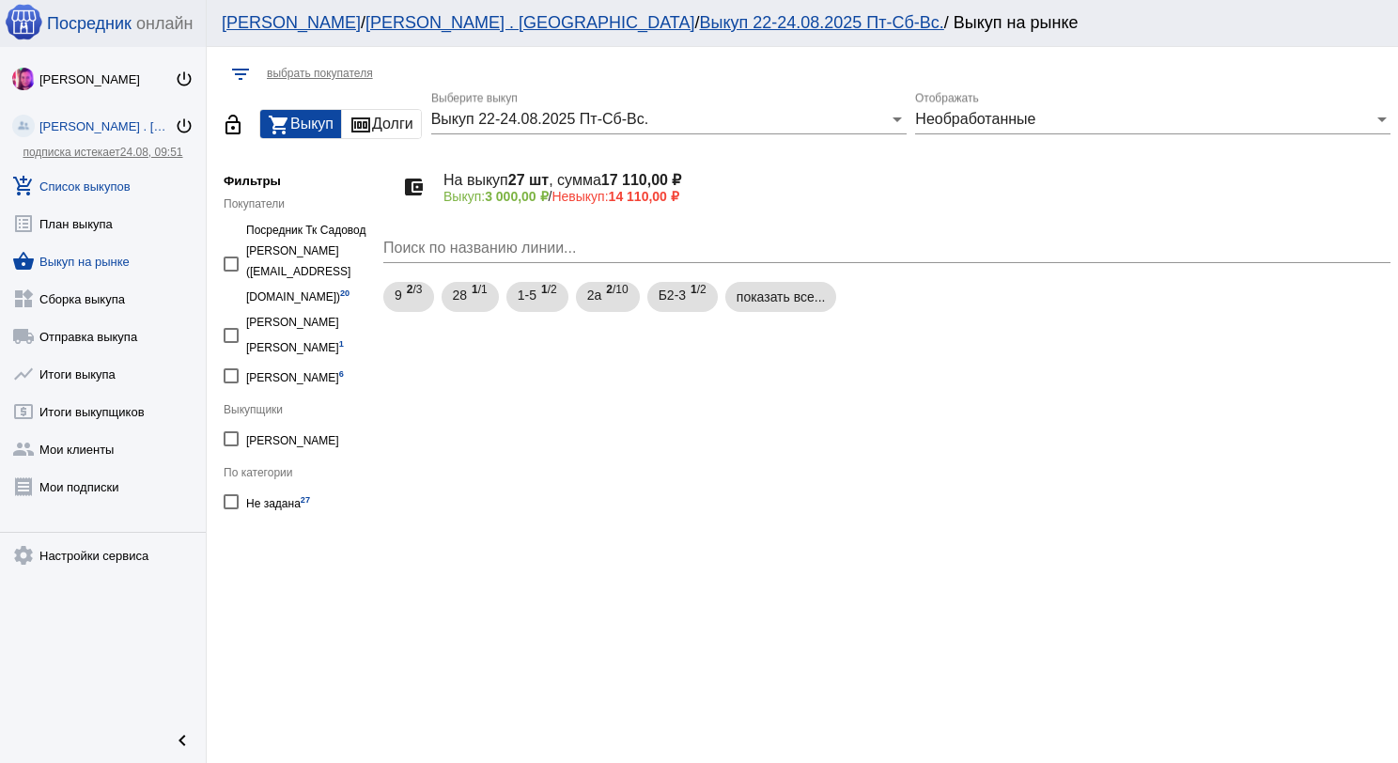
click at [128, 191] on link "add_shopping_cart Список выкупов" at bounding box center [103, 182] width 206 height 38
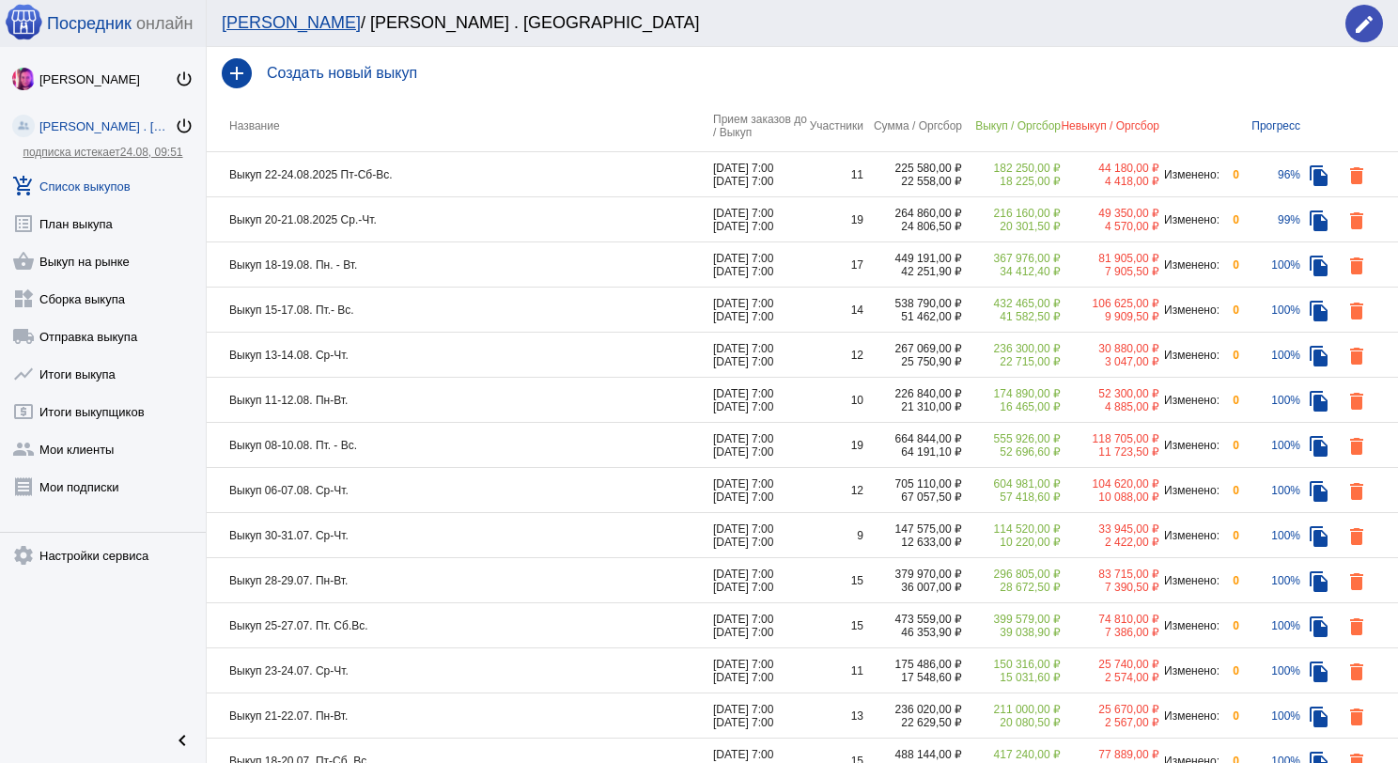
click at [492, 169] on td "Выкуп 22-24.08.2025 Пт-Сб-Вс." at bounding box center [460, 174] width 506 height 45
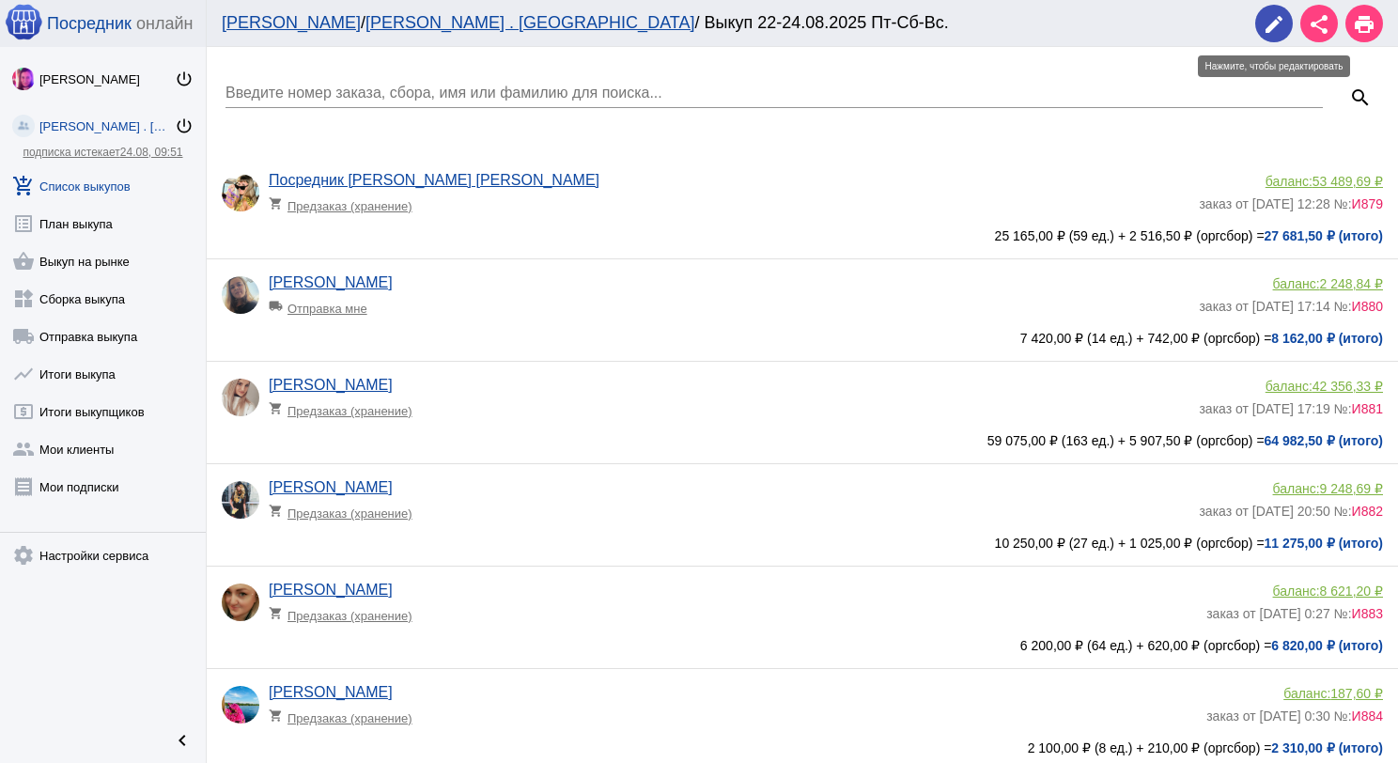
click at [1265, 37] on span "edit" at bounding box center [1273, 24] width 23 height 39
